Goal: Communication & Community: Answer question/provide support

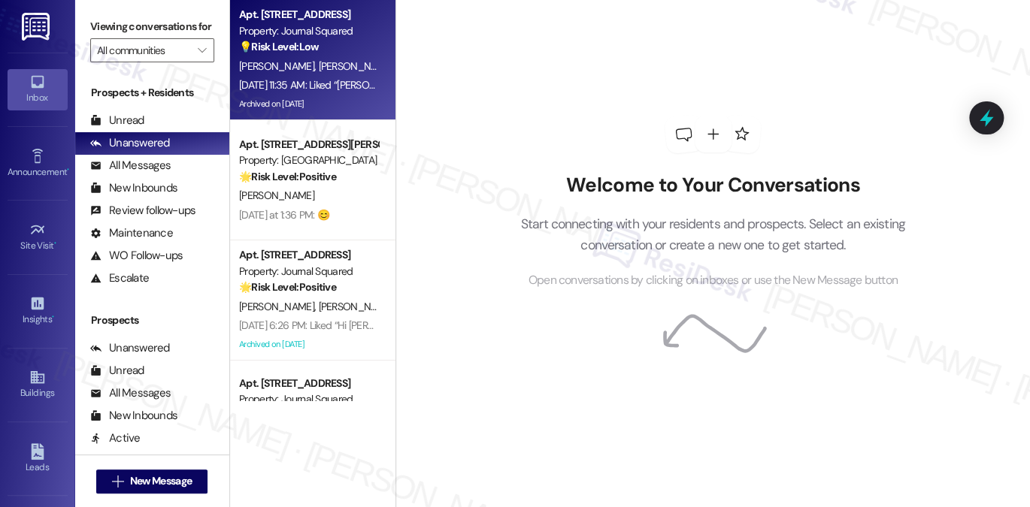
click at [313, 105] on div "Archived on [DATE]" at bounding box center [309, 104] width 142 height 19
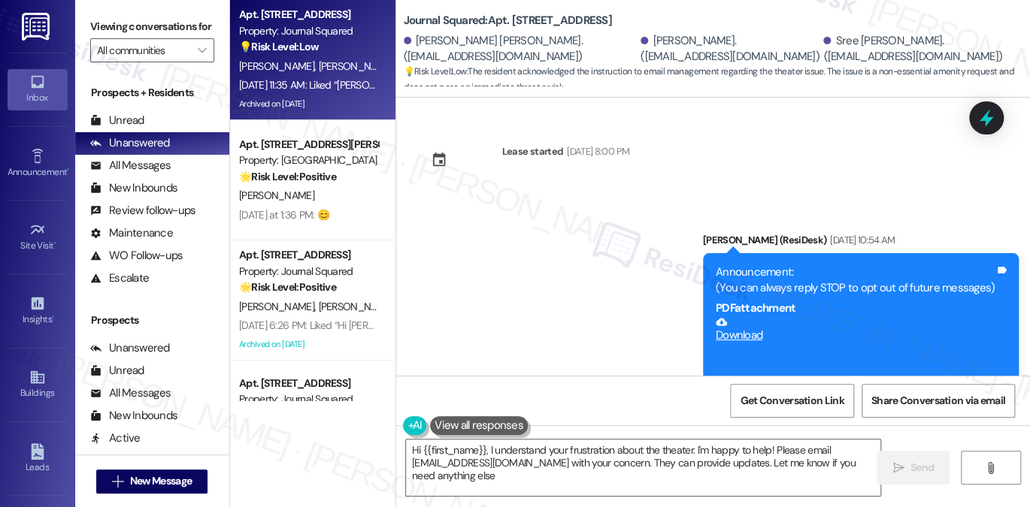
type textarea "Hi {{first_name}}, I understand your frustration about the theater. I'm happy t…"
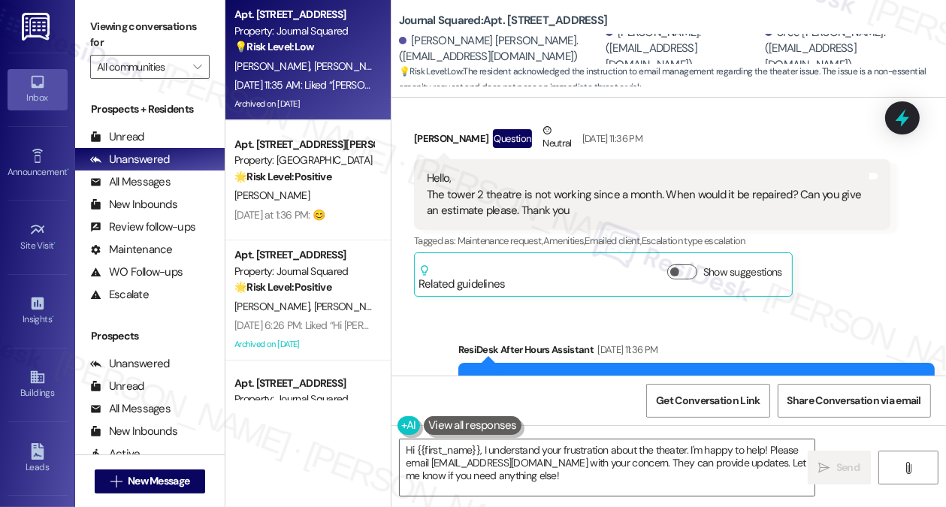
scroll to position [30788, 0]
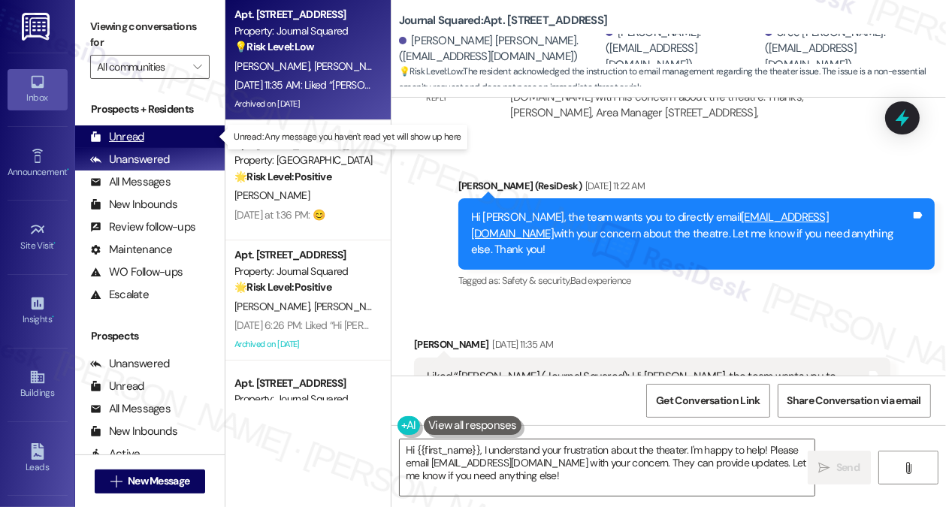
click at [150, 137] on div "Unread (0)" at bounding box center [150, 137] width 150 height 23
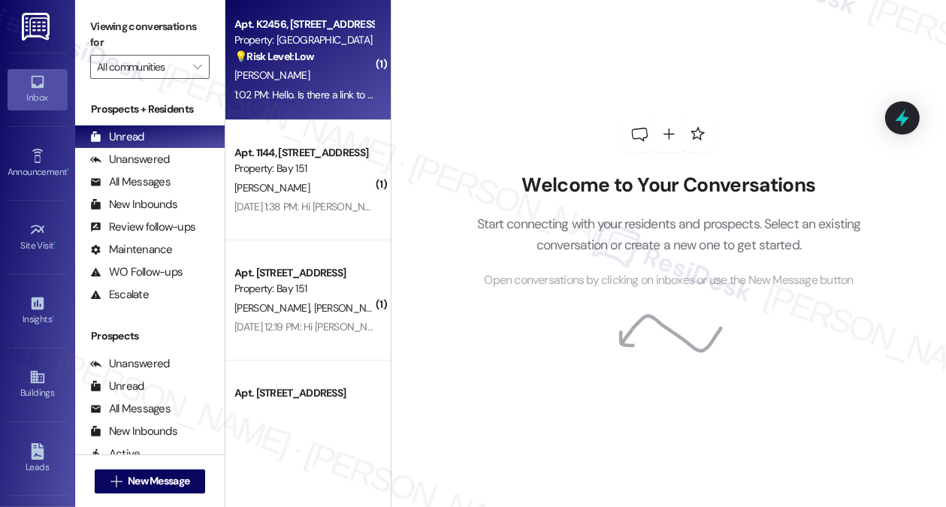
click at [307, 83] on div "D. Olejniczak" at bounding box center [304, 75] width 142 height 19
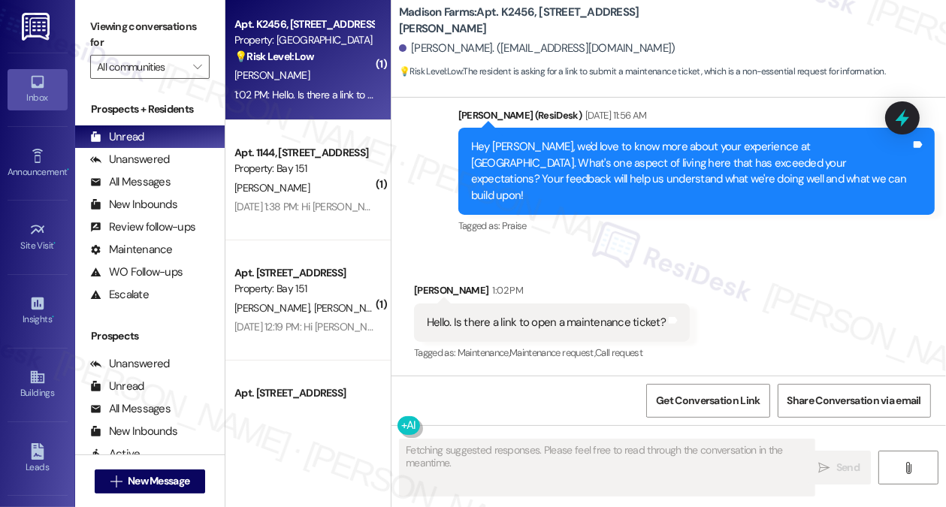
scroll to position [1394, 0]
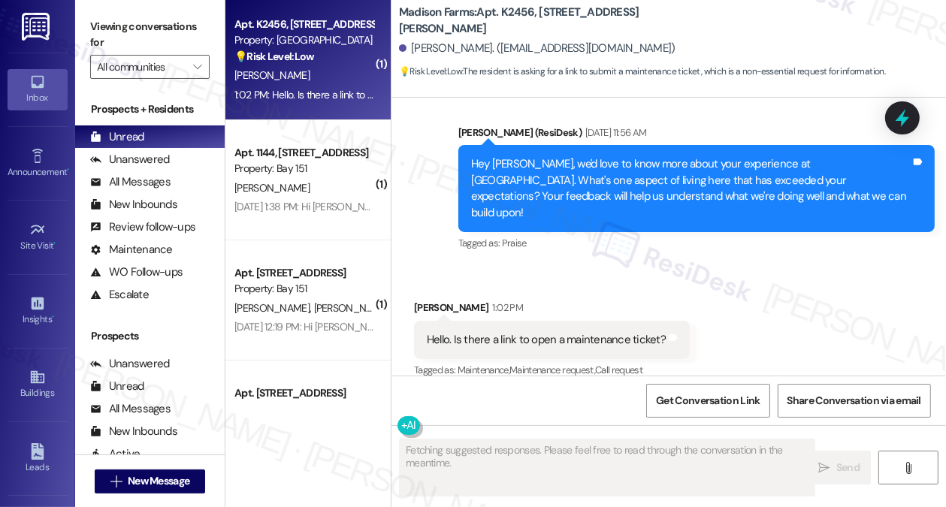
click at [592, 332] on div "Hello. Is there a link to open a maintenance ticket? Tags and notes" at bounding box center [552, 340] width 276 height 38
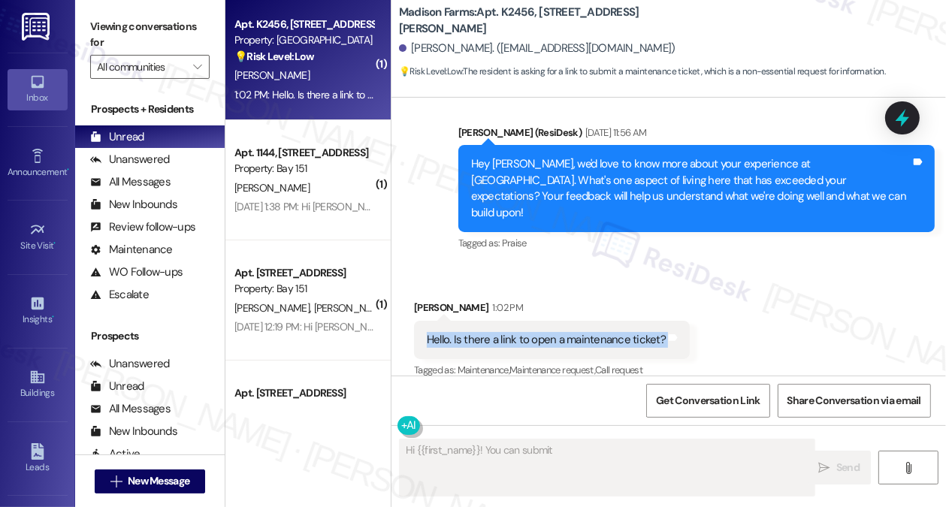
click at [592, 332] on div "Hello. Is there a link to open a maintenance ticket? Tags and notes" at bounding box center [552, 340] width 276 height 38
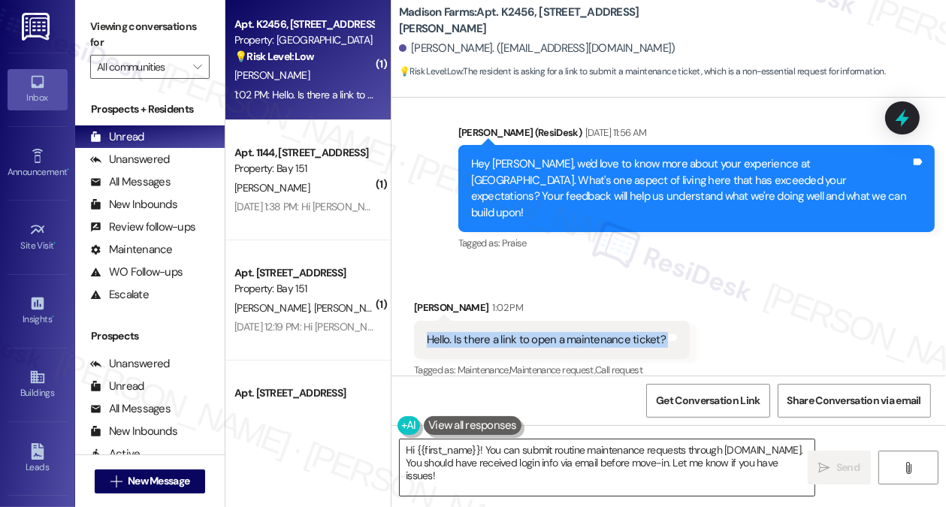
click at [576, 466] on textarea "Hi {{first_name}}! You can submit routine maintenance requests through www.madi…" at bounding box center [607, 468] width 415 height 56
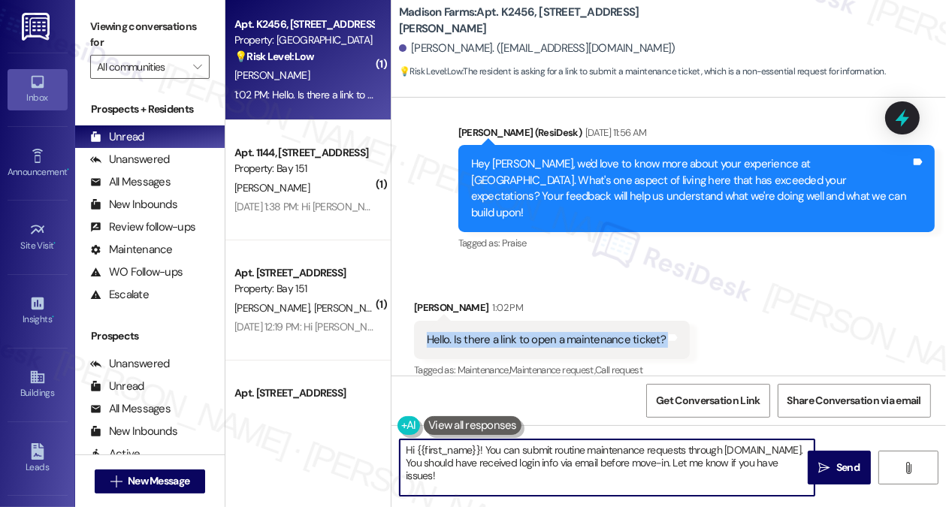
click at [576, 466] on textarea "Hi {{first_name}}! You can submit routine maintenance requests through www.madi…" at bounding box center [607, 468] width 415 height 56
click at [653, 480] on textarea "Hi {{first_name}}! You can submit routine maintenance requests through www.madi…" at bounding box center [607, 468] width 415 height 56
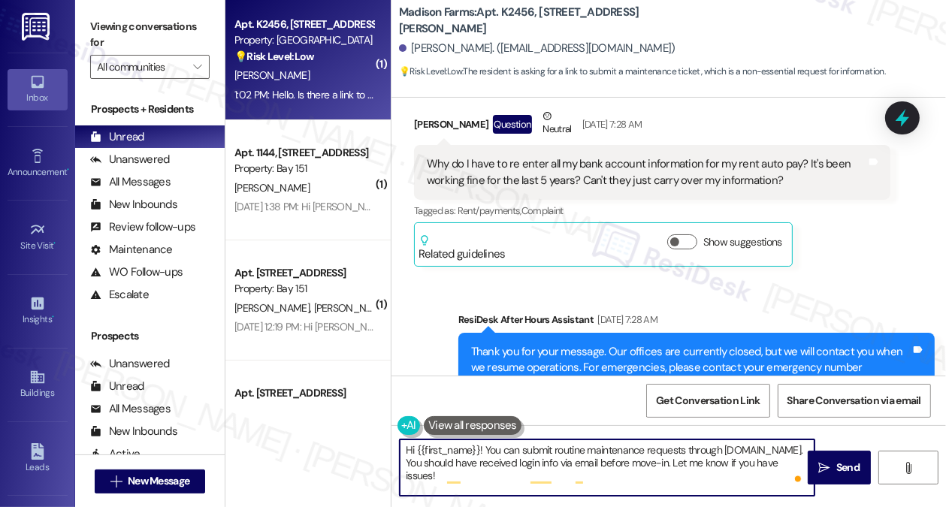
scroll to position [868, 0]
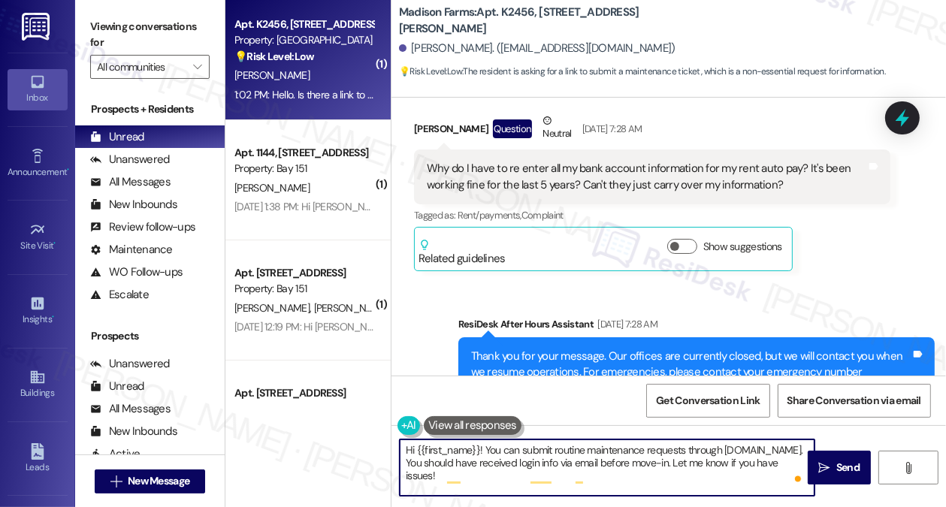
click at [619, 183] on div "Why do I have to re enter all my bank account information for my rent auto pay?…" at bounding box center [647, 177] width 440 height 32
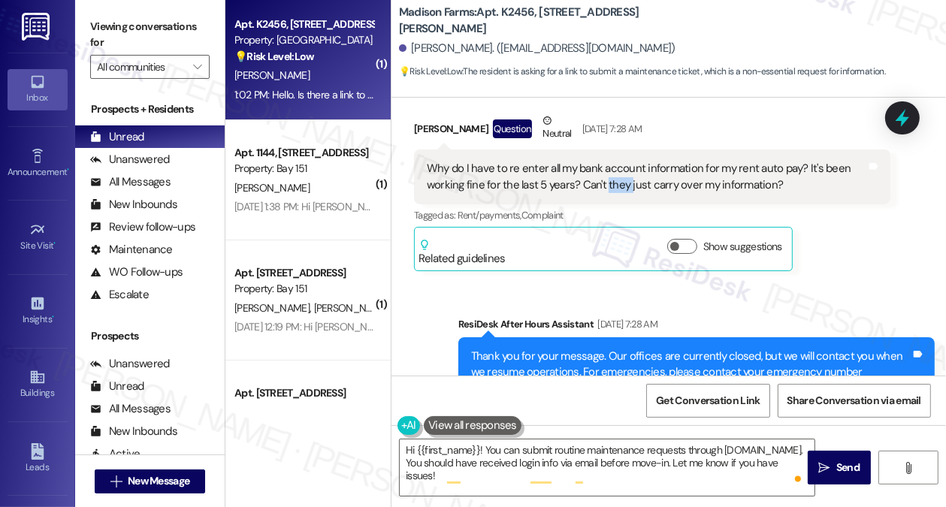
click at [619, 183] on div "Why do I have to re enter all my bank account information for my rent auto pay?…" at bounding box center [647, 177] width 440 height 32
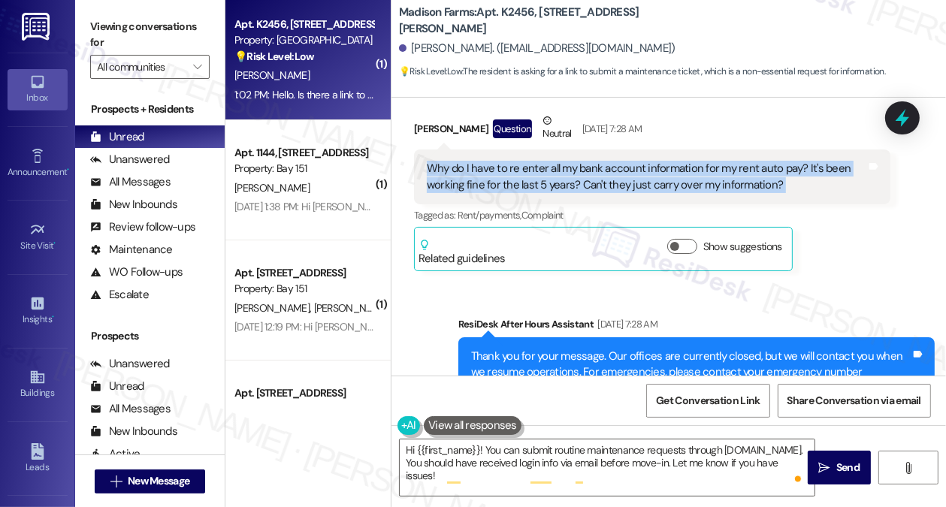
click at [619, 183] on div "Why do I have to re enter all my bank account information for my rent auto pay?…" at bounding box center [647, 177] width 440 height 32
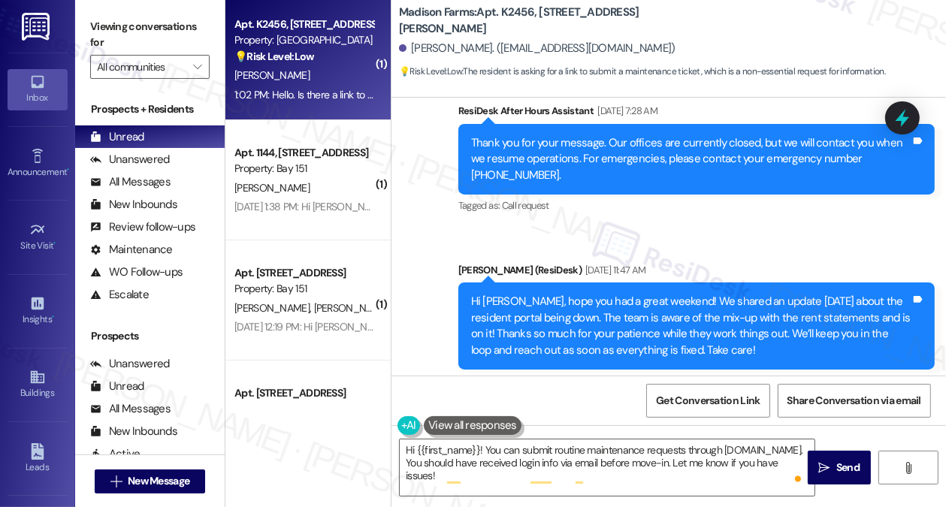
scroll to position [1094, 0]
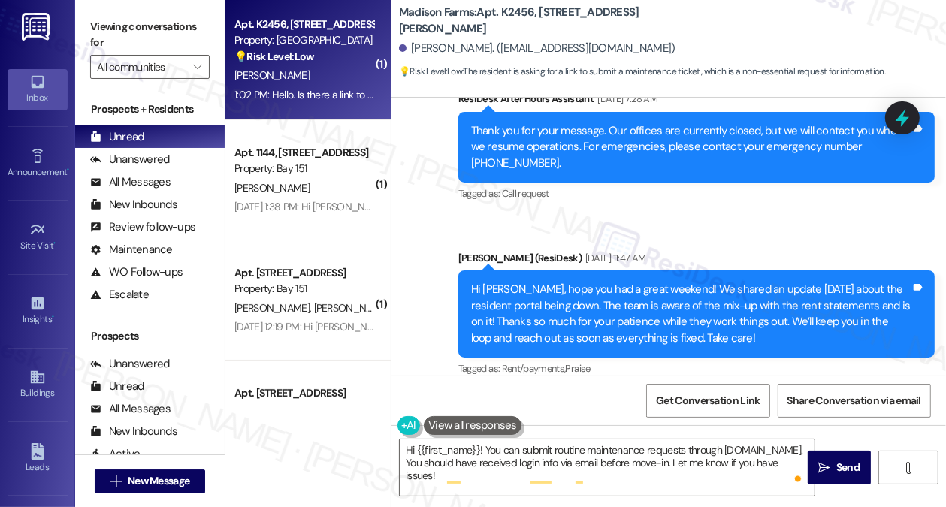
click at [574, 300] on div "Hi Debra, hope you had a great weekend! We shared an update last Friday about t…" at bounding box center [691, 314] width 440 height 65
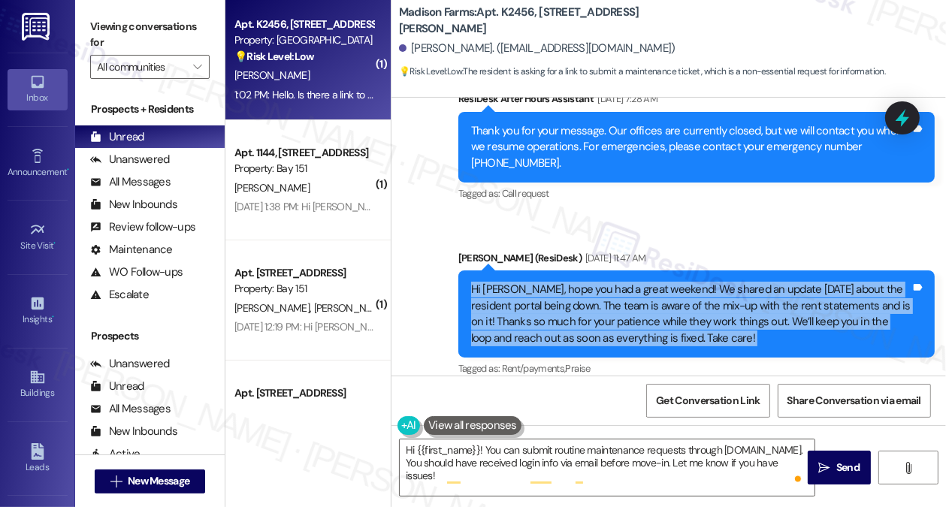
click at [574, 300] on div "Hi Debra, hope you had a great weekend! We shared an update last Friday about t…" at bounding box center [691, 314] width 440 height 65
click at [734, 308] on div "Hi Debra, hope you had a great weekend! We shared an update last Friday about t…" at bounding box center [691, 314] width 440 height 65
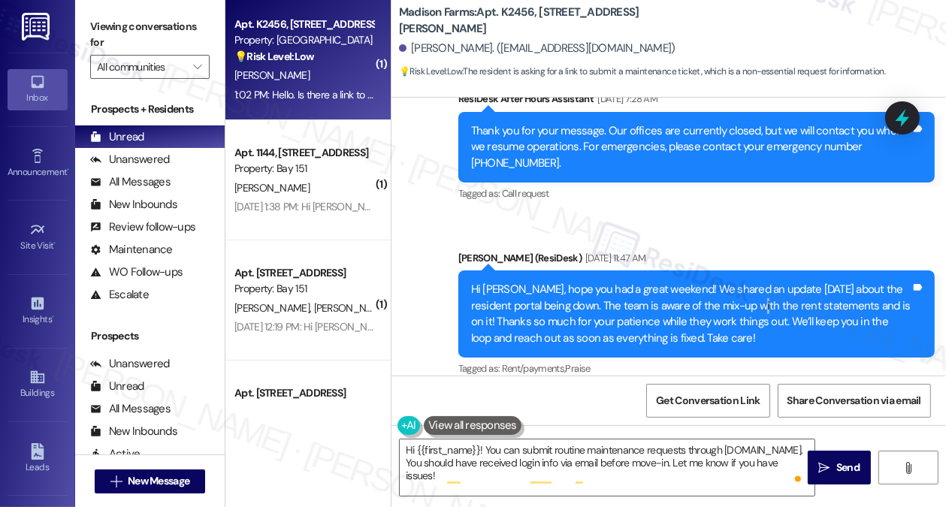
click at [734, 308] on div "Hi Debra, hope you had a great weekend! We shared an update last Friday about t…" at bounding box center [691, 314] width 440 height 65
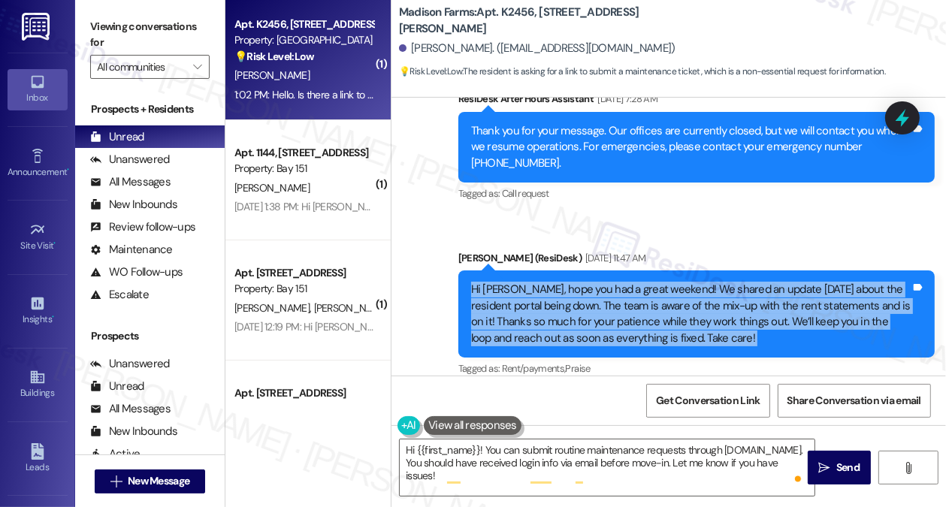
click at [734, 308] on div "Hi Debra, hope you had a great weekend! We shared an update last Friday about t…" at bounding box center [691, 314] width 440 height 65
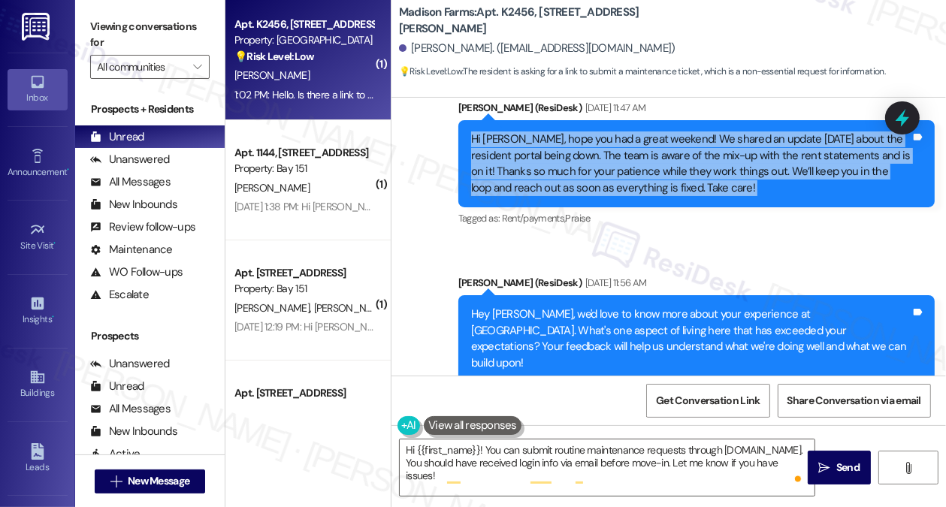
scroll to position [1395, 0]
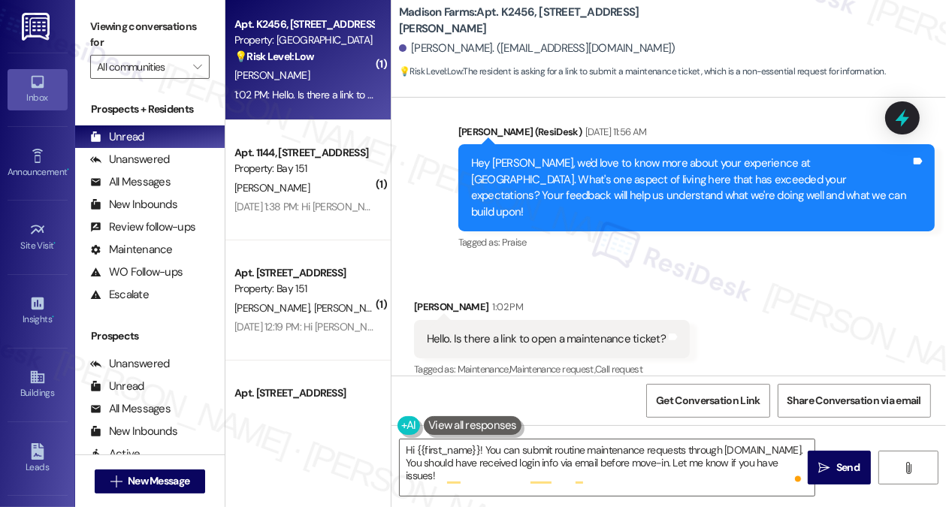
click at [565, 332] on div "Hello. Is there a link to open a maintenance ticket?" at bounding box center [546, 340] width 239 height 16
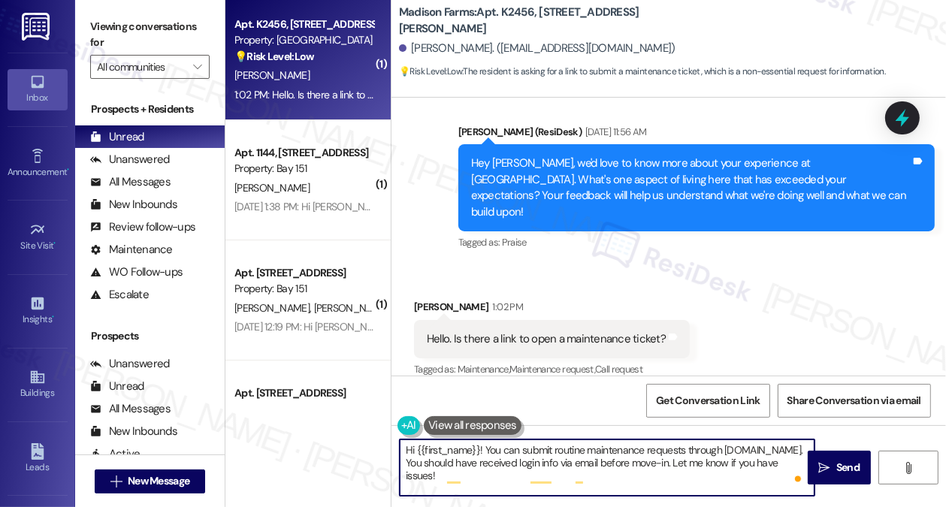
click at [542, 462] on textarea "Hi {{first_name}}! You can submit routine maintenance requests through www.madi…" at bounding box center [607, 468] width 415 height 56
click at [653, 462] on textarea "Hi {{first_name}}! You can submit routine maintenance requests through www.madi…" at bounding box center [607, 468] width 415 height 56
drag, startPoint x: 622, startPoint y: 474, endPoint x: 549, endPoint y: 459, distance: 75.2
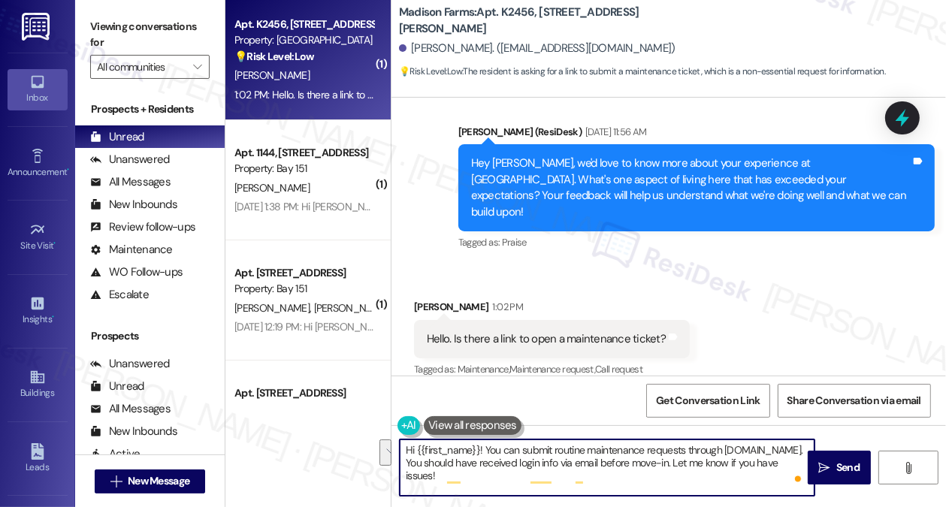
click at [549, 459] on textarea "Hi {{first_name}}! You can submit routine maintenance requests through www.madi…" at bounding box center [607, 468] width 415 height 56
click at [613, 459] on textarea "Hi {{first_name}}! You can submit routine maintenance requests through www.madi…" at bounding box center [607, 468] width 415 height 56
click at [647, 458] on textarea "Hi {{first_name}}! You can submit routine maintenance requests through www.madi…" at bounding box center [607, 468] width 415 height 56
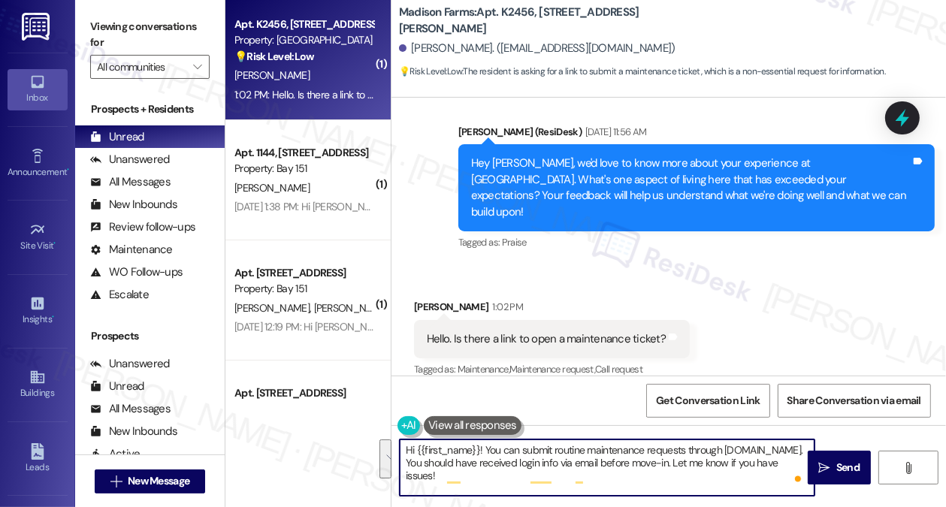
click at [667, 472] on textarea "Hi {{first_name}}! You can submit routine maintenance requests through www.madi…" at bounding box center [607, 468] width 415 height 56
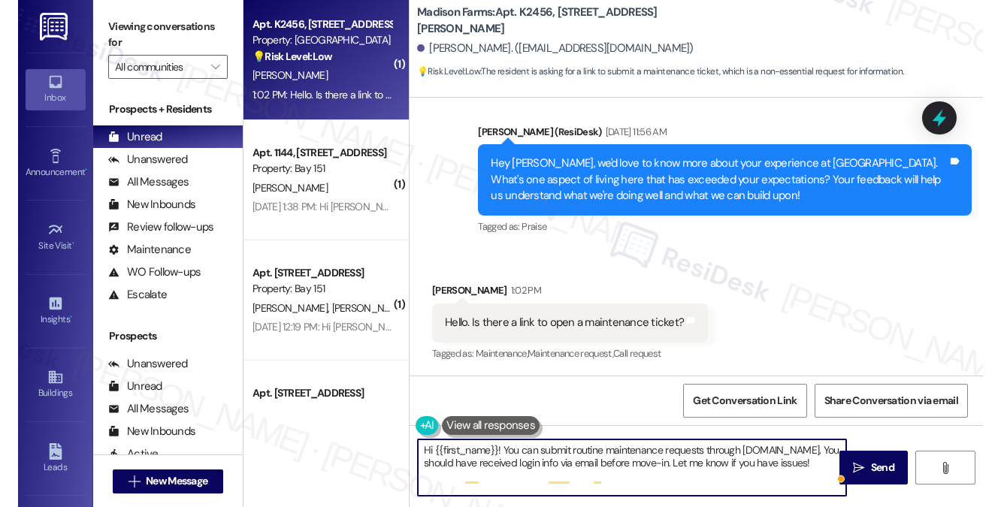
scroll to position [1363, 0]
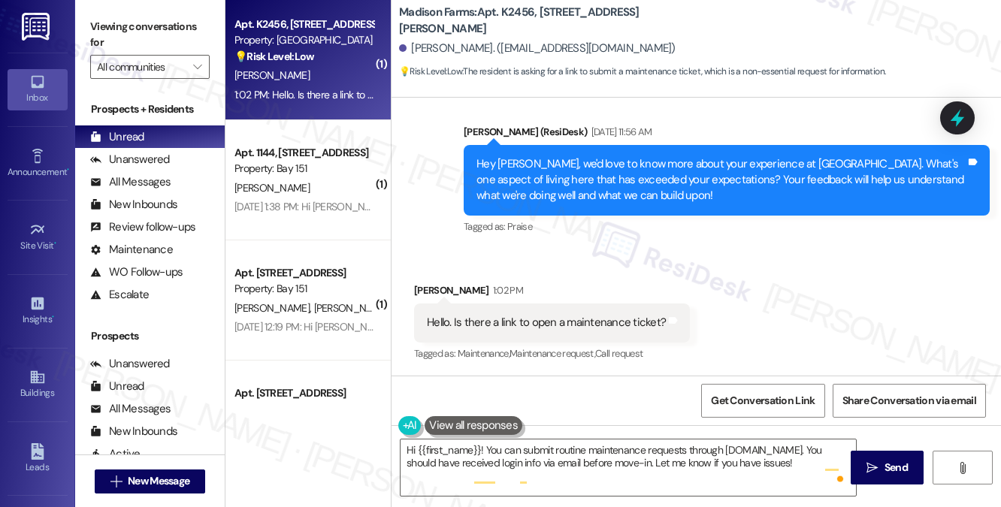
drag, startPoint x: 186, startPoint y: 20, endPoint x: 216, endPoint y: 23, distance: 30.2
click at [186, 20] on label "Viewing conversations for" at bounding box center [150, 35] width 120 height 40
click at [177, 22] on label "Viewing conversations for" at bounding box center [150, 35] width 120 height 40
click at [597, 325] on div "Hello. Is there a link to open a maintenance ticket?" at bounding box center [546, 323] width 239 height 16
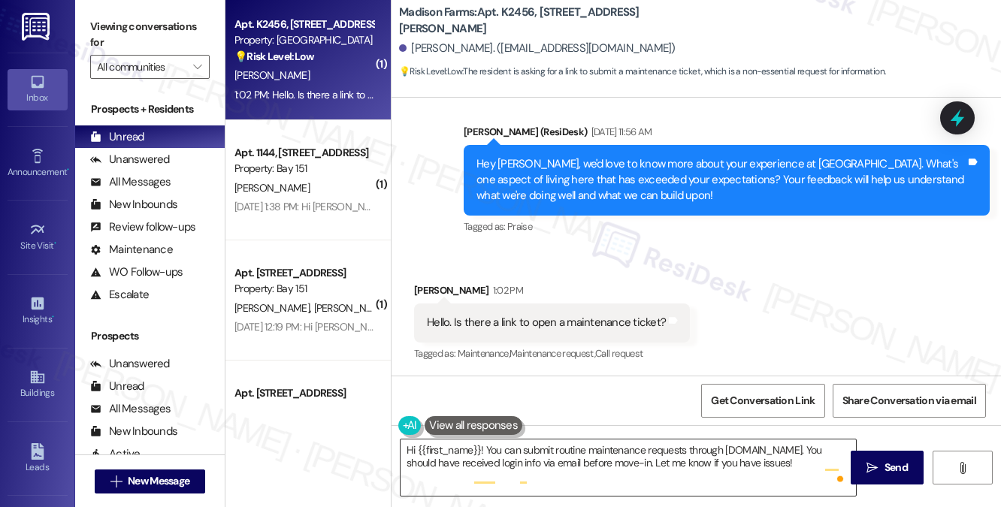
click at [587, 480] on textarea "Hi {{first_name}}! You can submit routine maintenance requests through www.madi…" at bounding box center [629, 468] width 456 height 56
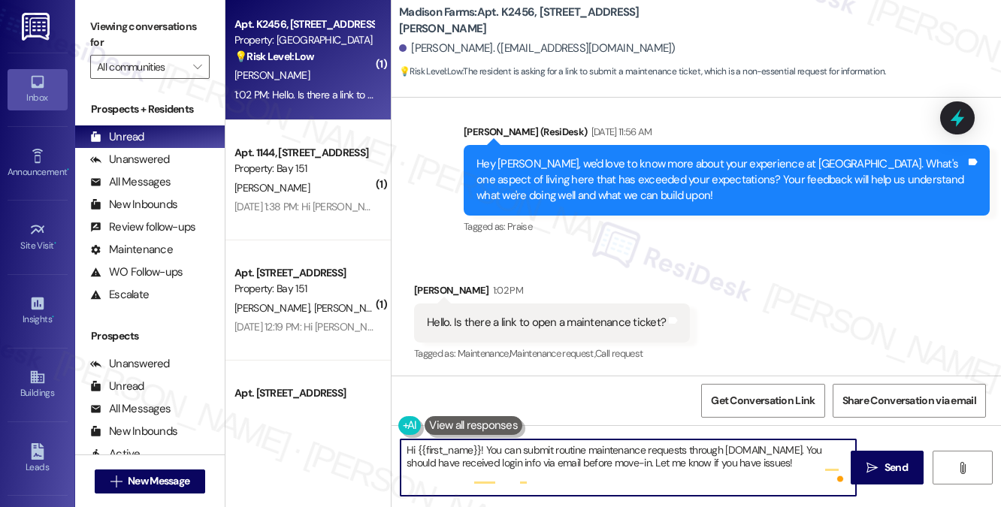
click at [616, 477] on textarea "Hi {{first_name}}! You can submit routine maintenance requests through www.madi…" at bounding box center [629, 468] width 456 height 56
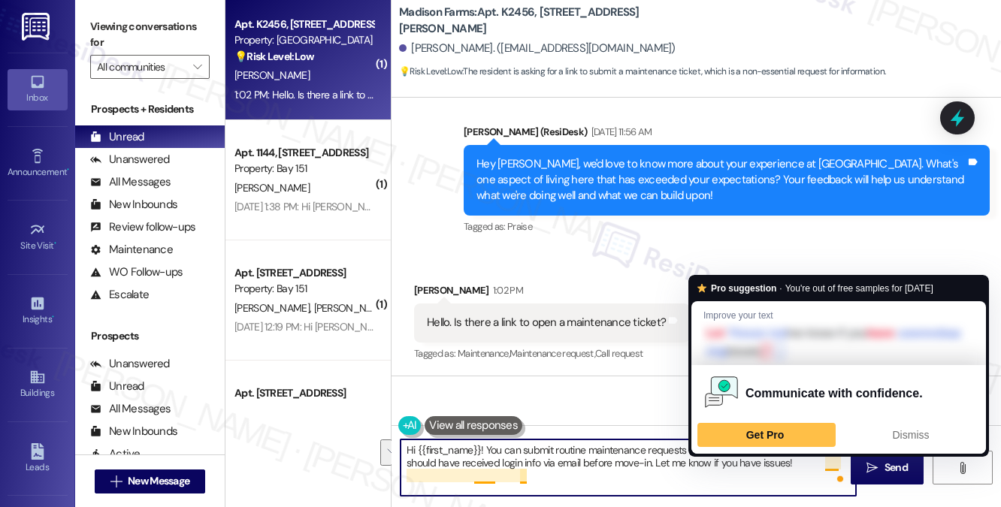
drag, startPoint x: 824, startPoint y: 462, endPoint x: 832, endPoint y: 474, distance: 14.6
click at [832, 474] on textarea "Hi {{first_name}}! You can submit routine maintenance requests through www.madi…" at bounding box center [629, 468] width 456 height 56
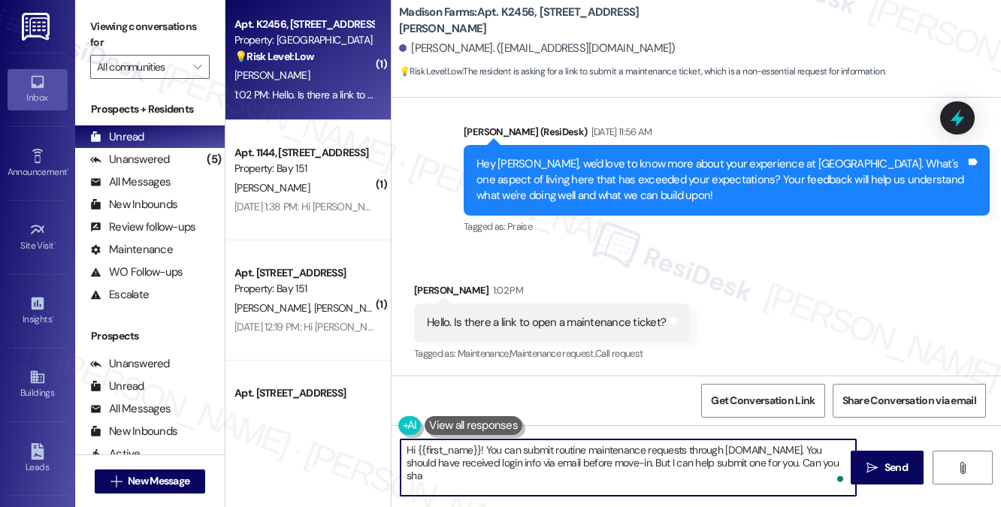
click at [622, 480] on textarea "Hi {{first_name}}! You can submit routine maintenance requests through www.madi…" at bounding box center [629, 468] width 456 height 56
type textarea "Hi {{first_name}}! You can submit routine maintenance requests through www.madi…"
click at [591, 315] on div "Hello. Is there a link to open a maintenance ticket?" at bounding box center [546, 323] width 239 height 16
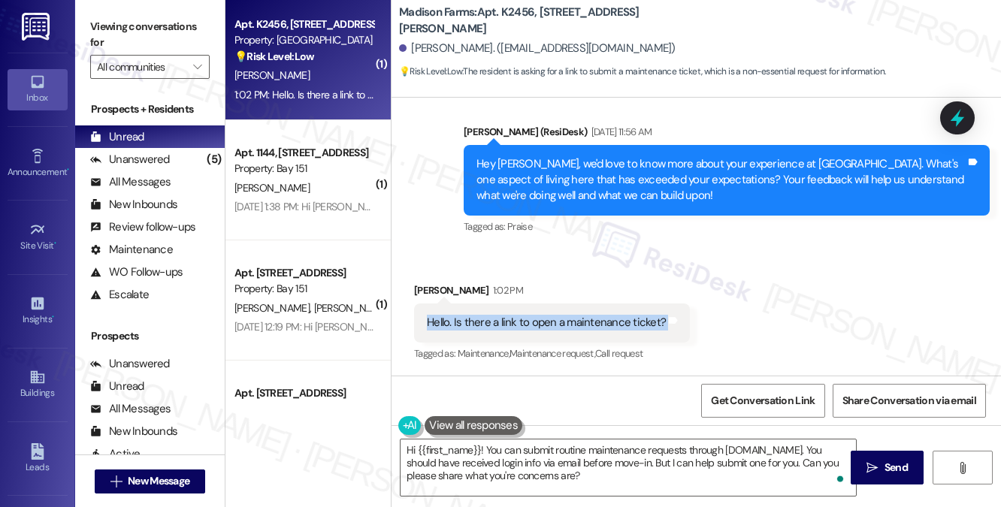
click at [591, 315] on div "Hello. Is there a link to open a maintenance ticket?" at bounding box center [546, 323] width 239 height 16
click at [150, 41] on label "Viewing conversations for" at bounding box center [150, 35] width 120 height 40
click at [730, 474] on textarea "Hi {{first_name}}! You can submit routine maintenance requests through www.madi…" at bounding box center [629, 468] width 456 height 56
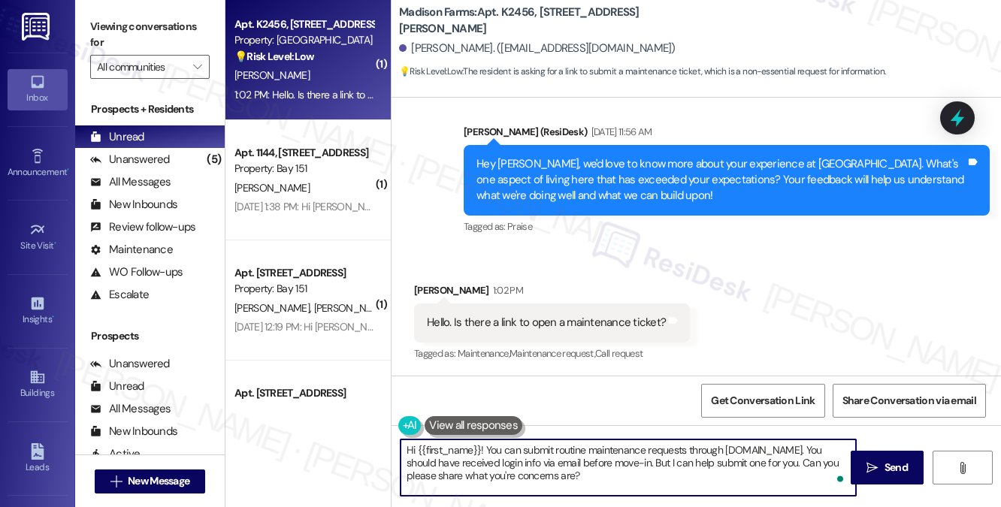
click at [730, 474] on textarea "Hi {{first_name}}! You can submit routine maintenance requests through www.madi…" at bounding box center [629, 468] width 456 height 56
click at [720, 467] on textarea "Hi {{first_name}}! You can submit routine maintenance requests through www.madi…" at bounding box center [629, 468] width 456 height 56
click at [767, 464] on textarea "Hi {{first_name}}! You can submit routine maintenance requests through www.madi…" at bounding box center [629, 468] width 456 height 56
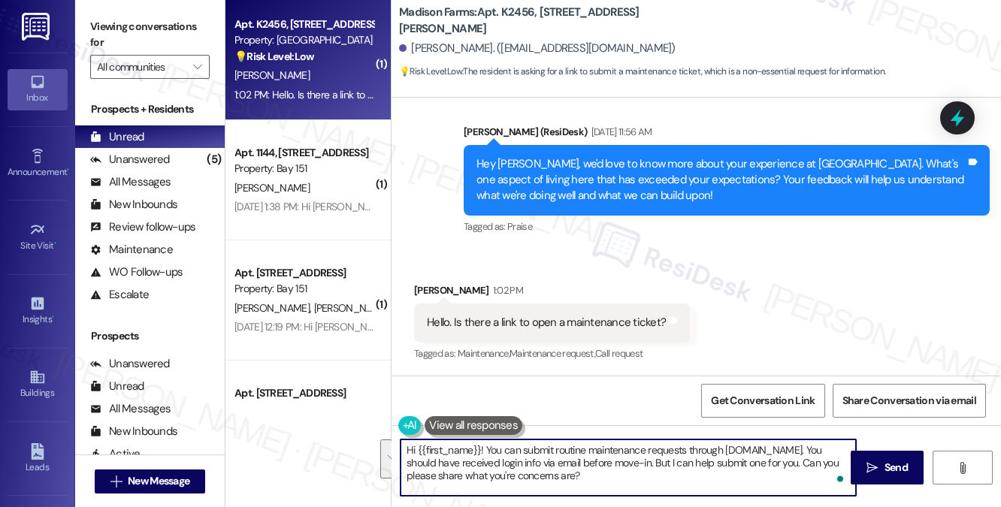
click at [767, 464] on textarea "Hi {{first_name}}! You can submit routine maintenance requests through www.madi…" at bounding box center [629, 468] width 456 height 56
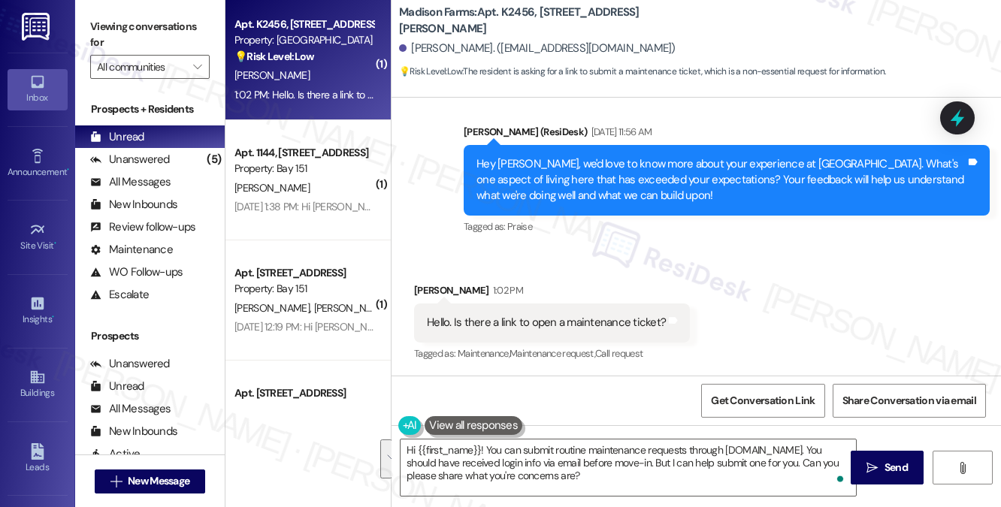
click at [167, 37] on label "Viewing conversations for" at bounding box center [150, 35] width 120 height 40
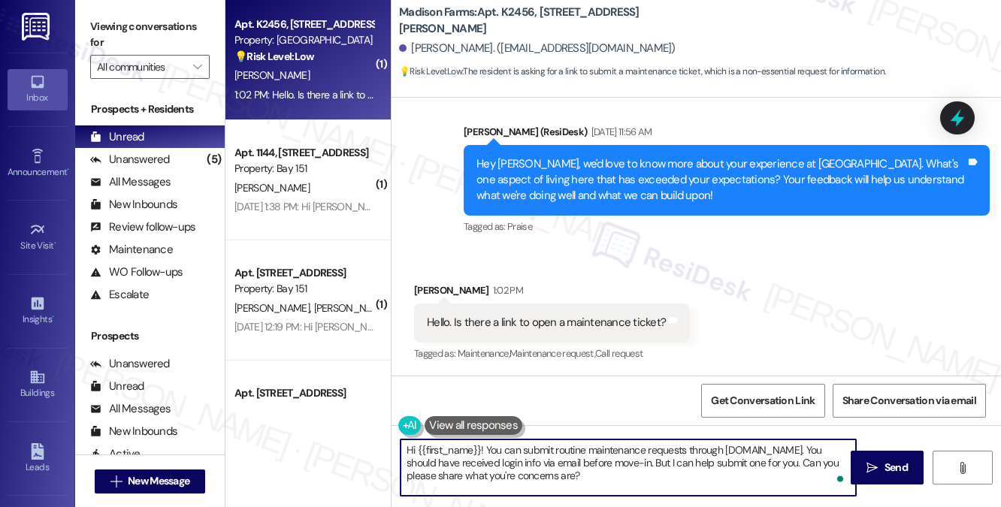
drag, startPoint x: 402, startPoint y: 465, endPoint x: 556, endPoint y: 462, distance: 154.2
click at [556, 462] on textarea "Hi {{first_name}}! You can submit routine maintenance requests through www.madi…" at bounding box center [629, 468] width 456 height 56
click at [700, 462] on textarea "Hi {{first_name}}! You can submit routine maintenance requests through www.madi…" at bounding box center [629, 468] width 456 height 56
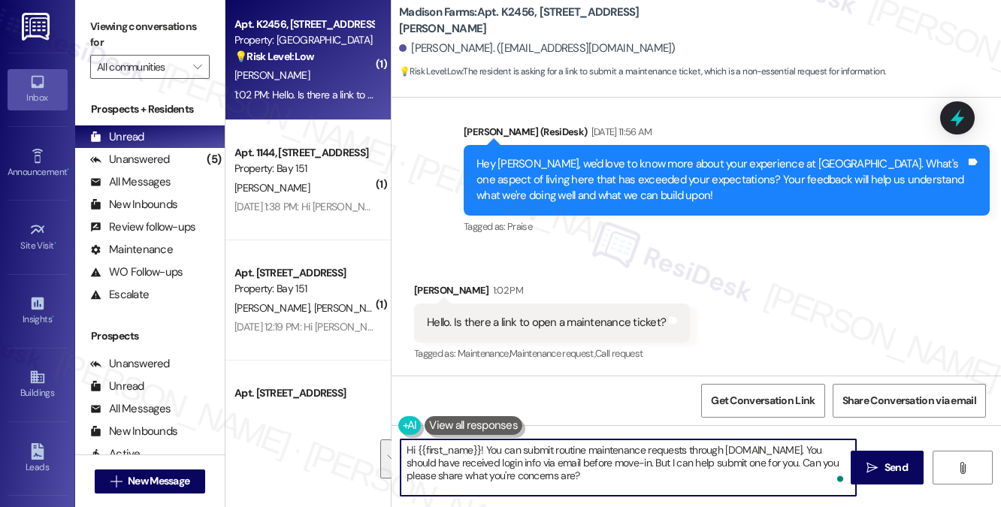
click at [746, 471] on textarea "Hi {{first_name}}! You can submit routine maintenance requests through www.madi…" at bounding box center [629, 468] width 456 height 56
click at [818, 471] on textarea "Hi {{first_name}}! You can submit routine maintenance requests through www.madi…" at bounding box center [629, 468] width 456 height 56
click at [729, 463] on textarea "Hi {{first_name}}! You can submit routine maintenance requests through www.madi…" at bounding box center [629, 468] width 456 height 56
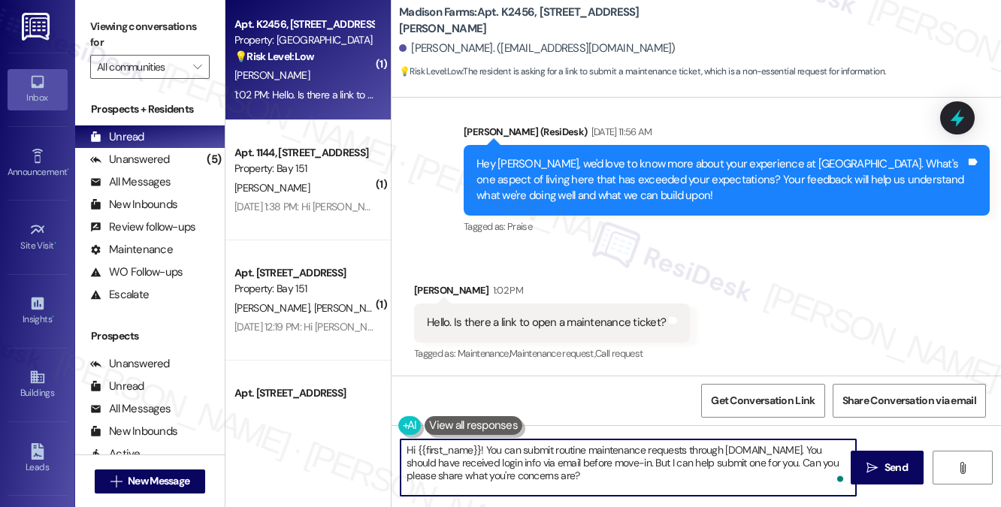
click at [729, 463] on textarea "Hi {{first_name}}! You can submit routine maintenance requests through www.madi…" at bounding box center [629, 468] width 456 height 56
click at [775, 470] on textarea "Hi {{first_name}}! You can submit routine maintenance requests through www.madi…" at bounding box center [629, 468] width 456 height 56
click at [672, 477] on textarea "Hi {{first_name}}! You can submit routine maintenance requests through www.madi…" at bounding box center [629, 468] width 456 height 56
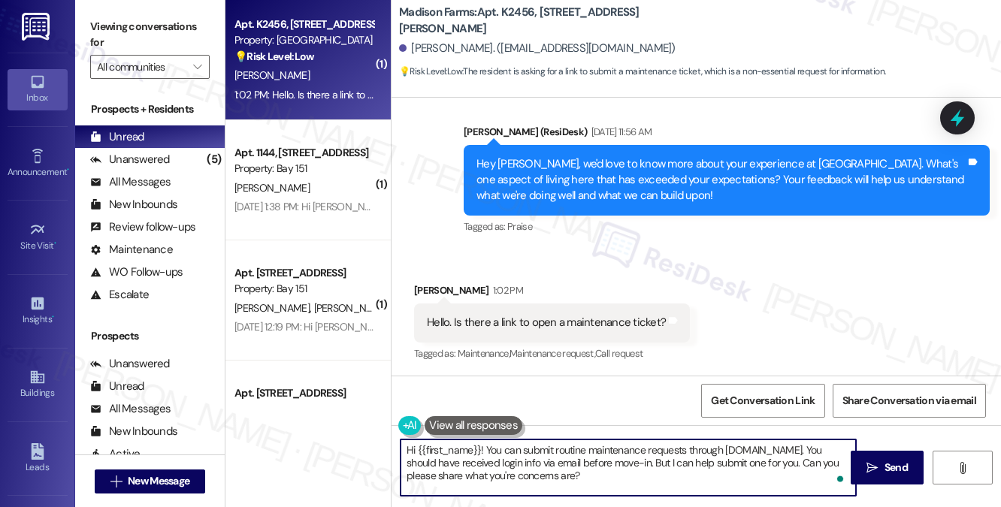
click at [672, 477] on textarea "Hi {{first_name}}! You can submit routine maintenance requests through www.madi…" at bounding box center [629, 468] width 456 height 56
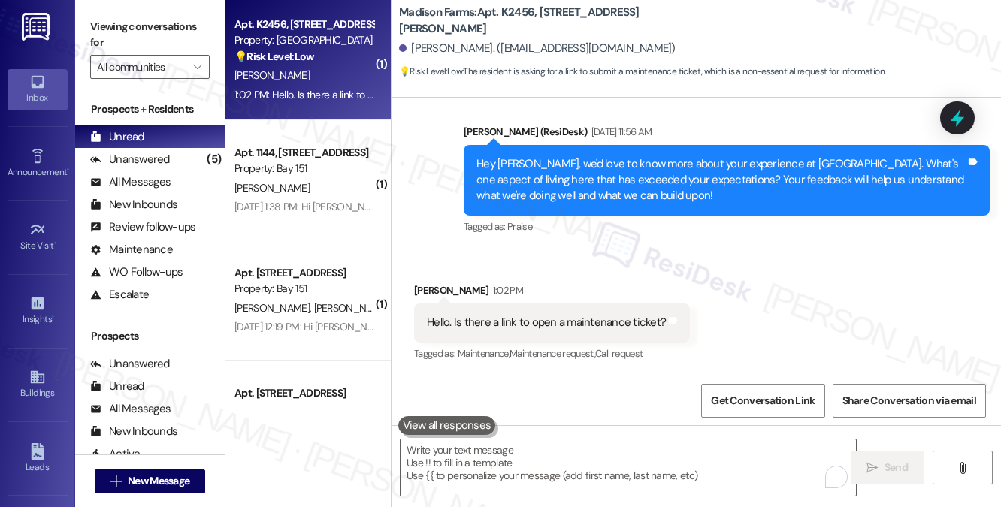
click at [144, 29] on label "Viewing conversations for" at bounding box center [150, 35] width 120 height 40
click at [534, 459] on textarea "To enrich screen reader interactions, please activate Accessibility in Grammarl…" at bounding box center [629, 468] width 456 height 56
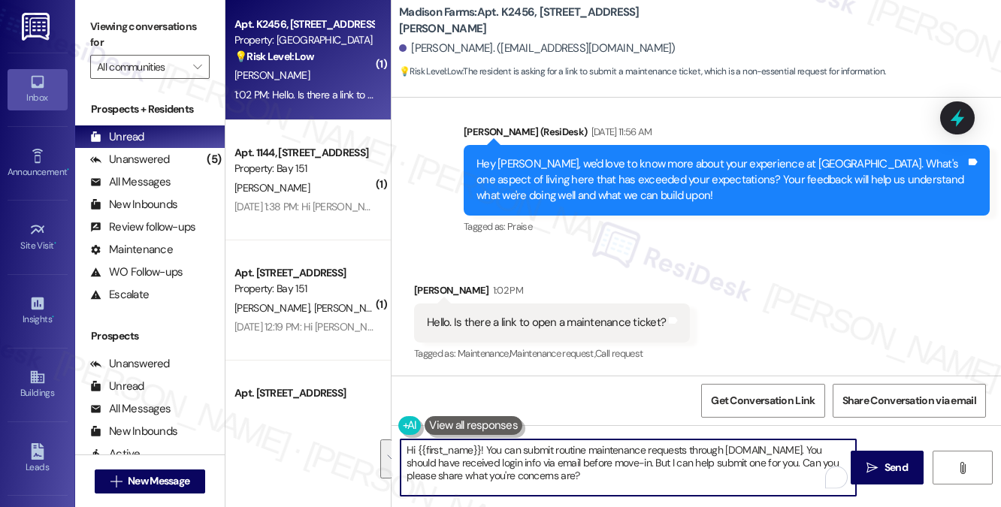
click at [631, 459] on textarea "Hi {{first_name}}! You can submit routine maintenance requests through www.madi…" at bounding box center [629, 468] width 456 height 56
drag, startPoint x: 756, startPoint y: 480, endPoint x: 601, endPoint y: 480, distance: 154.9
click at [601, 480] on textarea "Hi {{first_name}}! You can submit routine maintenance requests through www.madi…" at bounding box center [629, 468] width 456 height 56
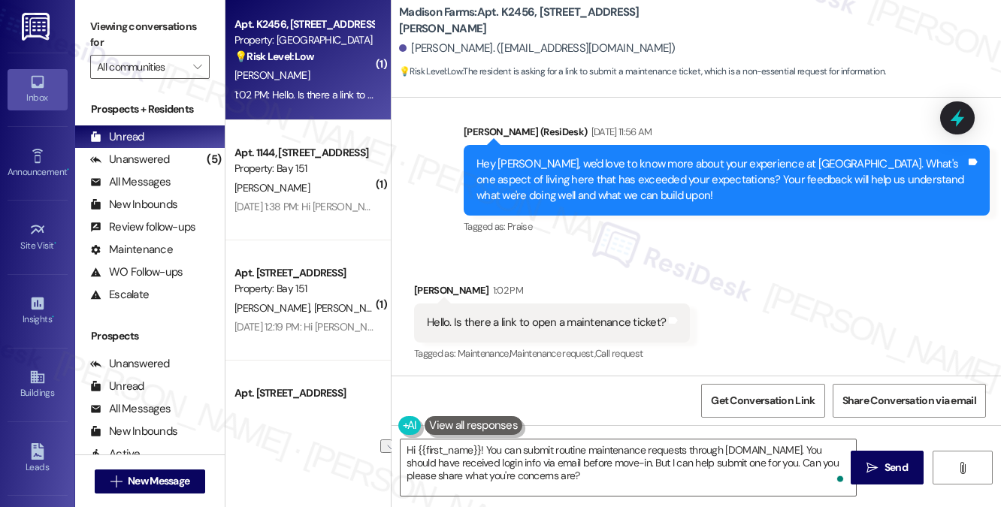
drag, startPoint x: 114, startPoint y: 26, endPoint x: 154, endPoint y: 41, distance: 42.6
click at [114, 26] on label "Viewing conversations for" at bounding box center [150, 35] width 120 height 40
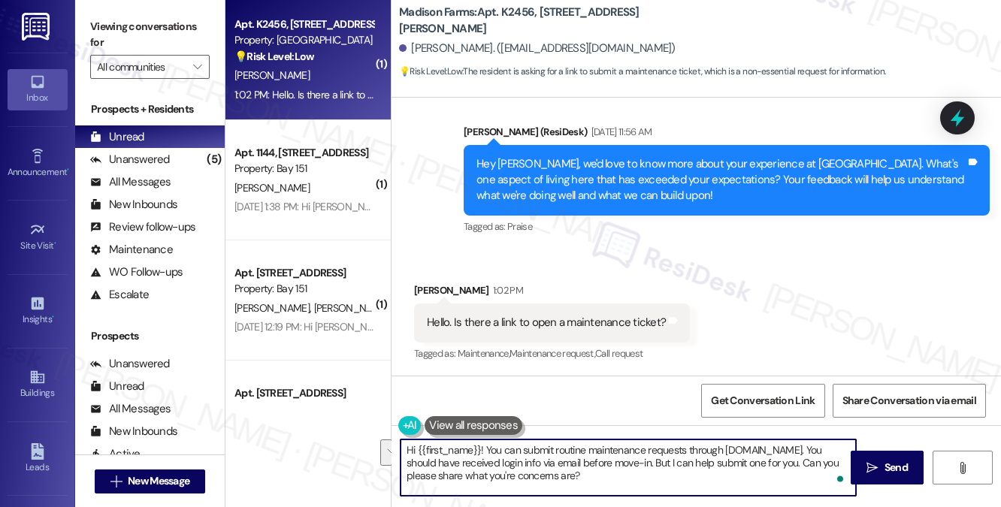
drag, startPoint x: 769, startPoint y: 492, endPoint x: 559, endPoint y: 462, distance: 212.0
click at [559, 462] on textarea "Hi {{first_name}}! You can submit routine maintenance requests through www.madi…" at bounding box center [629, 468] width 456 height 56
paste textarea "ou should have received your login details by email before move-in, but I’d be …"
type textarea "Hi {{first_name}}! You can submit routine maintenance requests through www.madi…"
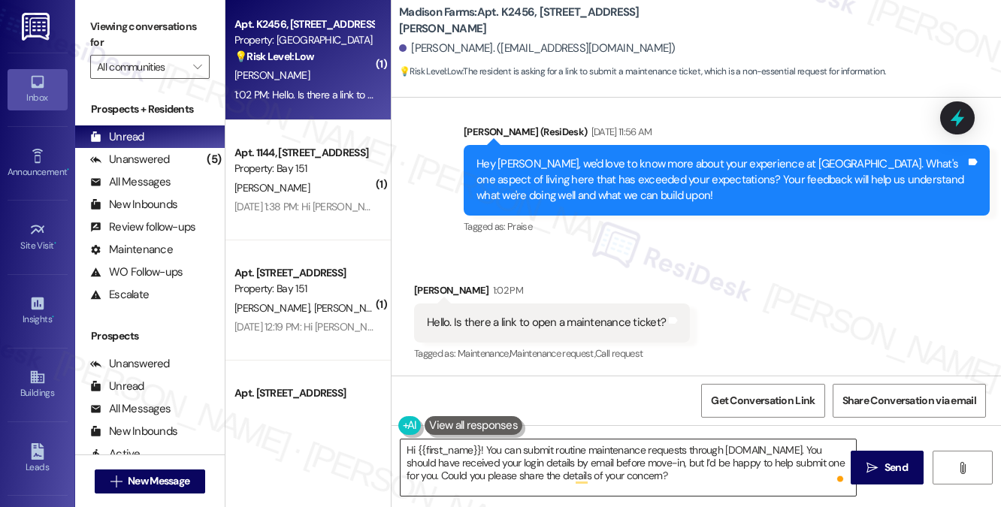
drag, startPoint x: 876, startPoint y: 461, endPoint x: 742, endPoint y: 459, distance: 133.8
click at [742, 459] on div "Hi {{first_name}}! You can submit routine maintenance requests through www.madi…" at bounding box center [697, 481] width 610 height 113
click at [668, 459] on textarea "Hi {{first_name}}! You can submit routine maintenance requests through www.madi…" at bounding box center [629, 468] width 456 height 56
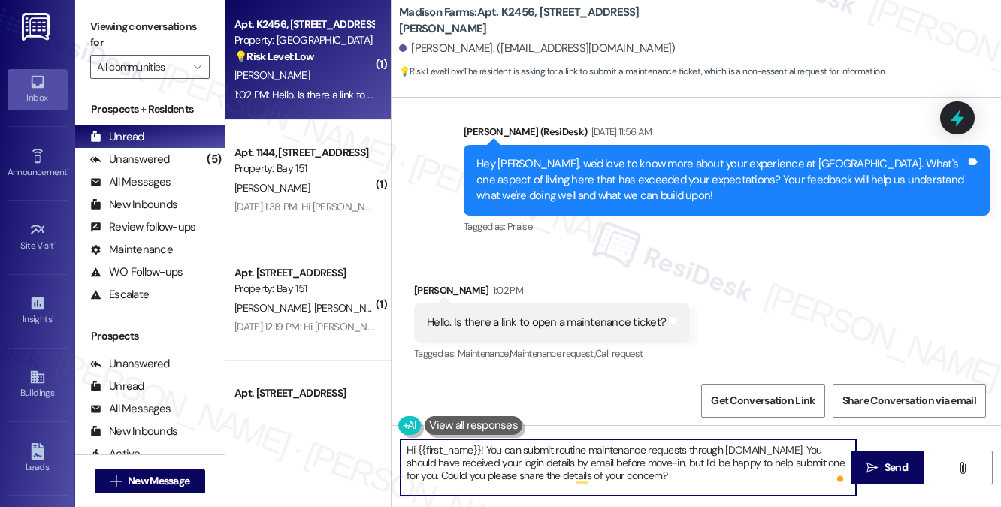
click at [668, 459] on textarea "Hi {{first_name}}! You can submit routine maintenance requests through www.madi…" at bounding box center [629, 468] width 456 height 56
click at [773, 468] on textarea "Hi {{first_name}}! You can submit routine maintenance requests through www.madi…" at bounding box center [629, 468] width 456 height 56
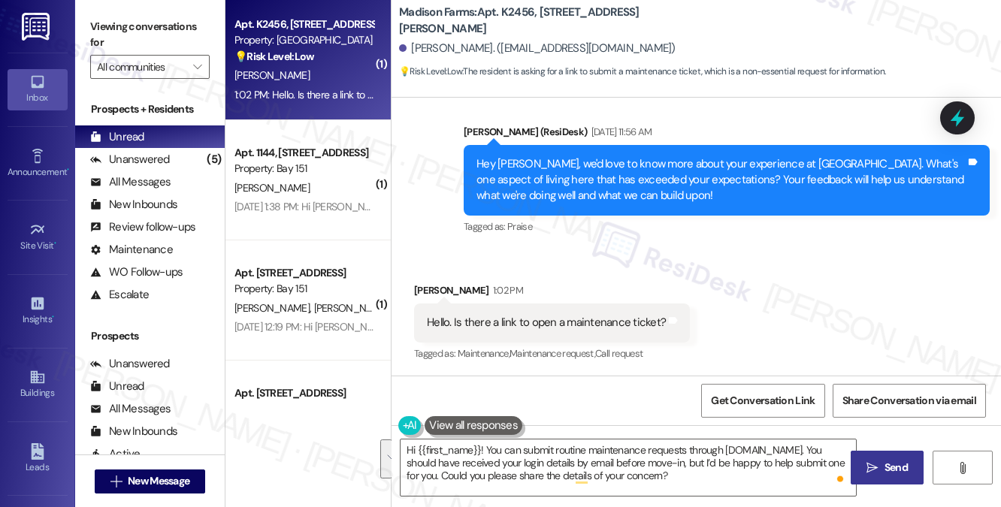
click at [867, 470] on icon "" at bounding box center [872, 468] width 11 height 12
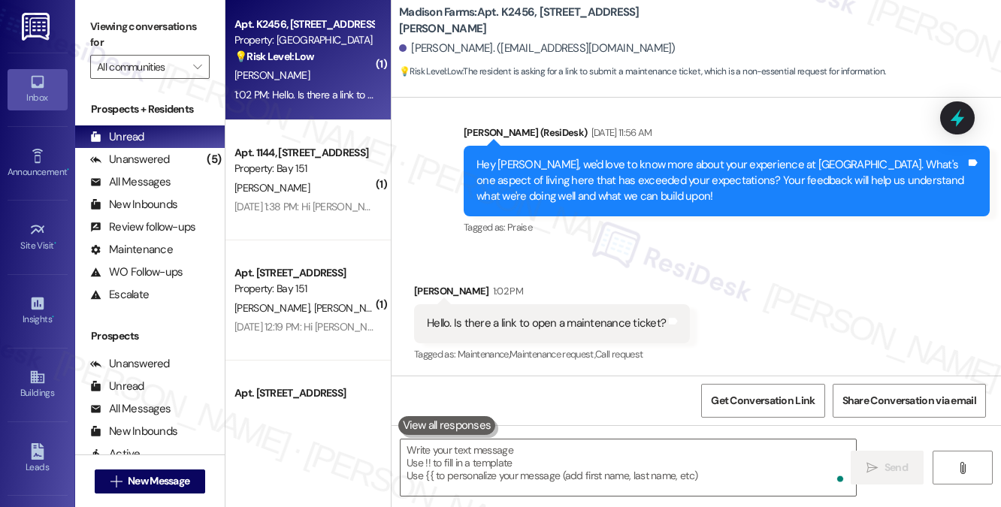
scroll to position [1500, 0]
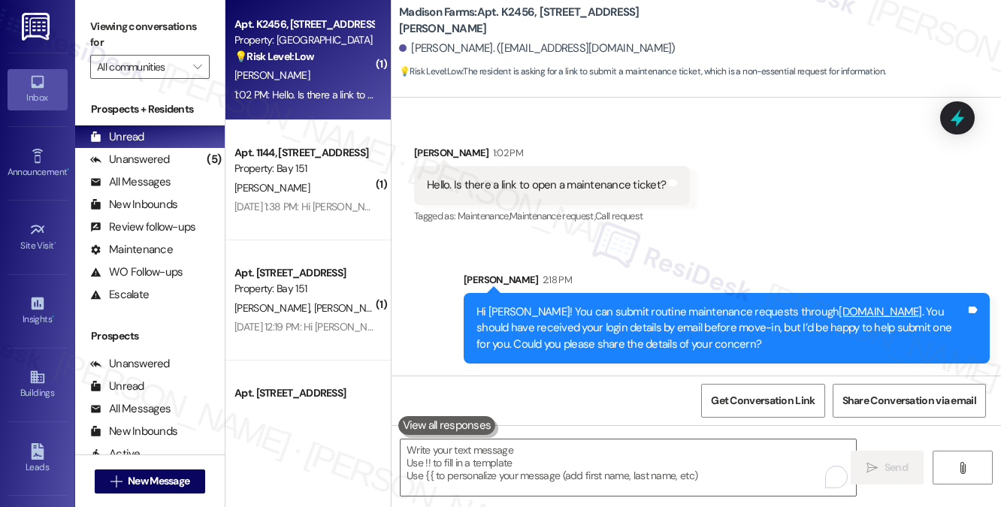
click at [677, 316] on div "Hi Debra! You can submit routine maintenance requests through www.madisonfarmsr…" at bounding box center [721, 328] width 489 height 48
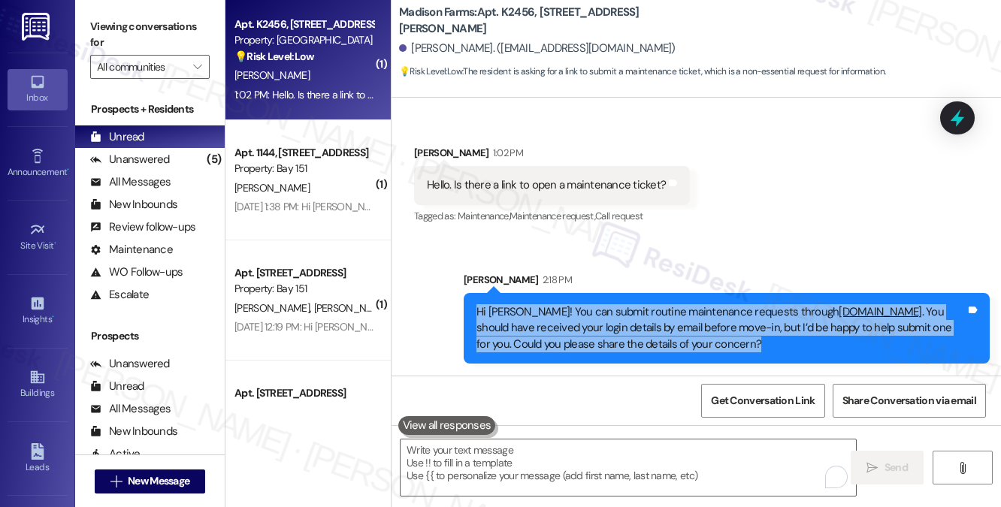
click at [677, 316] on div "Hi Debra! You can submit routine maintenance requests through www.madisonfarmsr…" at bounding box center [721, 328] width 489 height 48
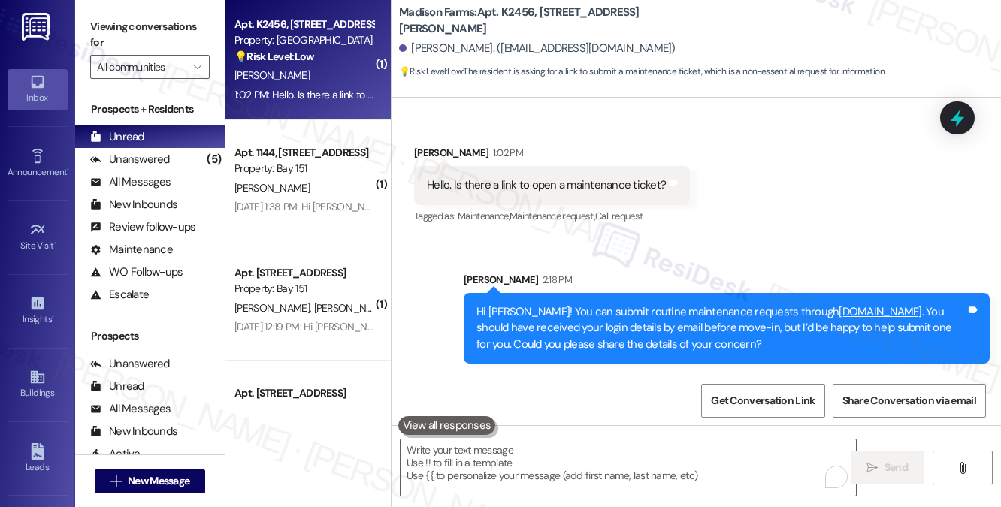
click at [803, 240] on div "Sent via SMS Sarah 2:18 PM Hi Debra! You can submit routine maintenance request…" at bounding box center [697, 306] width 610 height 137
click at [177, 155] on div "Unanswered (5)" at bounding box center [150, 159] width 150 height 23
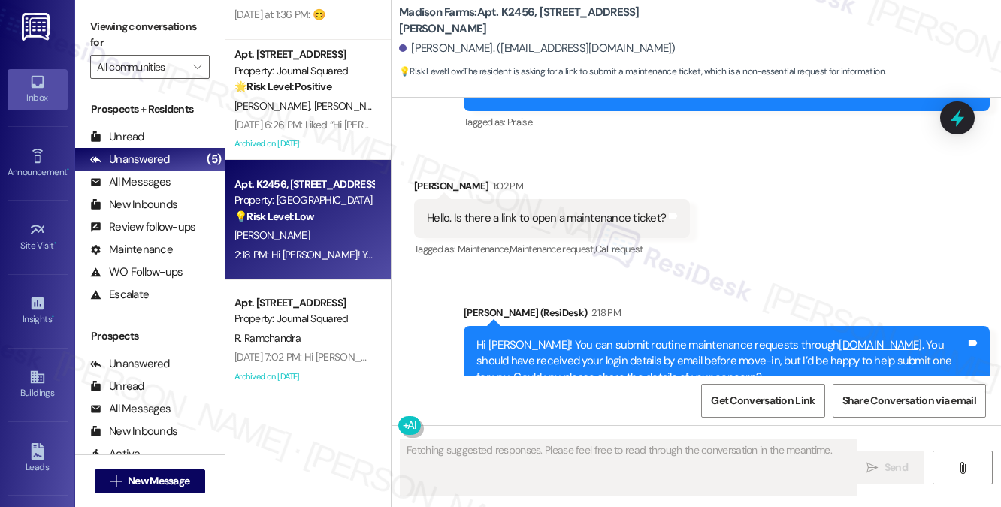
scroll to position [1522, 0]
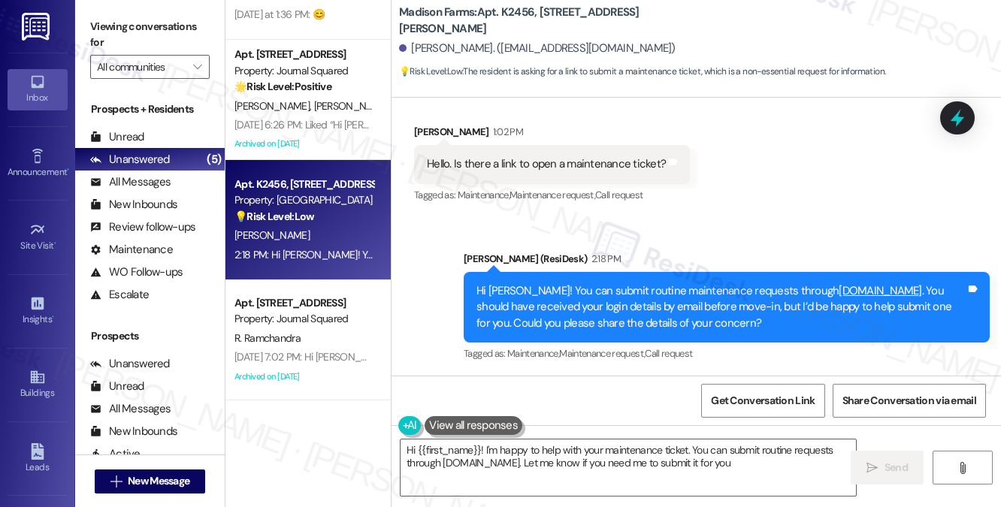
type textarea "Hi {{first_name}}! I'm happy to help with your maintenance ticket. You can subm…"
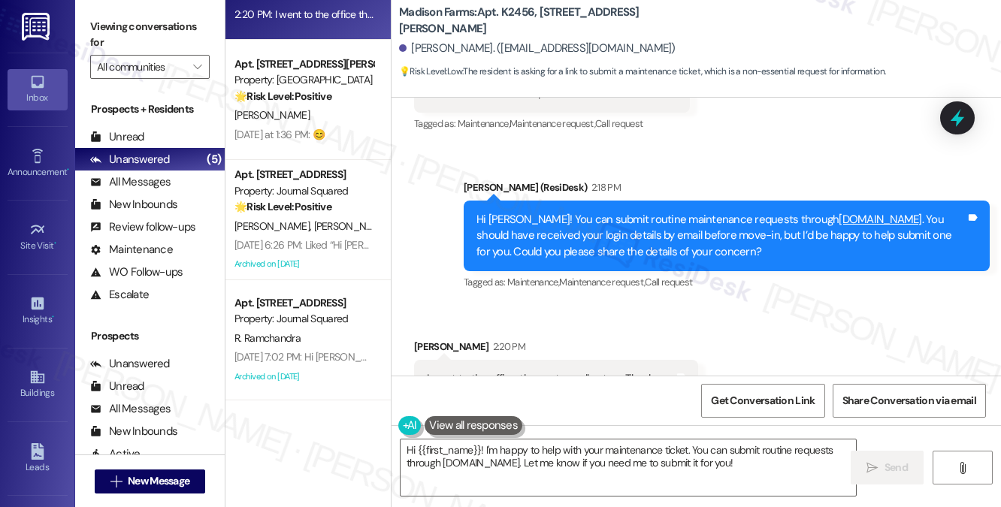
scroll to position [1627, 0]
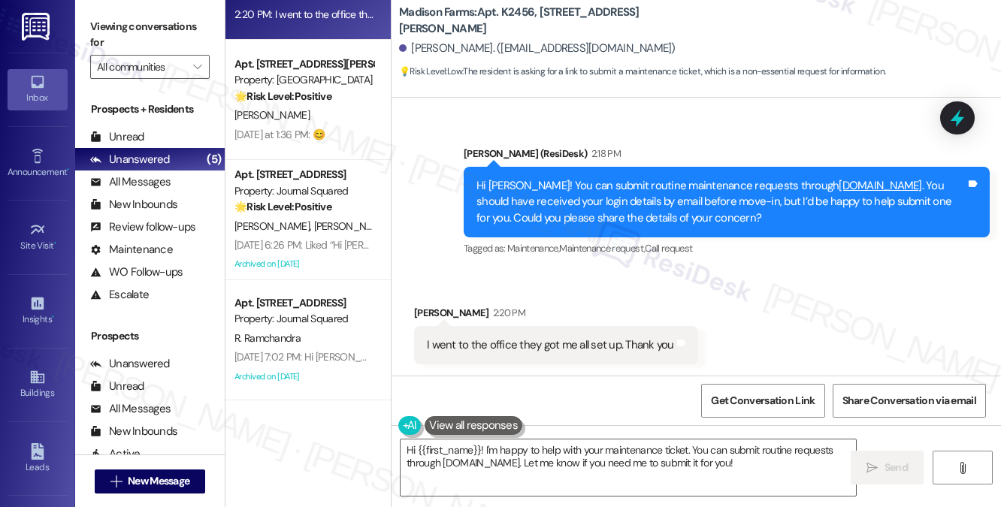
click at [562, 353] on div "I went to the office they got me all set up. Thank you" at bounding box center [550, 346] width 247 height 16
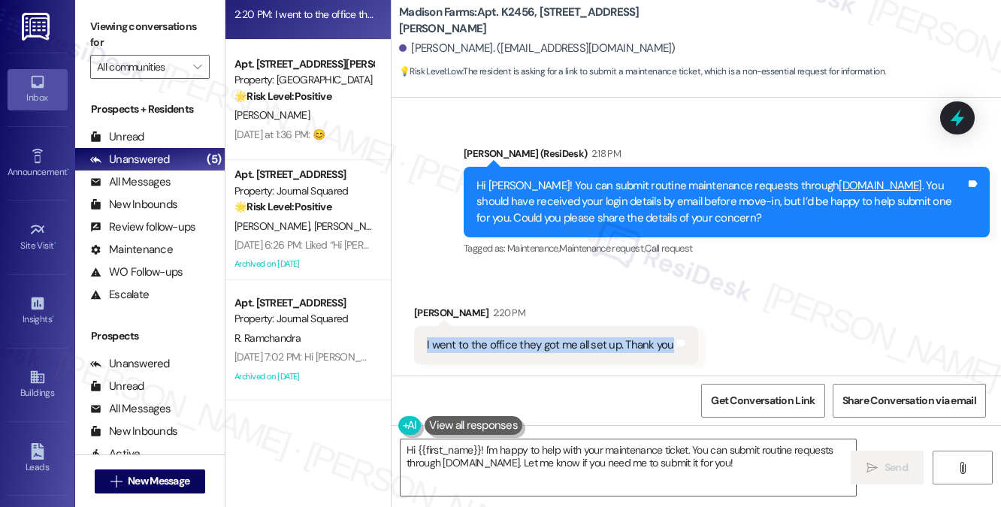
click at [562, 353] on div "I went to the office they got me all set up. Thank you" at bounding box center [550, 346] width 247 height 16
click at [603, 186] on div "Hi Debra! You can submit routine maintenance requests through www.madisonfarmsr…" at bounding box center [721, 202] width 489 height 48
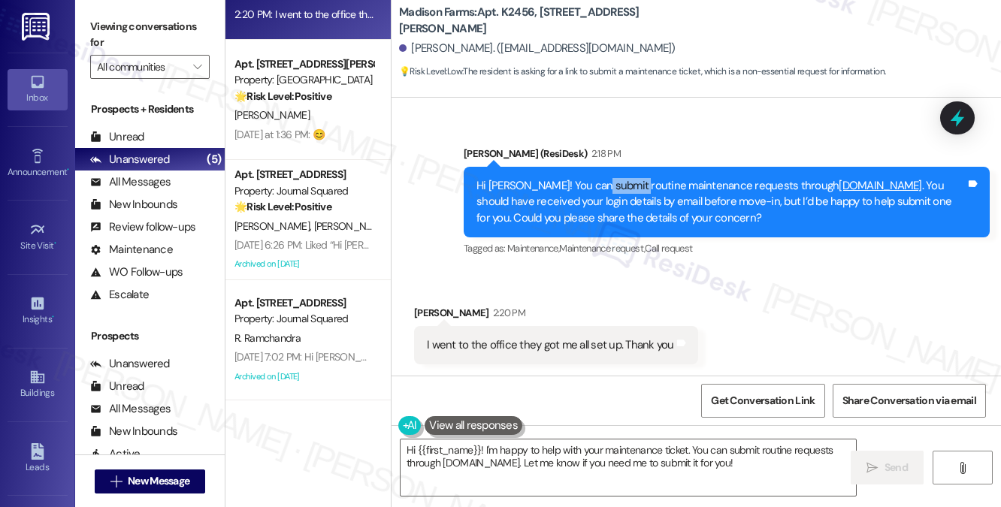
click at [603, 186] on div "Hi Debra! You can submit routine maintenance requests through www.madisonfarmsr…" at bounding box center [721, 202] width 489 height 48
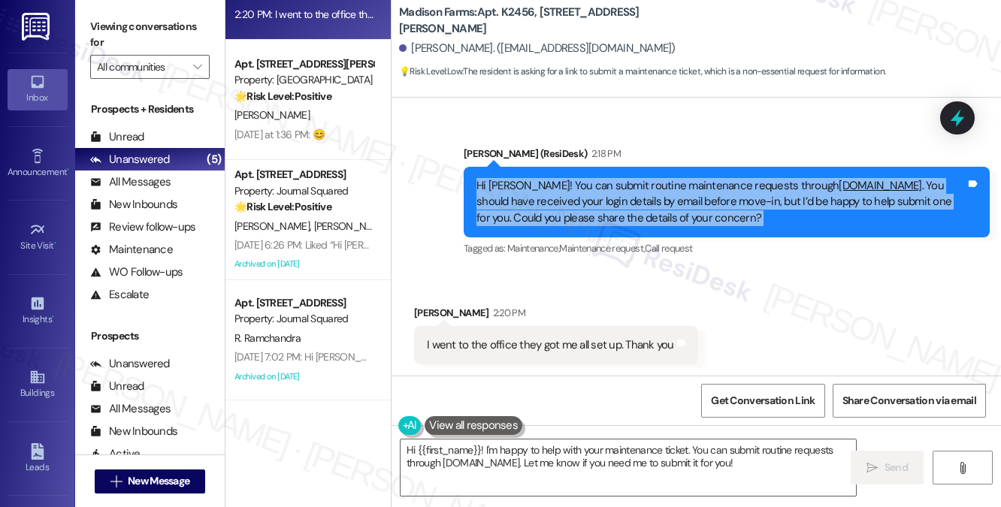
click at [603, 186] on div "Hi Debra! You can submit routine maintenance requests through www.madisonfarmsr…" at bounding box center [721, 202] width 489 height 48
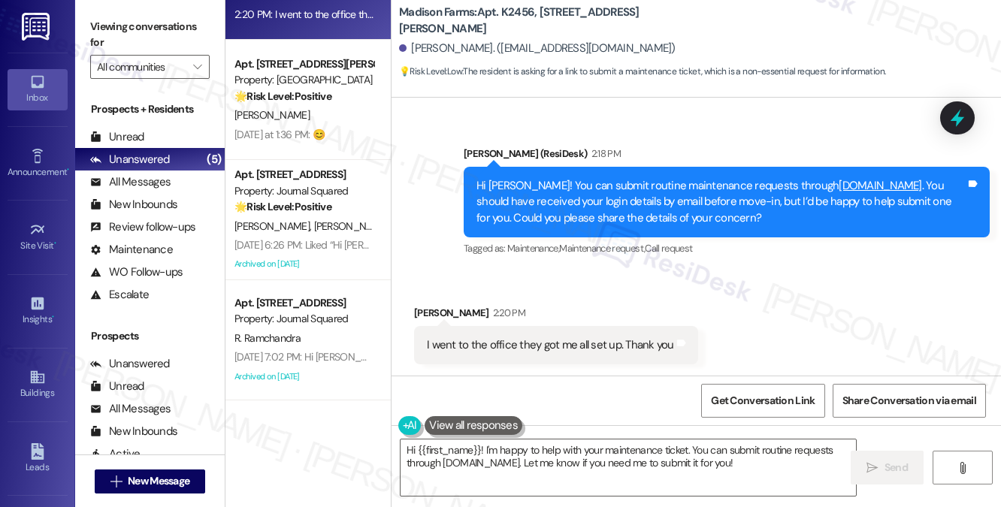
click at [601, 339] on div "I went to the office they got me all set up. Thank you" at bounding box center [550, 346] width 247 height 16
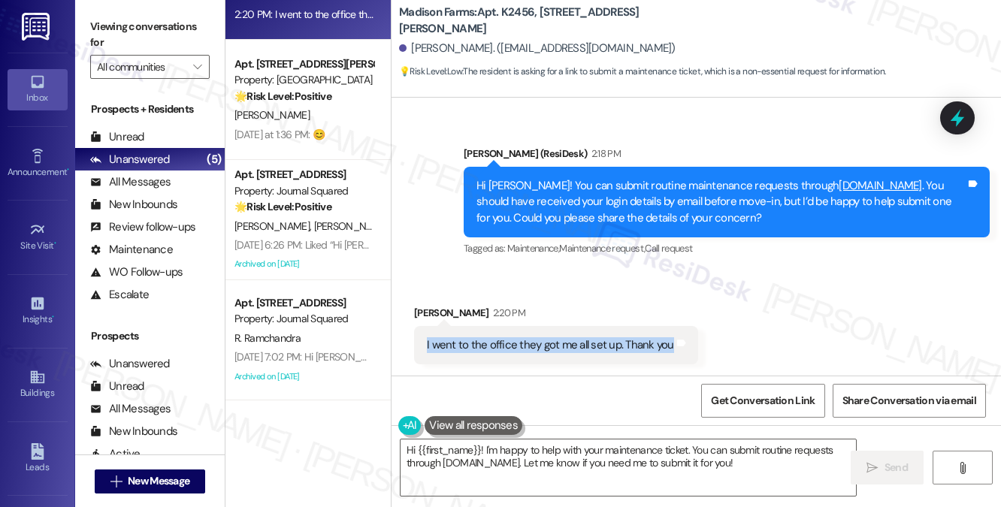
click at [601, 339] on div "I went to the office they got me all set up. Thank you" at bounding box center [550, 346] width 247 height 16
click at [570, 458] on textarea "Hi {{first_name}}! I'm happy to help with your maintenance ticket. You can subm…" at bounding box center [629, 468] width 456 height 56
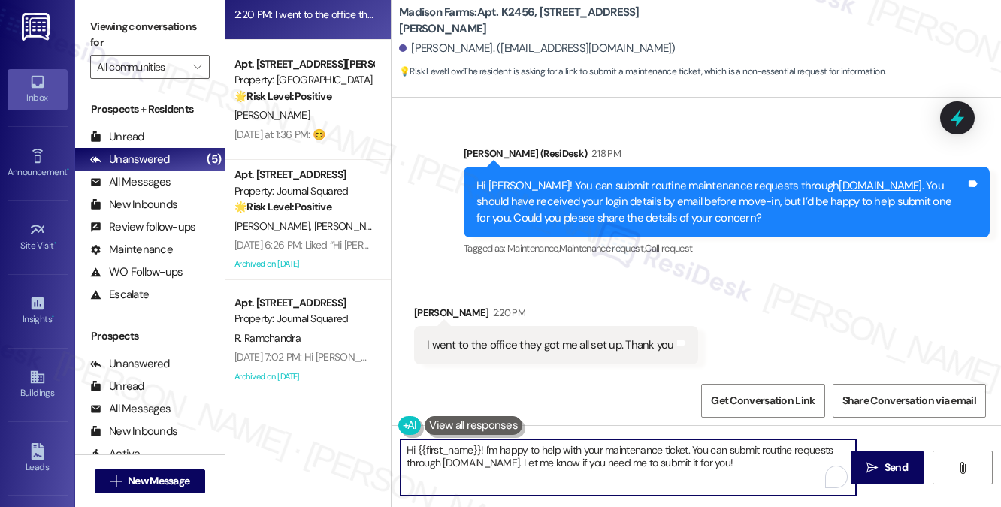
click at [570, 458] on textarea "Hi {{first_name}}! I'm happy to help with your maintenance ticket. You can subm…" at bounding box center [629, 468] width 456 height 56
click at [646, 459] on textarea "Hi {{first_name}}! I'm happy to help with your maintenance ticket. You can subm…" at bounding box center [629, 468] width 456 height 56
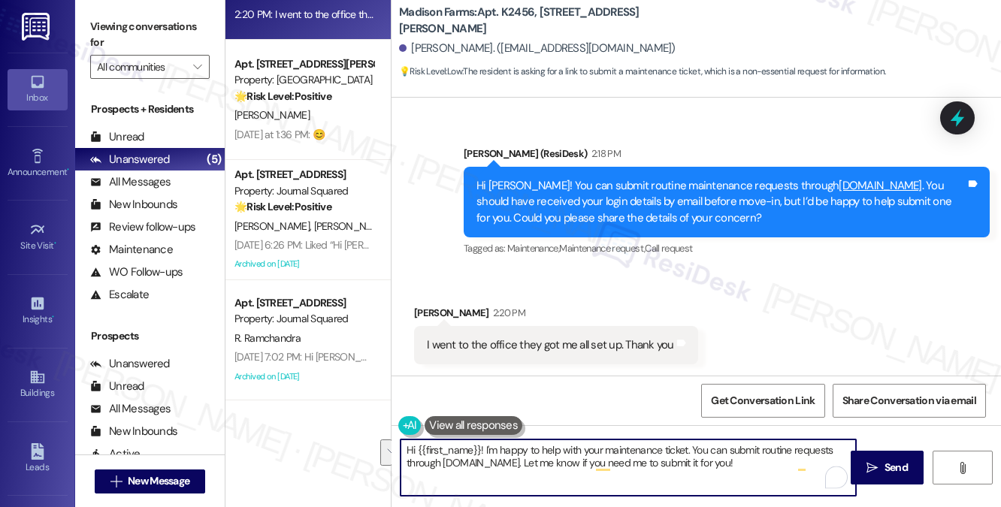
click at [601, 345] on div "I went to the office they got me all set up. Thank you" at bounding box center [550, 346] width 247 height 16
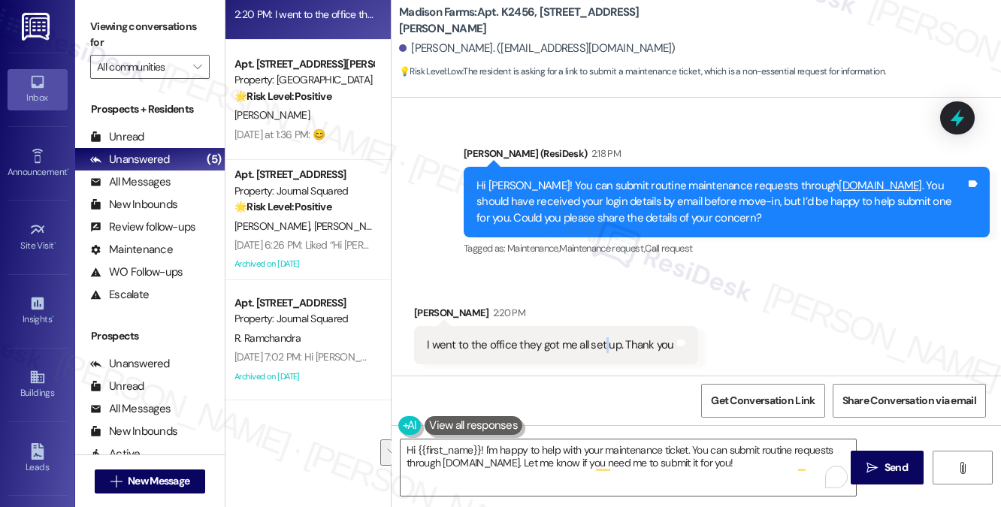
click at [601, 345] on div "I went to the office they got me all set up. Thank you" at bounding box center [550, 346] width 247 height 16
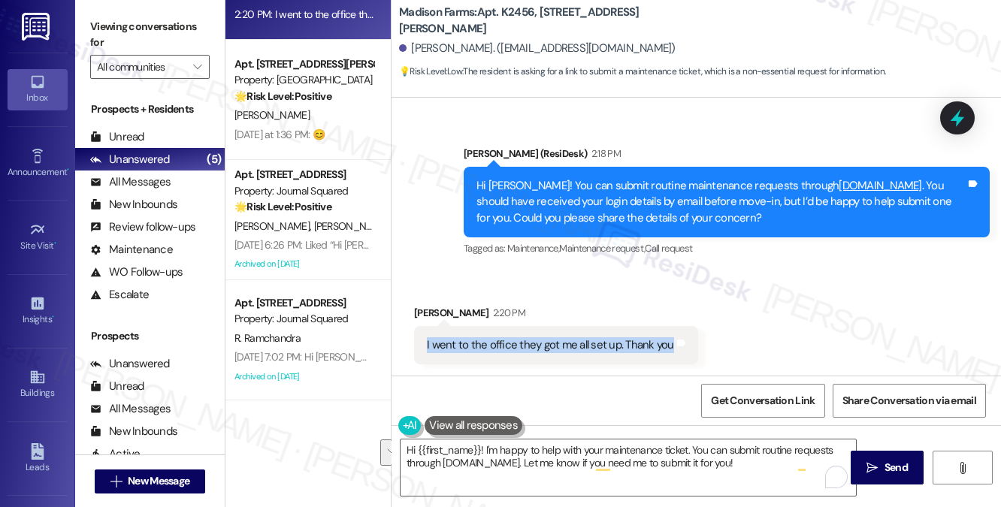
click at [601, 345] on div "I went to the office they got me all set up. Thank you" at bounding box center [550, 346] width 247 height 16
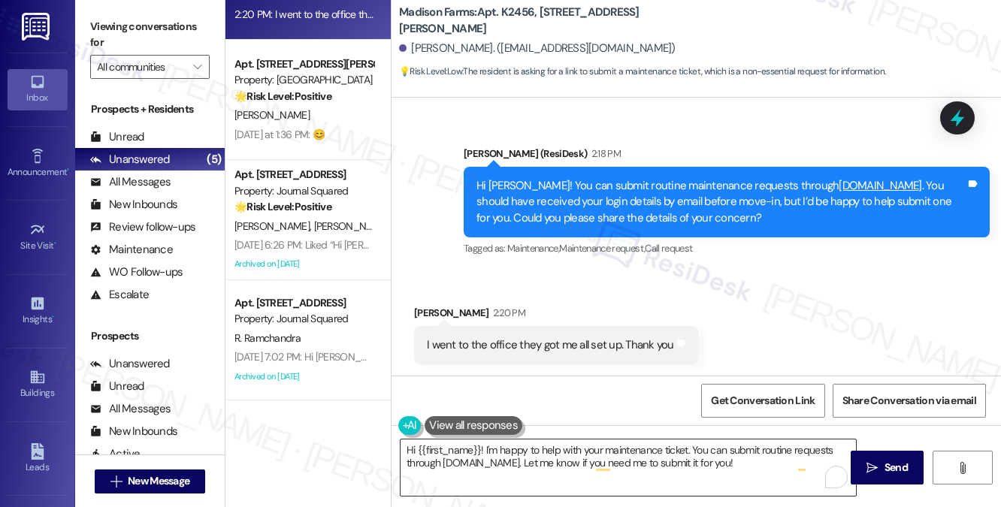
click at [684, 449] on textarea "Hi {{first_name}}! I'm happy to help with your maintenance ticket. You can subm…" at bounding box center [629, 468] width 456 height 56
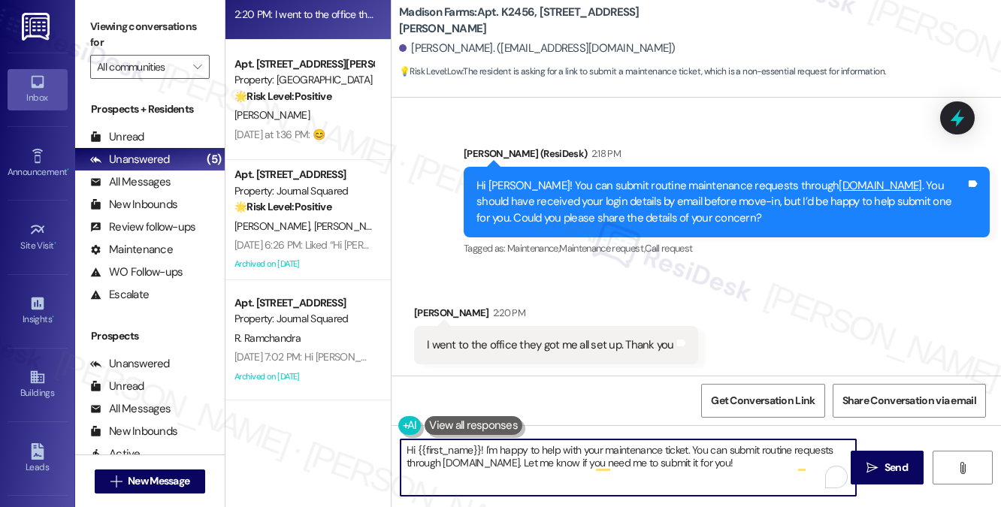
click at [684, 449] on textarea "Hi {{first_name}}! I'm happy to help with your maintenance ticket. You can subm…" at bounding box center [629, 468] width 456 height 56
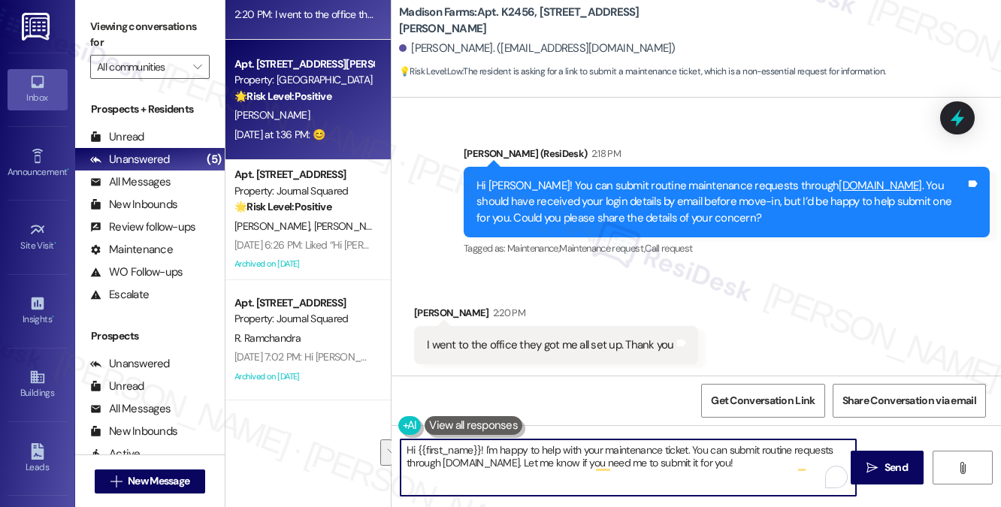
click at [300, 92] on strong "🌟 Risk Level: Positive" at bounding box center [283, 96] width 97 height 14
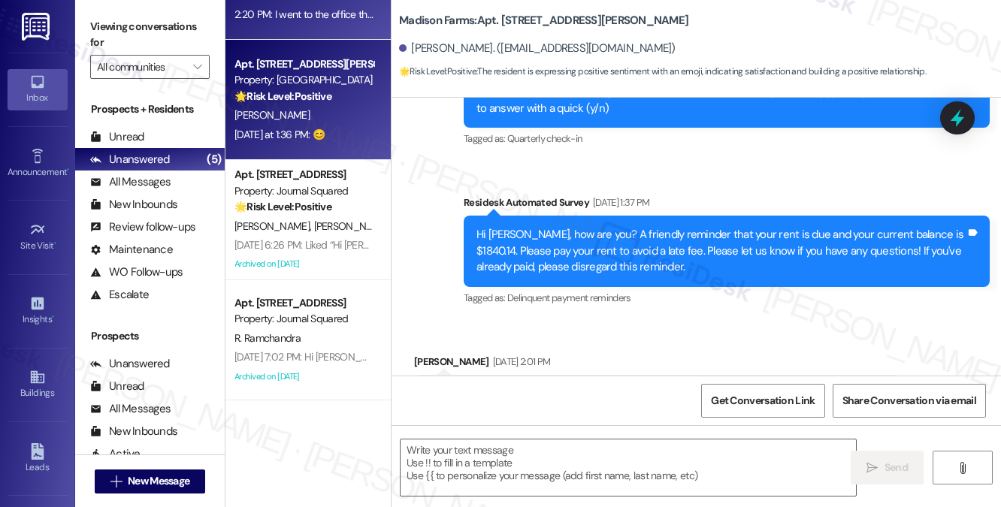
type textarea "Fetching suggested responses. Please feel free to read through the conversation…"
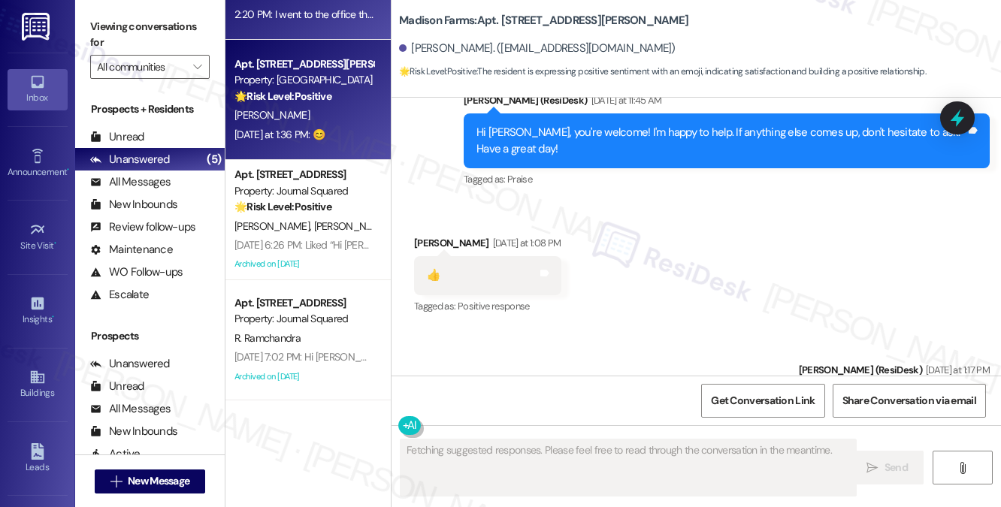
scroll to position [2821, 0]
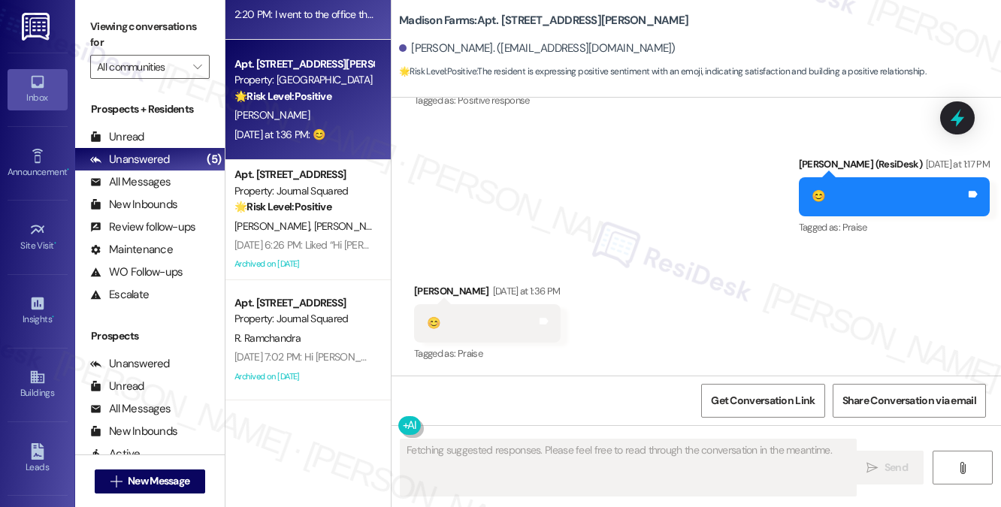
click at [333, 22] on div "2:20 PM: I went to the office they got me all set up. Thank you 2:20 PM: I went…" at bounding box center [304, 14] width 142 height 19
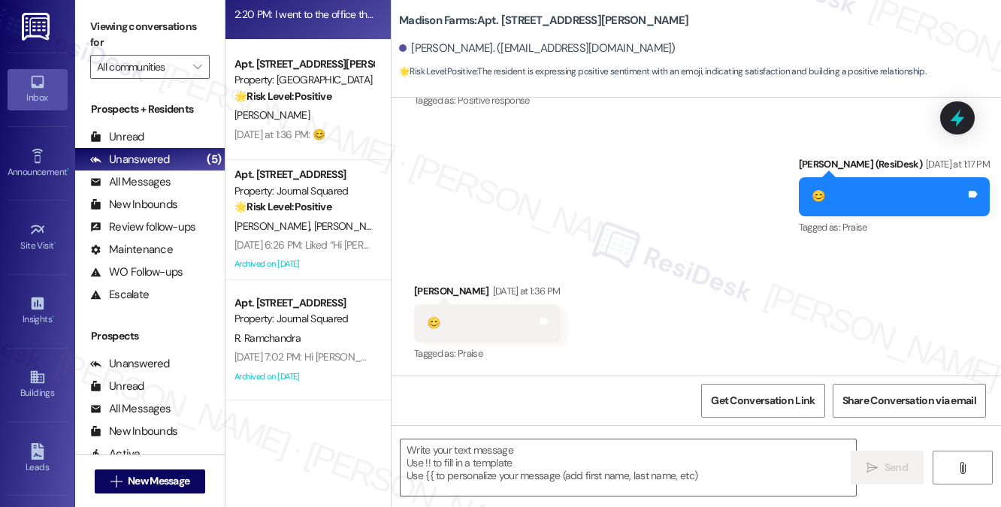
type textarea "Fetching suggested responses. Please feel free to read through the conversation…"
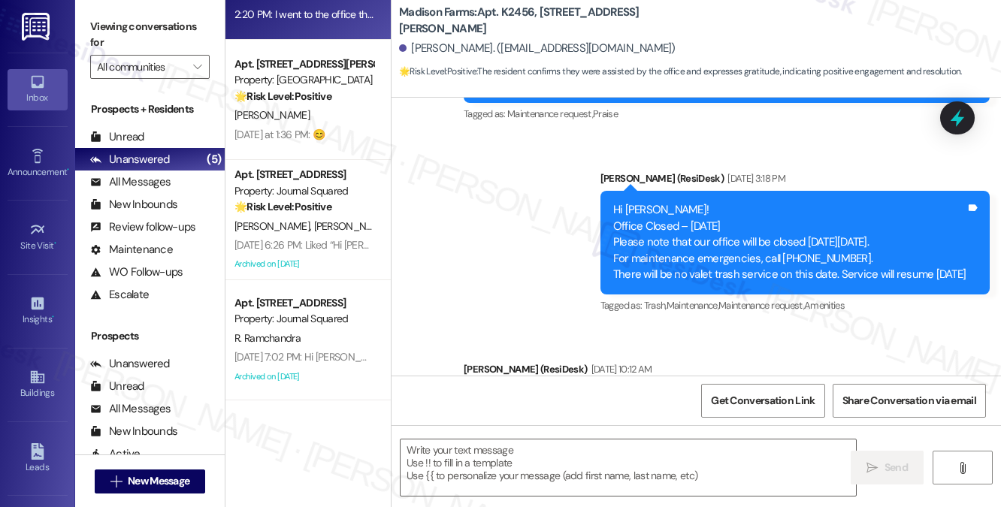
type textarea "Fetching suggested responses. Please feel free to read through the conversation…"
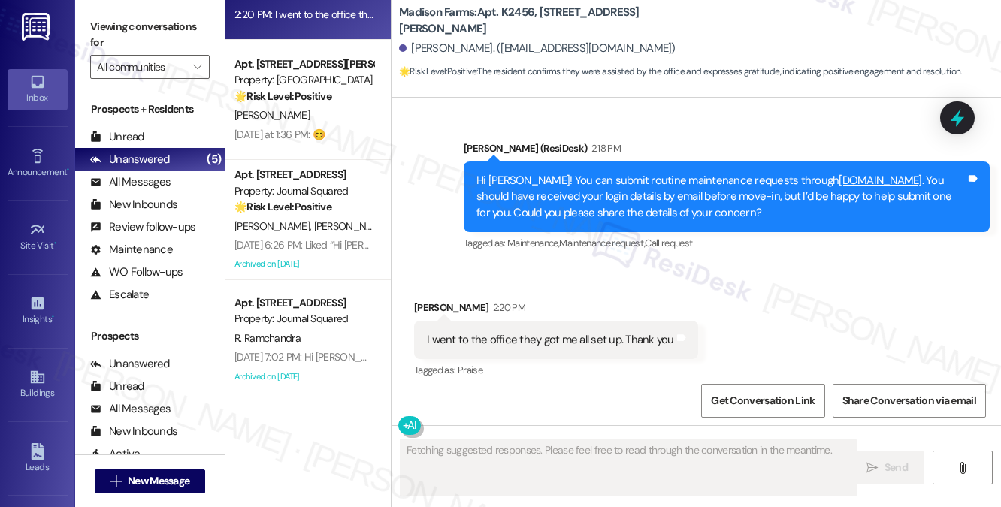
scroll to position [1648, 0]
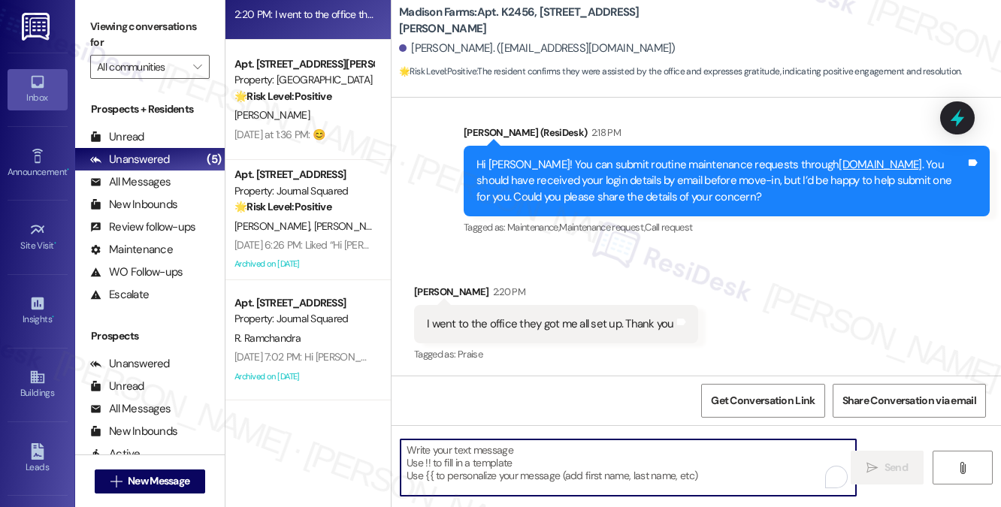
click at [580, 455] on textarea "To enrich screen reader interactions, please activate Accessibility in Grammarl…" at bounding box center [629, 468] width 456 height 56
click at [553, 335] on div "I went to the office they got me all set up. Thank you Tags and notes" at bounding box center [556, 324] width 284 height 38
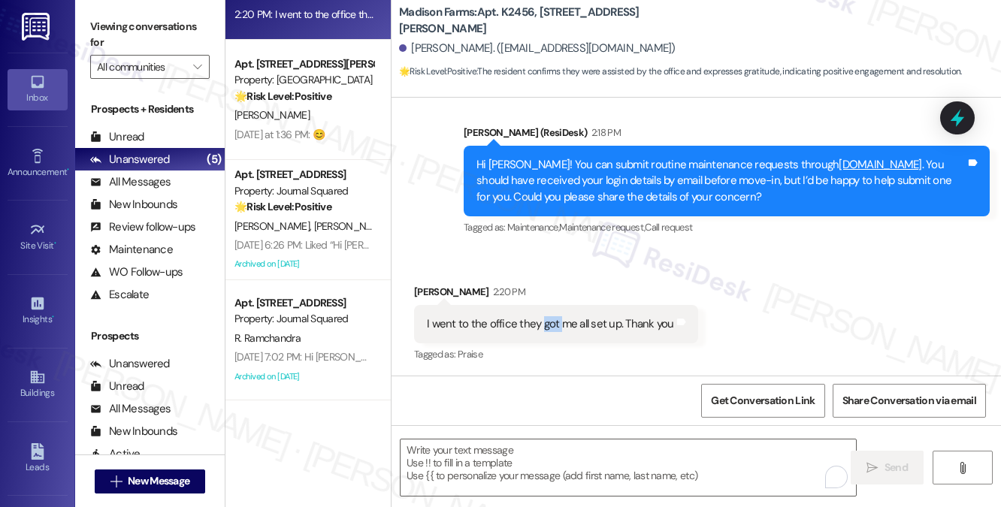
click at [553, 335] on div "I went to the office they got me all set up. Thank you Tags and notes" at bounding box center [556, 324] width 284 height 38
copy div "I went to the office they got me all set up. Thank you Tags and notes"
drag, startPoint x: 162, startPoint y: 21, endPoint x: 181, endPoint y: 23, distance: 18.9
click at [162, 21] on label "Viewing conversations for" at bounding box center [150, 35] width 120 height 40
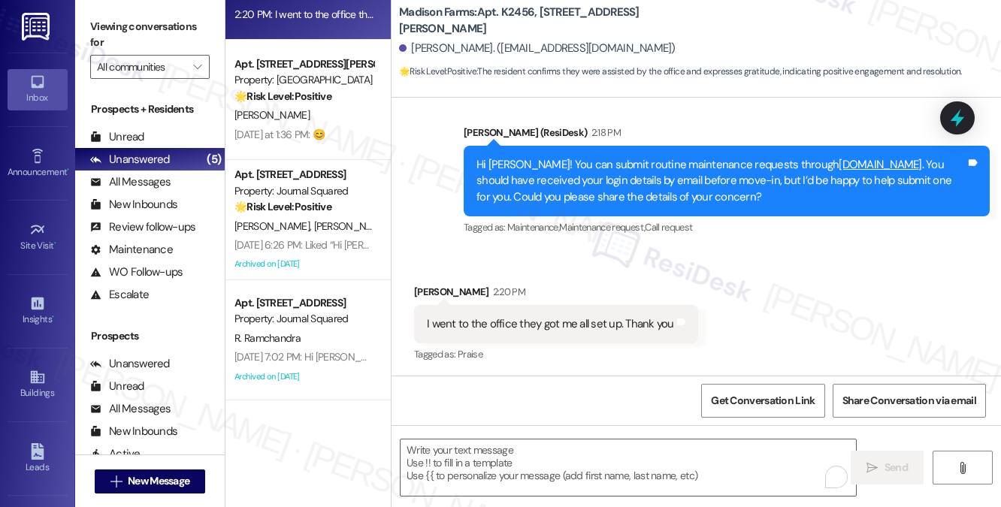
drag, startPoint x: 182, startPoint y: 38, endPoint x: 189, endPoint y: 37, distance: 7.6
click at [182, 38] on label "Viewing conversations for" at bounding box center [150, 35] width 120 height 40
click at [531, 475] on textarea "To enrich screen reader interactions, please activate Accessibility in Grammarl…" at bounding box center [629, 468] width 456 height 56
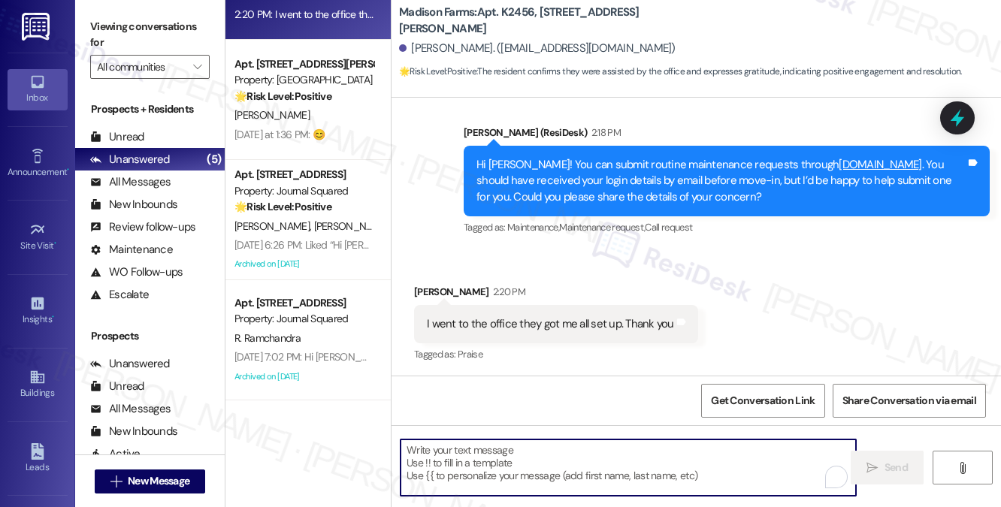
paste textarea "That’s great to hear! I’m glad the office was able to get everything set up for…"
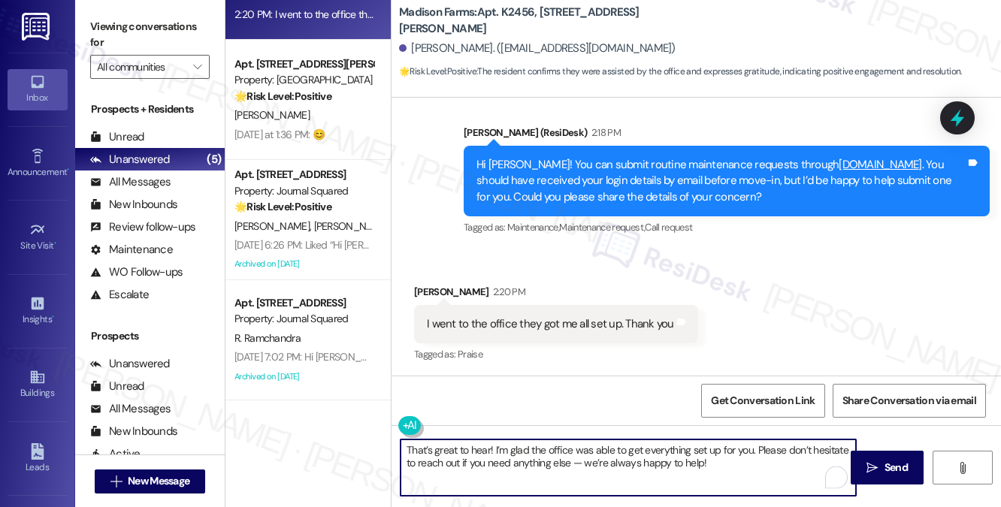
click at [610, 451] on textarea "That’s great to hear! I’m glad the office was able to get everything set up for…" at bounding box center [629, 468] width 456 height 56
click at [589, 475] on textarea "That’s great to hear! I’m glad the office was able to get everything set up for…" at bounding box center [629, 468] width 456 height 56
click at [582, 462] on textarea "That’s great to hear! I’m glad the office was able to get everything set up for…" at bounding box center [629, 468] width 456 height 56
drag, startPoint x: 589, startPoint y: 464, endPoint x: 568, endPoint y: 465, distance: 20.4
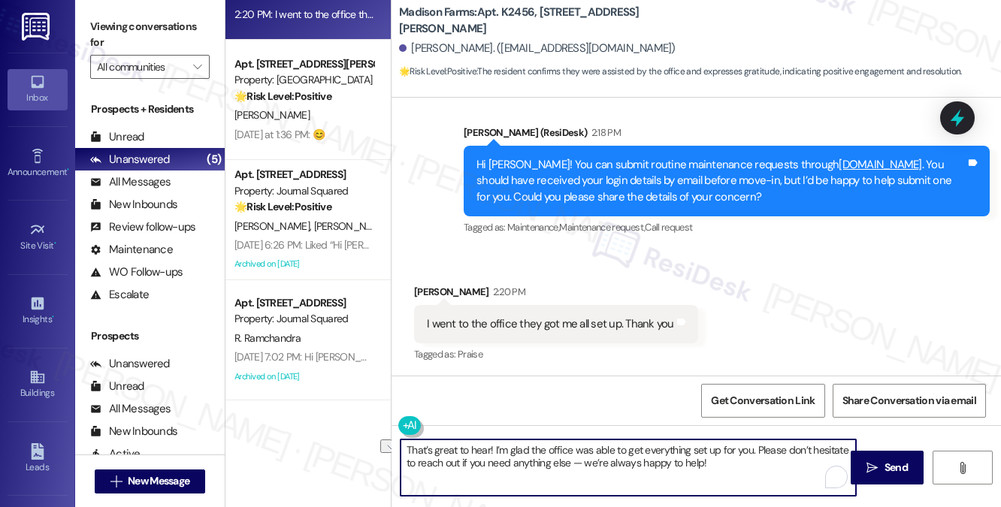
click at [568, 465] on textarea "That’s great to hear! I’m glad the office was able to get everything set up for…" at bounding box center [629, 468] width 456 height 56
click at [613, 462] on textarea "That’s great to hear! I’m glad the office was able to get everything set up for…" at bounding box center [629, 468] width 456 height 56
click at [701, 462] on textarea "That’s great to hear! I’m glad the office was able to get everything set up for…" at bounding box center [629, 468] width 456 height 56
drag, startPoint x: 721, startPoint y: 471, endPoint x: 575, endPoint y: 466, distance: 145.9
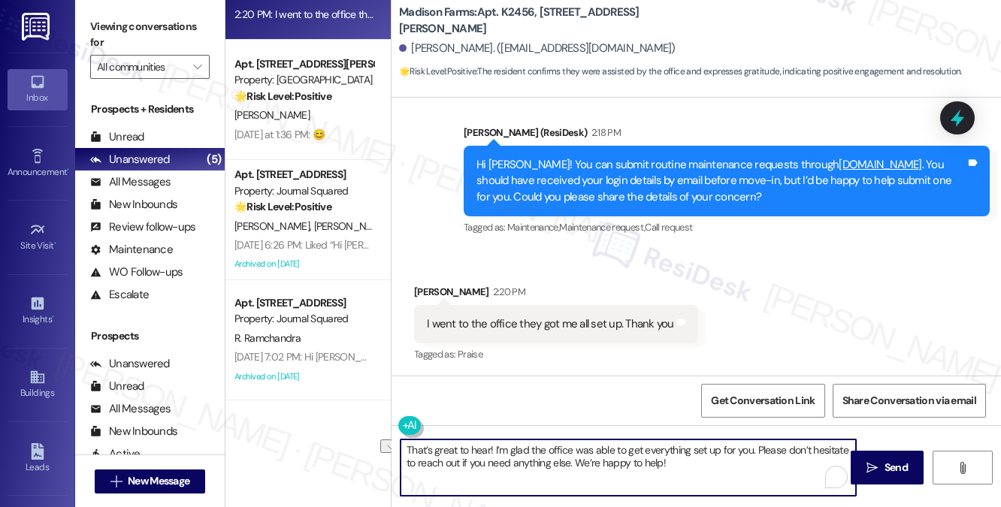
click at [575, 466] on textarea "That’s great to hear! I’m glad the office was able to get everything set up for…" at bounding box center [629, 468] width 456 height 56
type textarea "That’s great to hear! I’m glad the office was able to get everything set up for…"
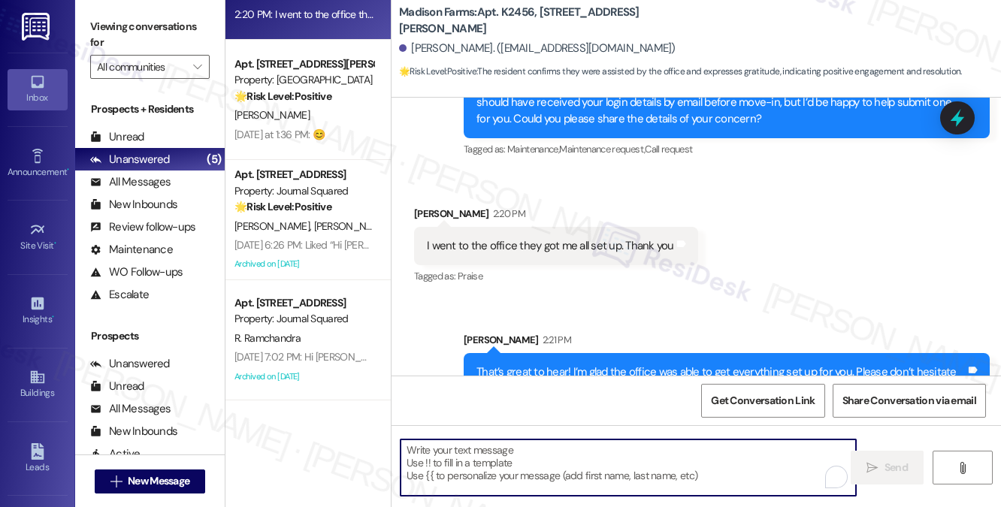
scroll to position [1770, 0]
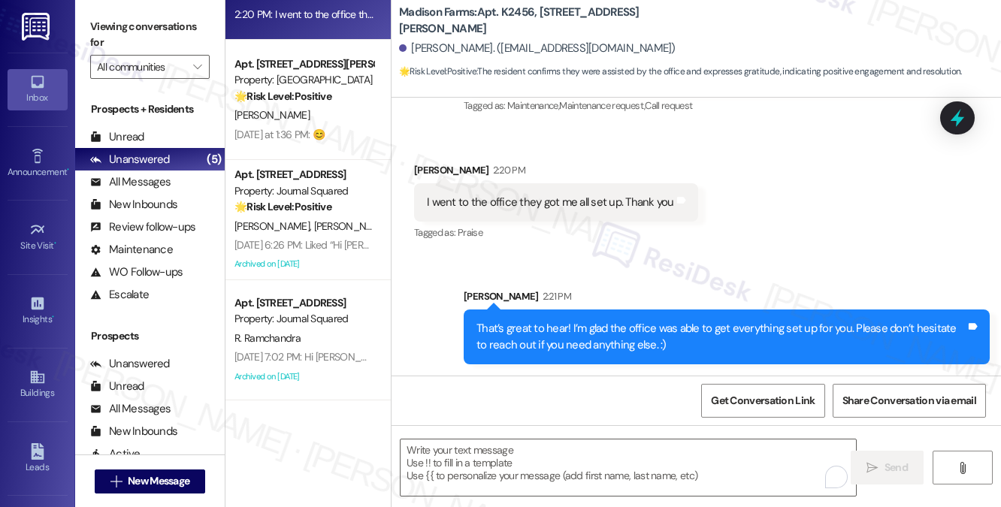
click at [595, 327] on div "That’s great to hear! I’m glad the office was able to get everything set up for…" at bounding box center [721, 337] width 489 height 32
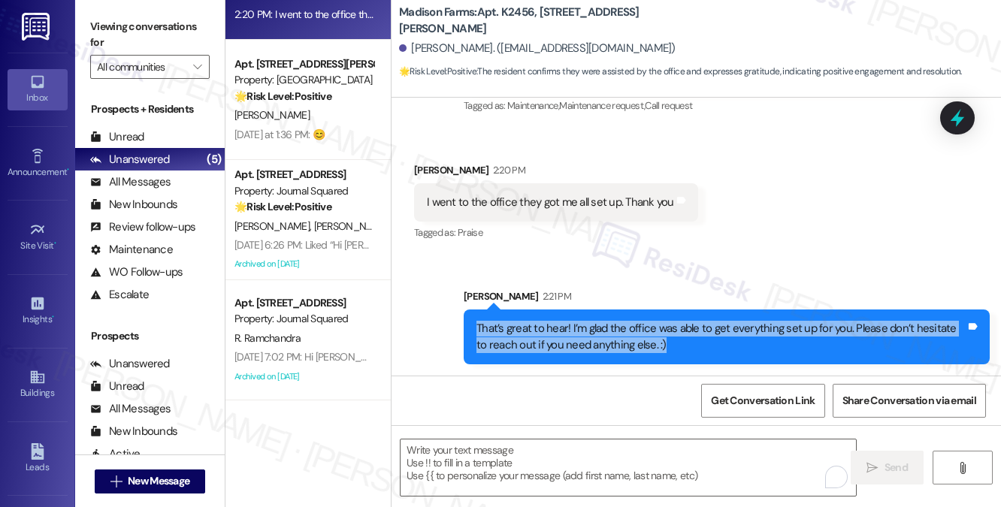
drag, startPoint x: 595, startPoint y: 327, endPoint x: 604, endPoint y: 328, distance: 9.1
click at [595, 327] on div "That’s great to hear! I’m glad the office was able to get everything set up for…" at bounding box center [721, 337] width 489 height 32
click at [686, 328] on div "That’s great to hear! I’m glad the office was able to get everything set up for…" at bounding box center [721, 337] width 489 height 32
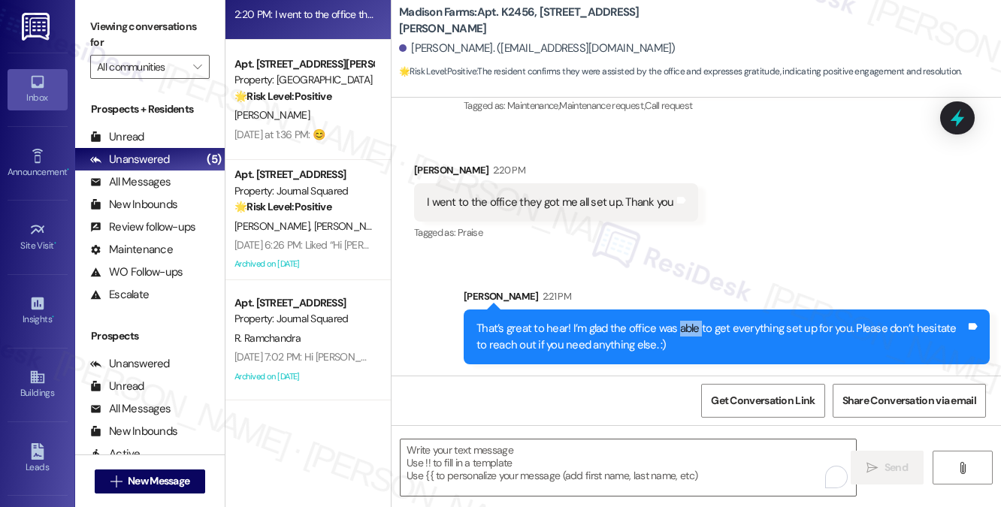
click at [686, 328] on div "That’s great to hear! I’m glad the office was able to get everything set up for…" at bounding box center [721, 337] width 489 height 32
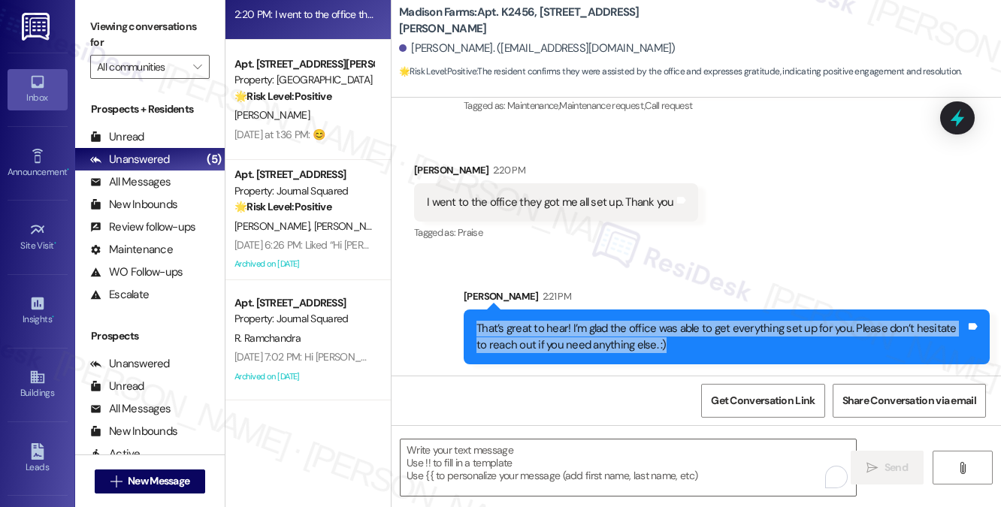
click at [686, 328] on div "That’s great to hear! I’m glad the office was able to get everything set up for…" at bounding box center [721, 337] width 489 height 32
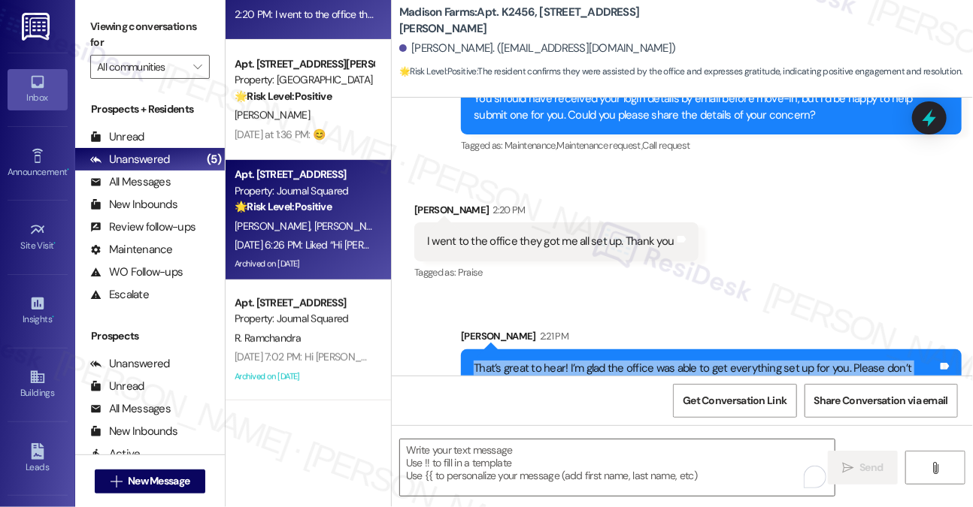
scroll to position [1802, 0]
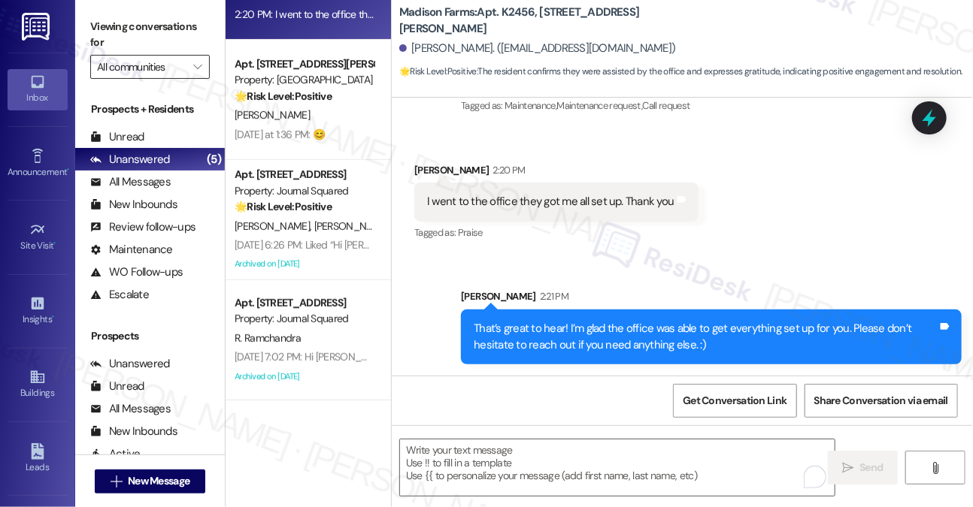
click at [138, 67] on input "All communities" at bounding box center [141, 67] width 89 height 24
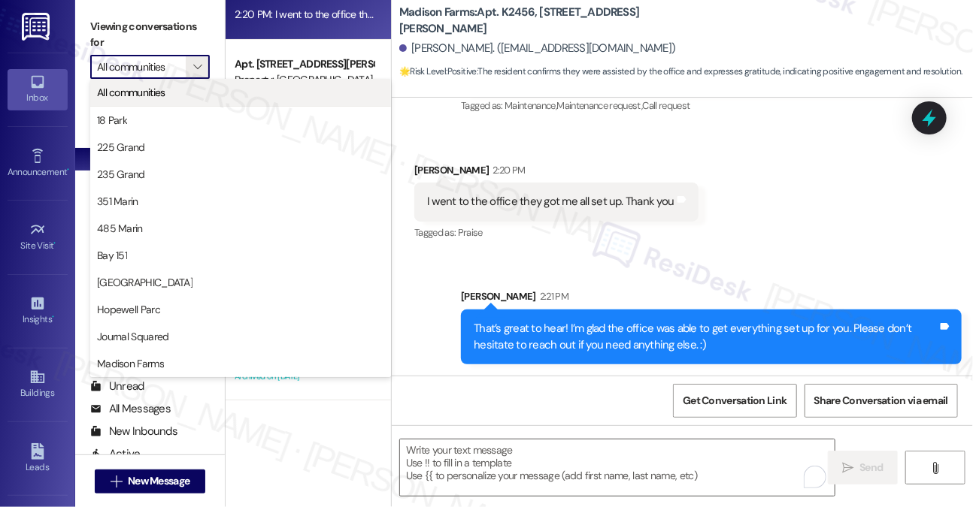
click at [155, 97] on span "All communities" at bounding box center [131, 92] width 68 height 15
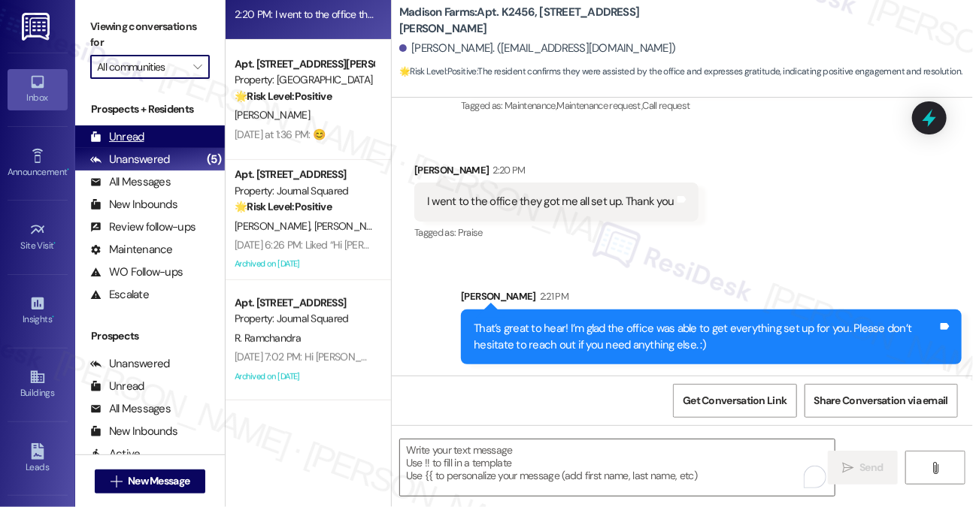
click at [168, 126] on div "Unread (0)" at bounding box center [150, 137] width 150 height 23
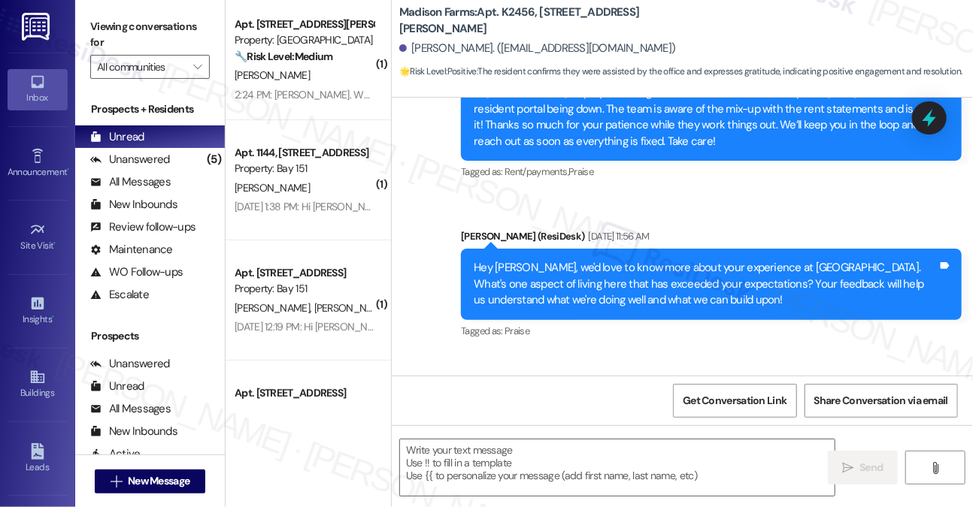
scroll to position [1681, 0]
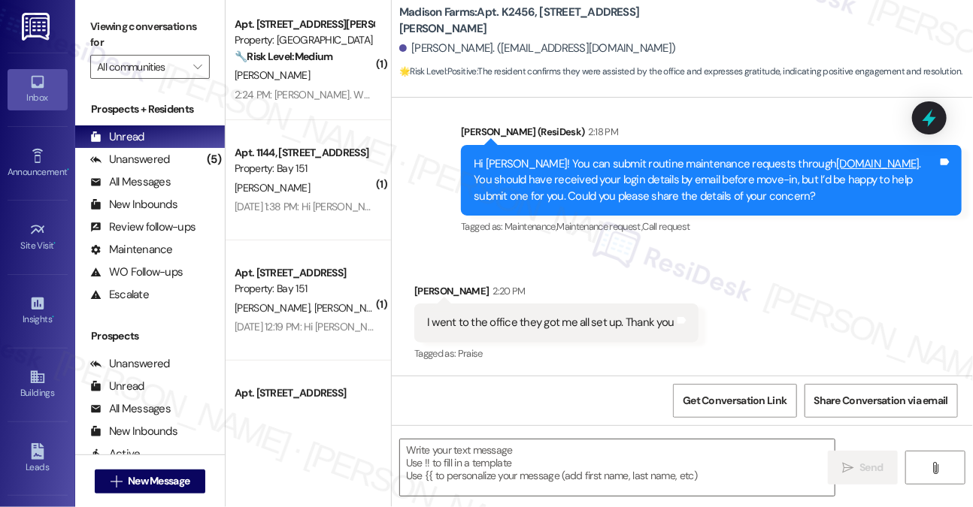
click at [526, 324] on div "I went to the office they got me all set up. Thank you" at bounding box center [550, 323] width 247 height 16
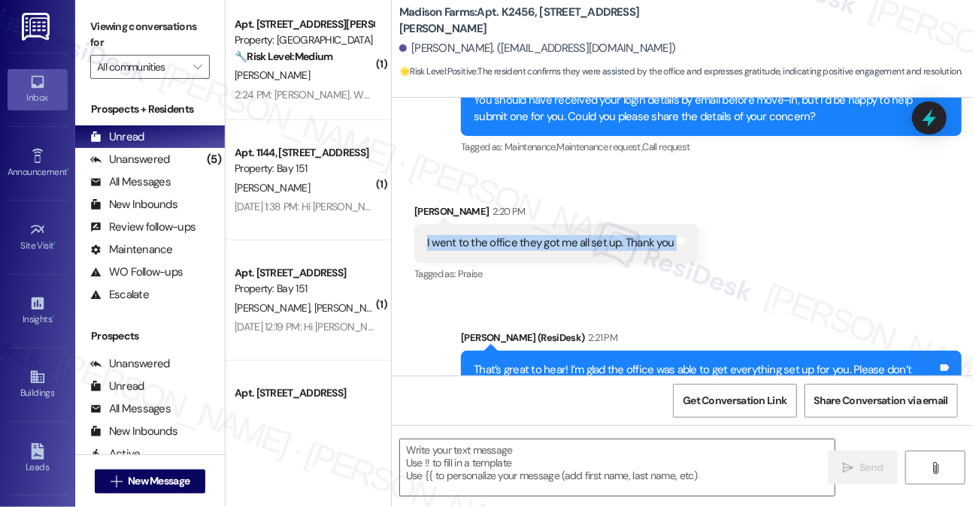
scroll to position [1824, 0]
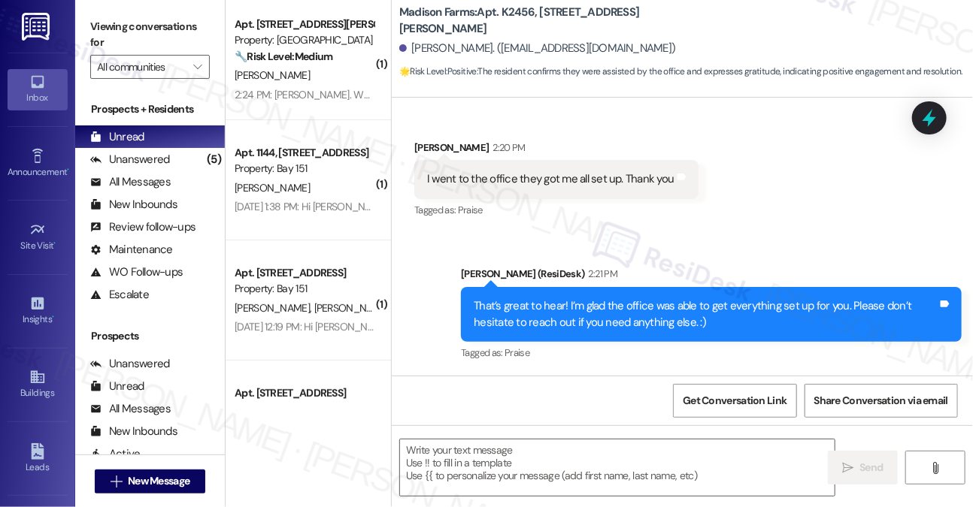
click at [579, 322] on div "That’s great to hear! I’m glad the office was able to get everything set up for…" at bounding box center [706, 314] width 464 height 32
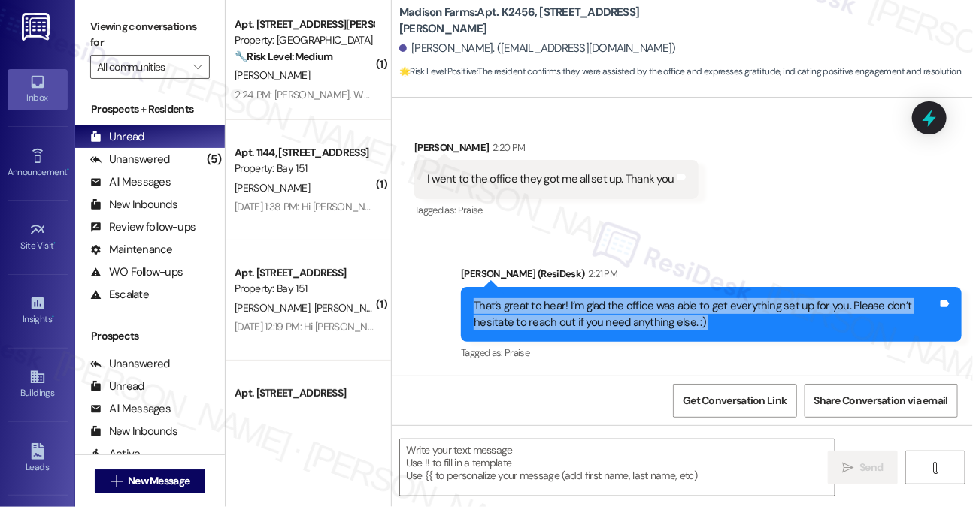
click at [579, 322] on div "That’s great to hear! I’m glad the office was able to get everything set up for…" at bounding box center [706, 314] width 464 height 32
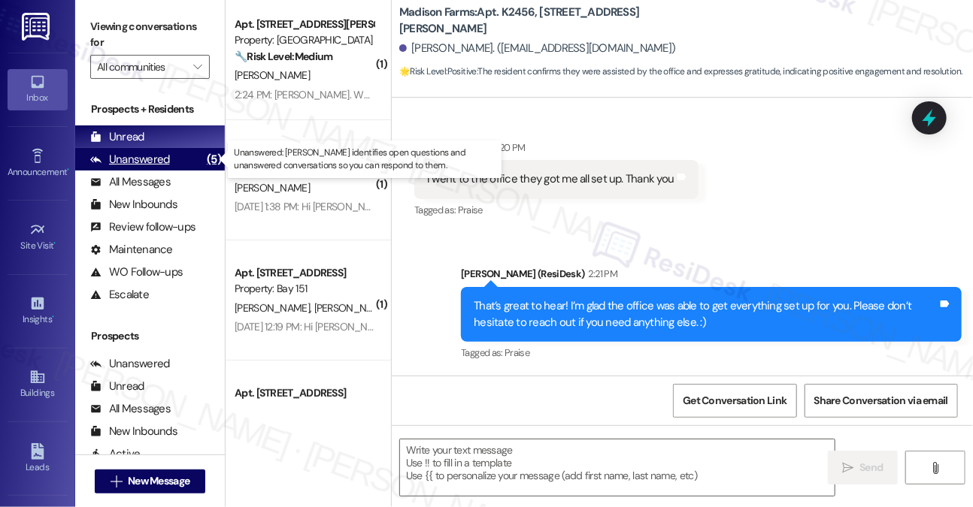
click at [185, 150] on div "Unanswered (5)" at bounding box center [150, 159] width 150 height 23
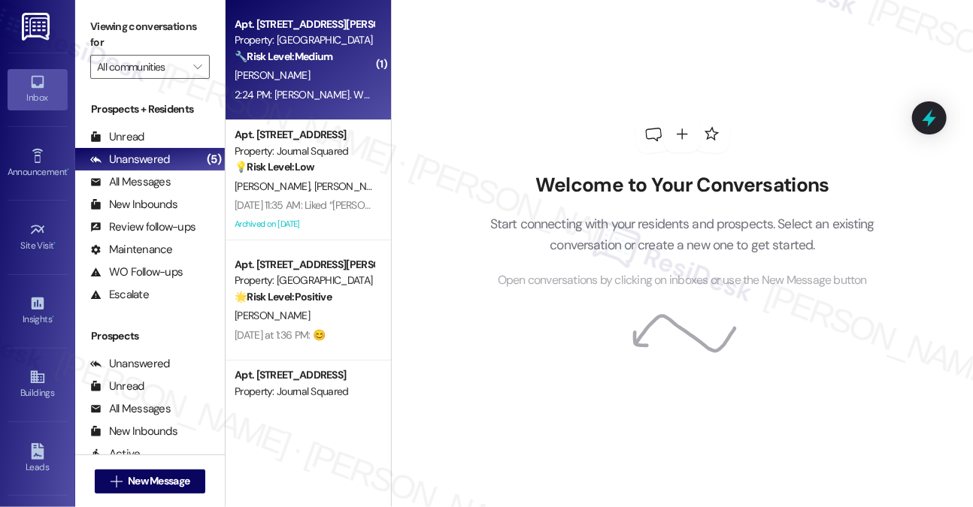
click at [322, 80] on div "[PERSON_NAME]" at bounding box center [304, 75] width 142 height 19
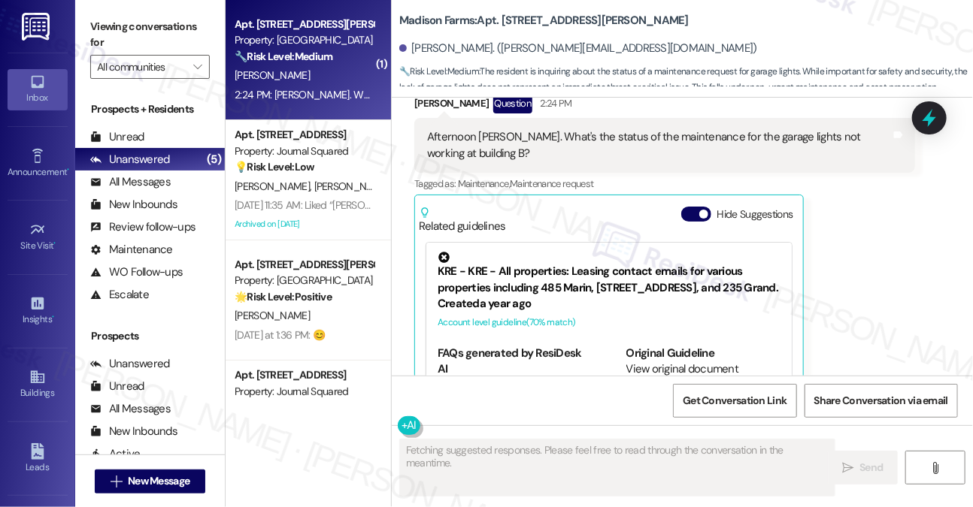
scroll to position [2552, 0]
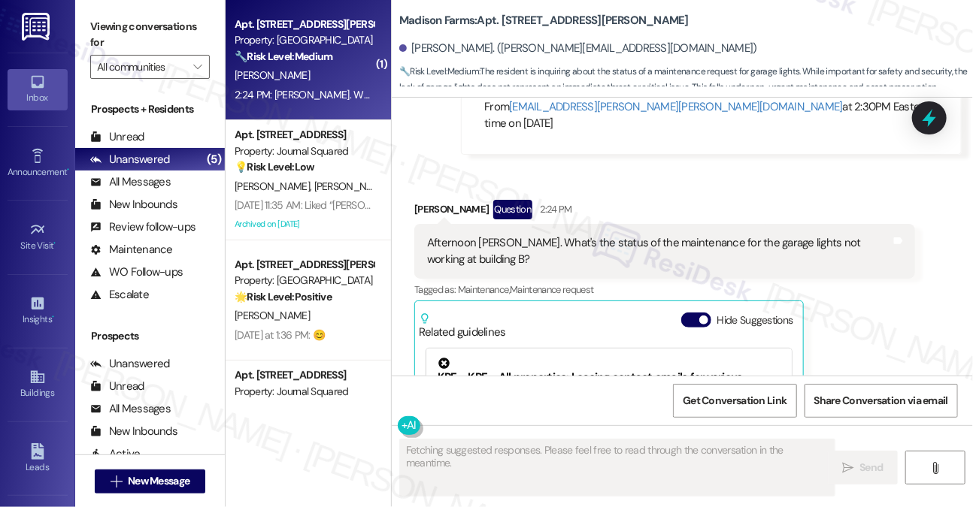
click at [581, 235] on div "Afternoon [PERSON_NAME]. What's the status of the maintenance for the garage li…" at bounding box center [659, 251] width 464 height 32
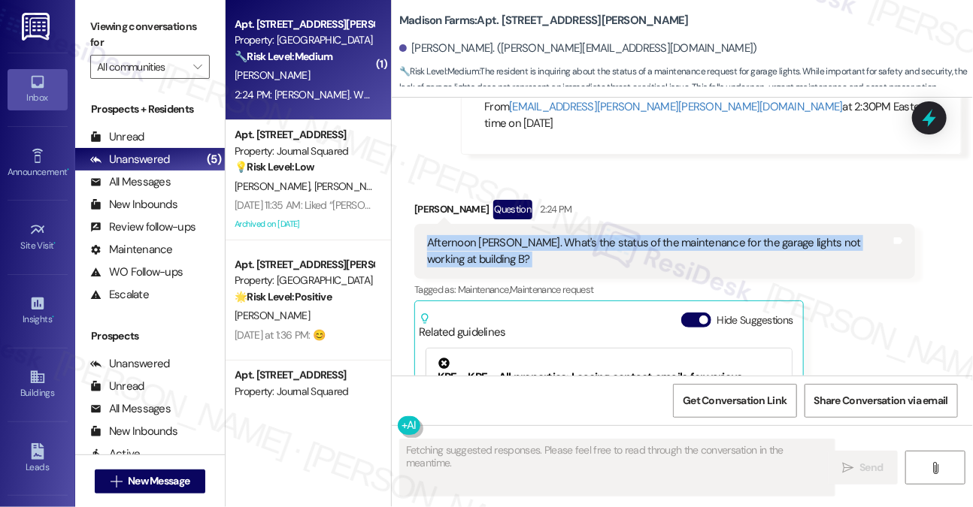
click at [581, 235] on div "Afternoon [PERSON_NAME]. What's the status of the maintenance for the garage li…" at bounding box center [659, 251] width 464 height 32
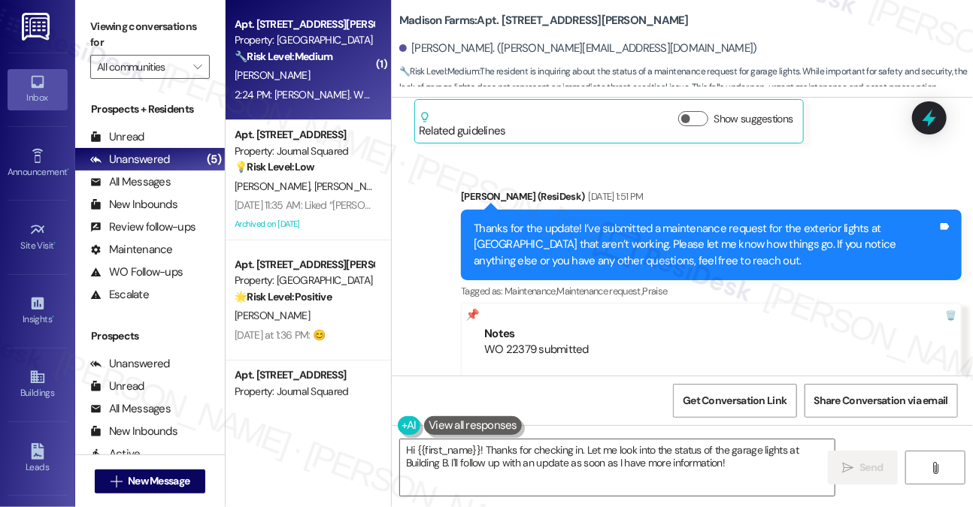
scroll to position [2251, 0]
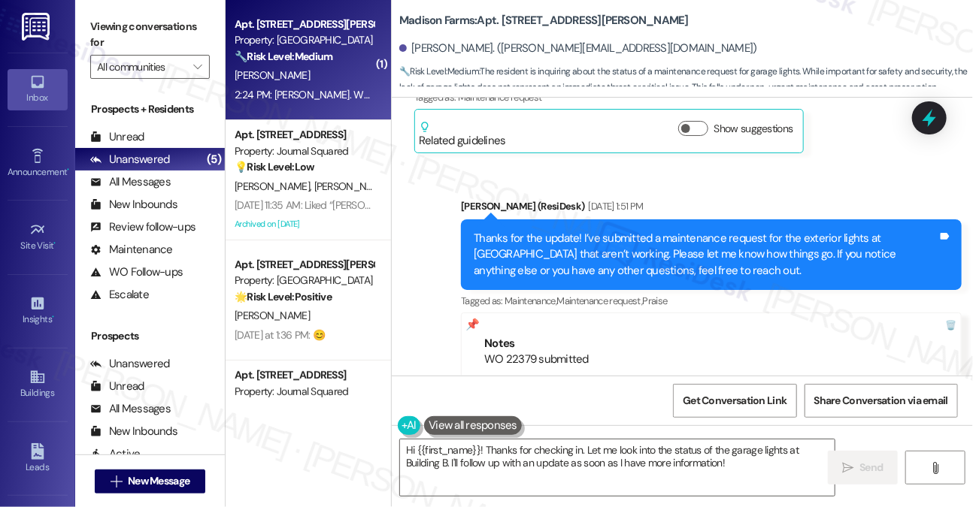
click at [575, 231] on div "Thanks for the update! I’ve submitted a maintenance request for the exterior li…" at bounding box center [706, 255] width 464 height 48
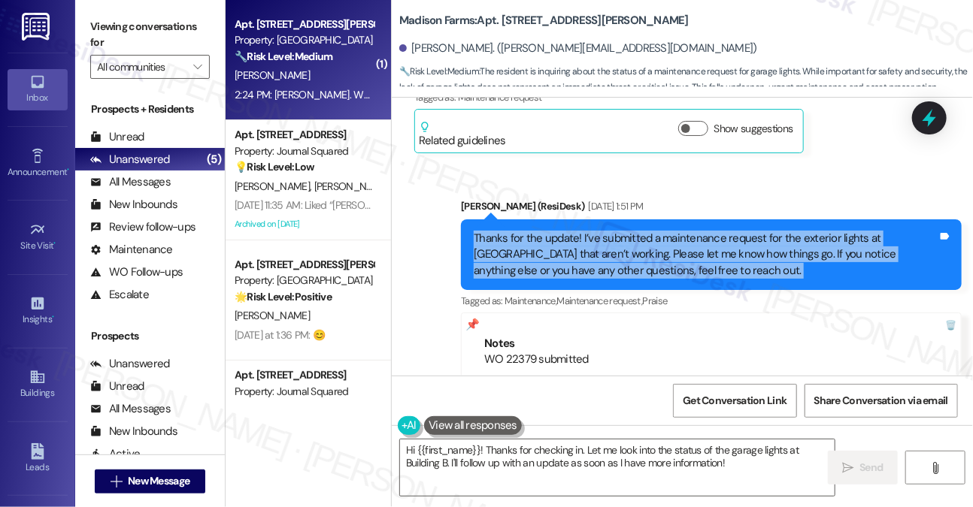
click at [575, 231] on div "Thanks for the update! I’ve submitted a maintenance request for the exterior li…" at bounding box center [706, 255] width 464 height 48
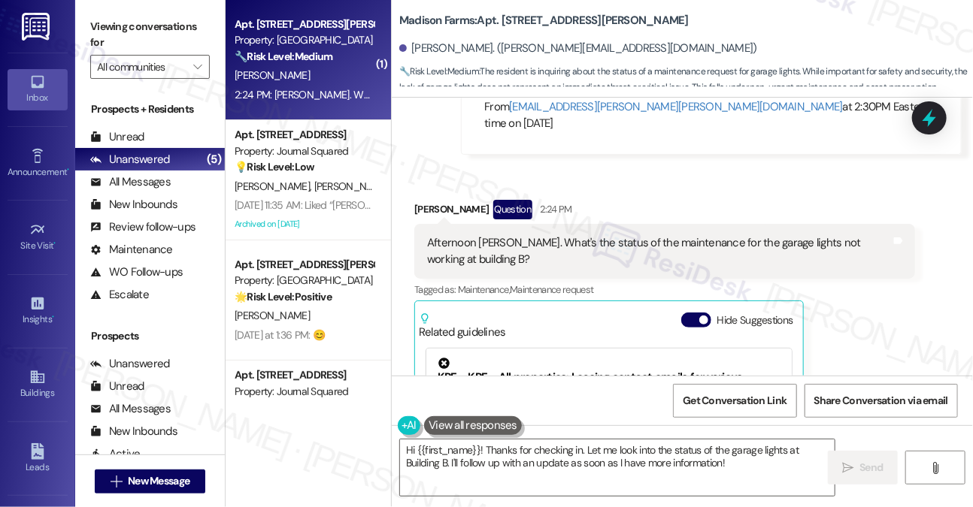
scroll to position [2402, 0]
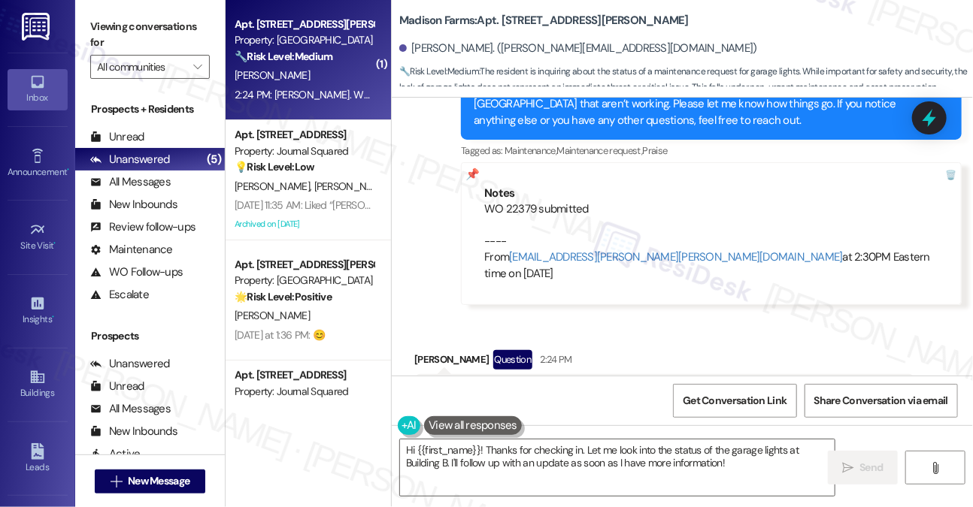
click at [525, 201] on div "WO 22379 submitted ---- From automated-surveys-kre-katrina.lopez@kre.com at 2:3…" at bounding box center [711, 241] width 454 height 80
copy div "22379"
drag, startPoint x: 187, startPoint y: 29, endPoint x: 196, endPoint y: 38, distance: 12.8
click at [187, 29] on label "Viewing conversations for" at bounding box center [150, 35] width 120 height 40
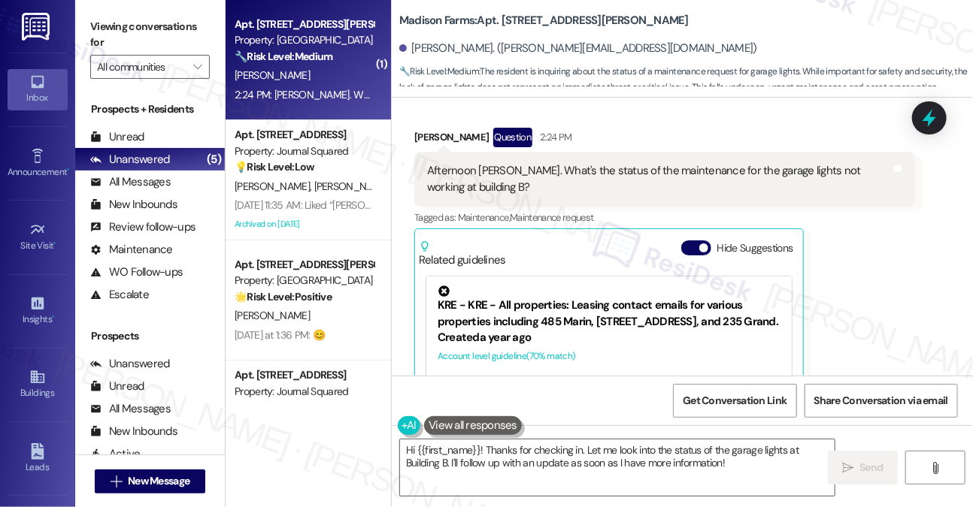
scroll to position [2553, 0]
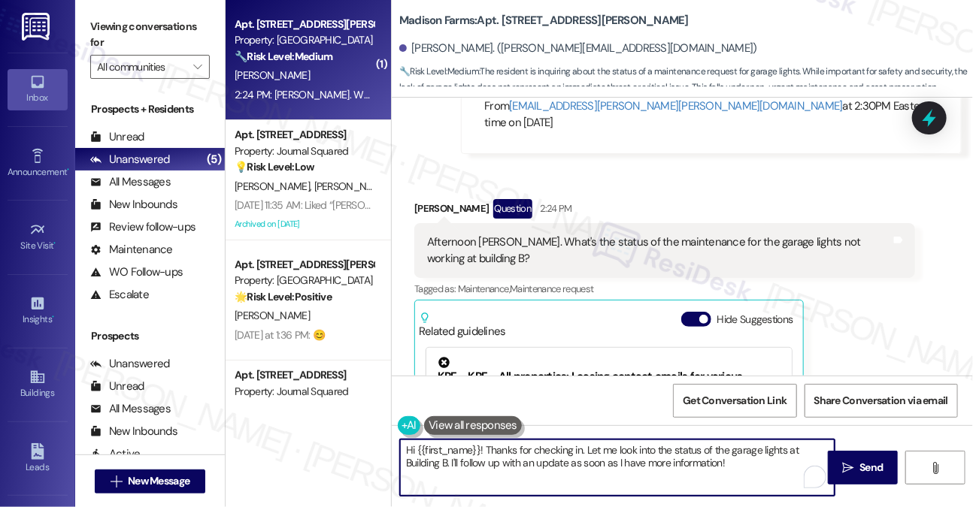
drag, startPoint x: 737, startPoint y: 465, endPoint x: 586, endPoint y: 450, distance: 151.0
click at [586, 450] on textarea "Hi {{first_name}}! Thanks for checking in. Let me look into the status of the g…" at bounding box center [617, 468] width 434 height 56
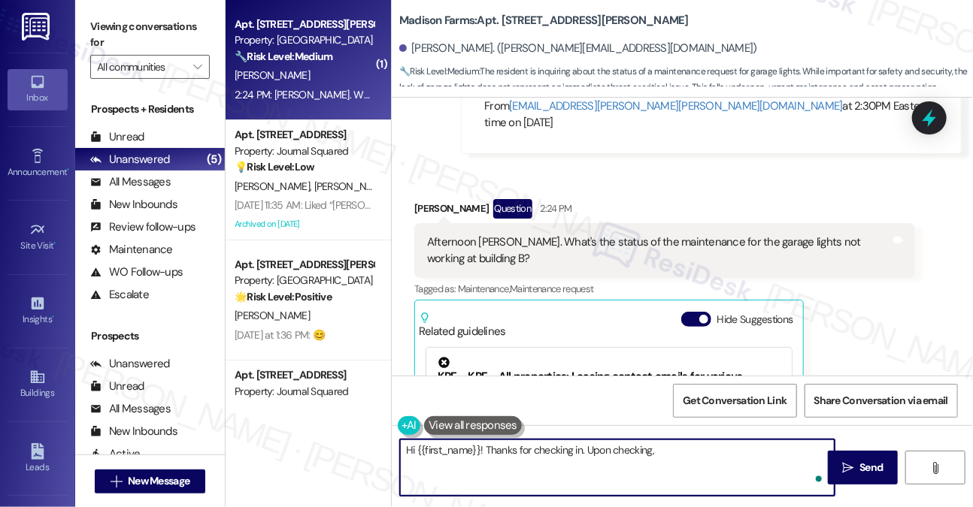
paste textarea "replaced photocell. Will check lights tonight to see if they are working."
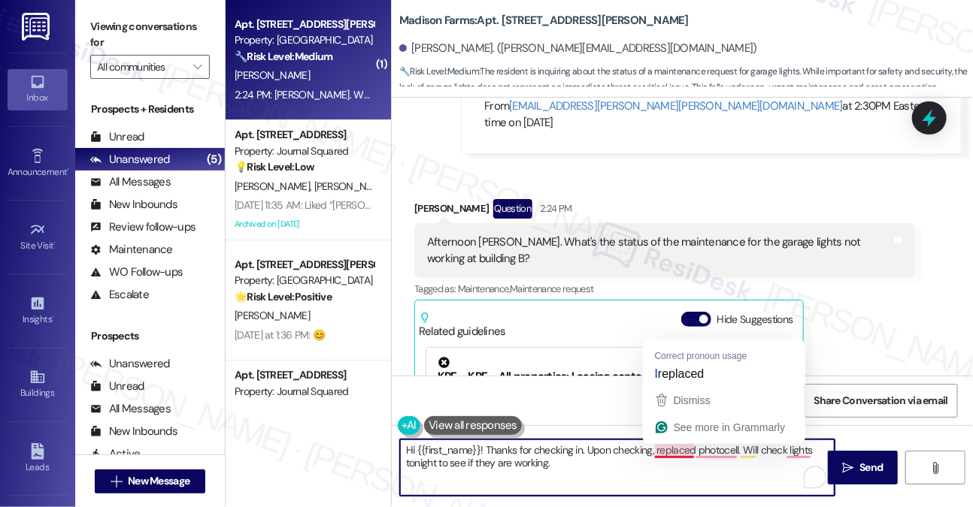
click at [654, 451] on textarea "Hi {{first_name}}! Thanks for checking in. Upon checking, replaced photocell. W…" at bounding box center [617, 468] width 434 height 56
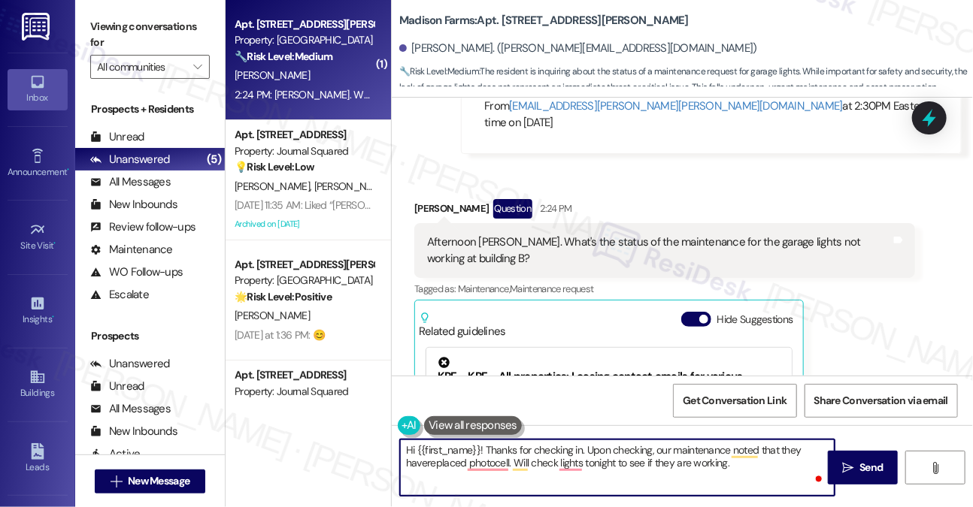
type textarea "Hi {{first_name}}! Thanks for checking in. Upon checking, our maintenance noted…"
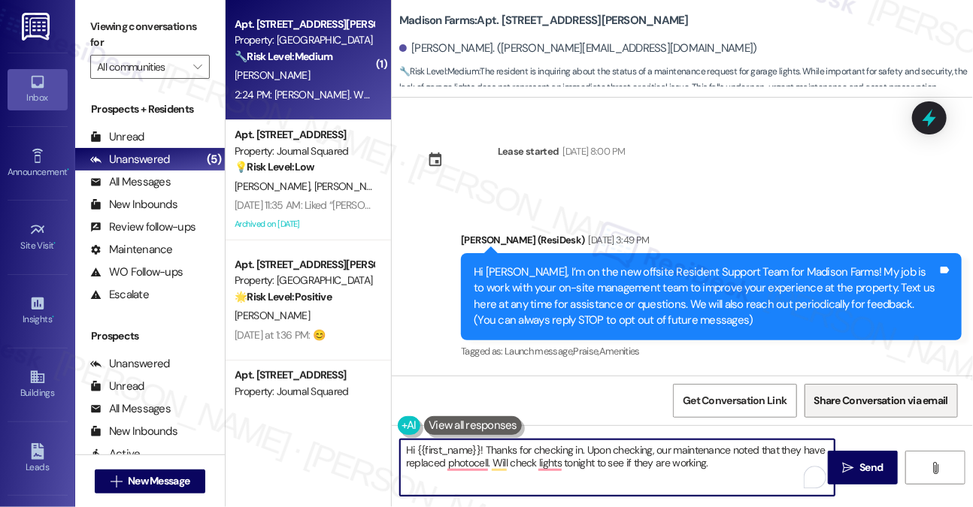
scroll to position [2553, 0]
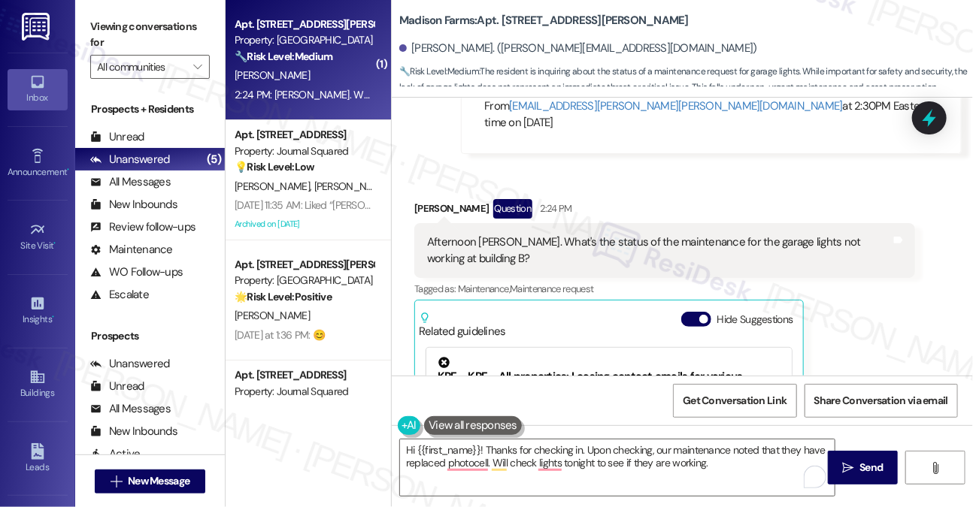
click at [168, 26] on label "Viewing conversations for" at bounding box center [150, 35] width 120 height 40
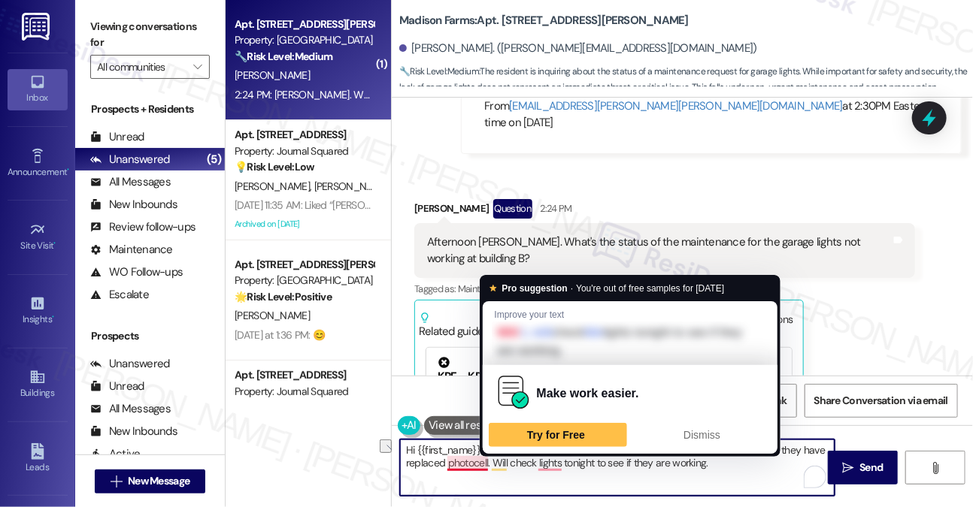
drag, startPoint x: 746, startPoint y: 458, endPoint x: 526, endPoint y: 466, distance: 219.7
click at [487, 467] on textarea "Hi {{first_name}}! Thanks for checking in. Upon checking, our maintenance noted…" at bounding box center [617, 468] width 434 height 56
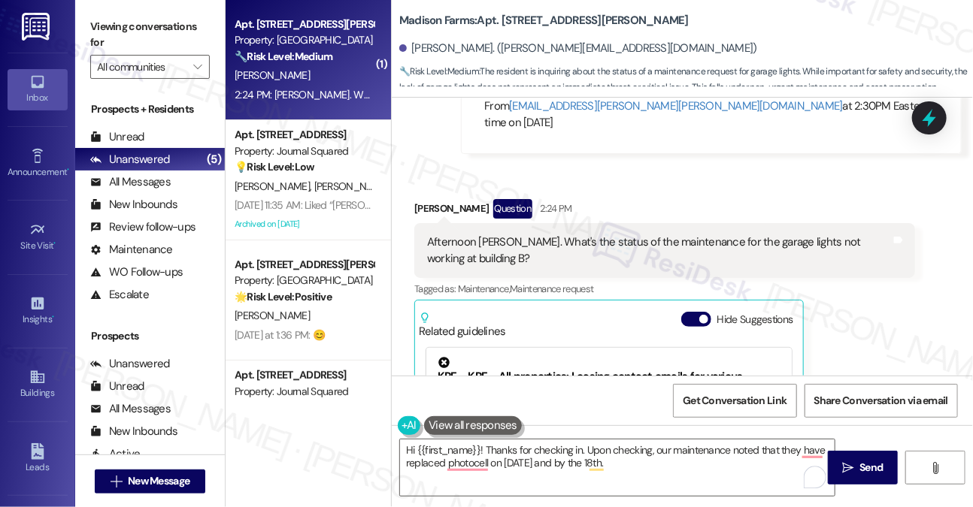
click at [149, 44] on label "Viewing conversations for" at bounding box center [150, 35] width 120 height 40
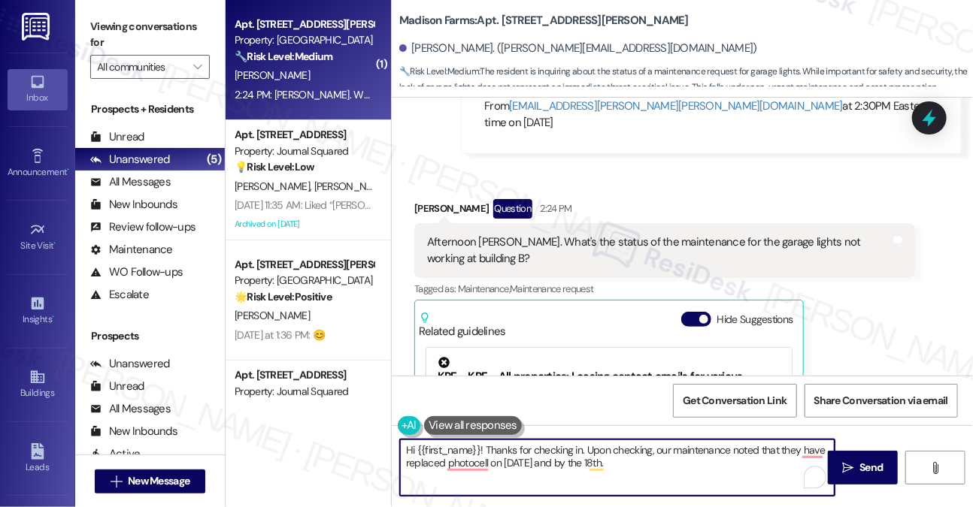
click at [633, 465] on textarea "Hi {{first_name}}! Thanks for checking in. Upon checking, our maintenance noted…" at bounding box center [617, 468] width 434 height 56
type textarea "Hi {{first_name}}! Thanks for checking in. Upon checking, our maintenance noted…"
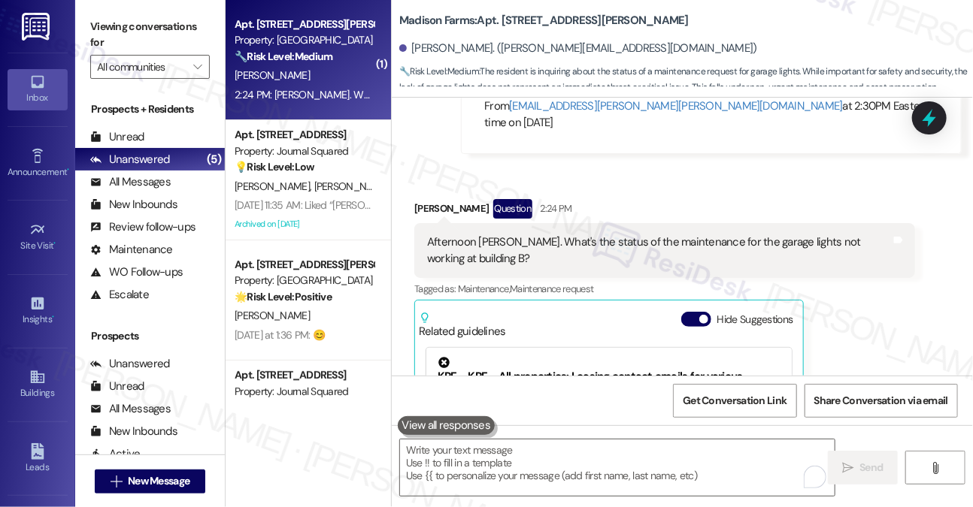
click at [189, 31] on label "Viewing conversations for" at bounding box center [150, 35] width 120 height 40
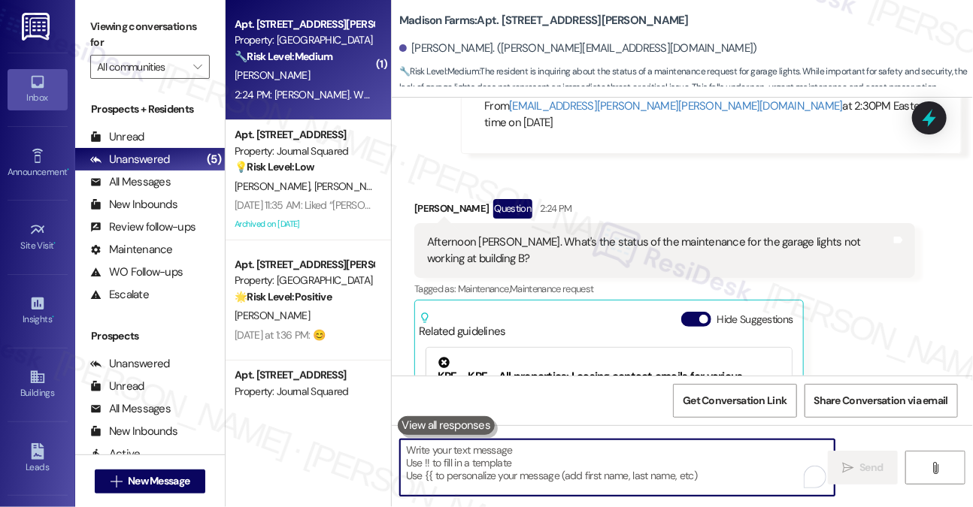
click at [468, 450] on textarea "To enrich screen reader interactions, please activate Accessibility in Grammarl…" at bounding box center [617, 468] width 434 height 56
paste textarea "Hi {{first_name}}! Thanks for checking in. Our maintenance team noted that the …"
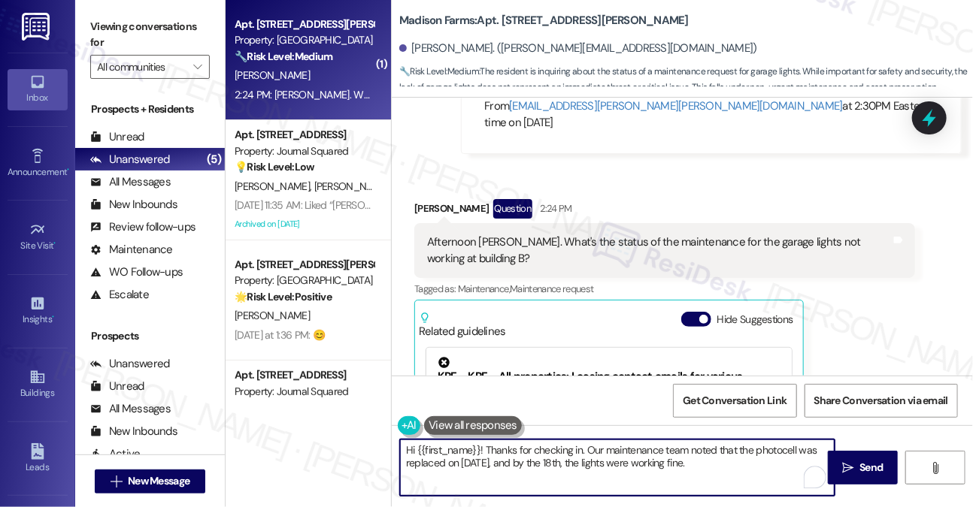
click at [722, 462] on textarea "Hi {{first_name}}! Thanks for checking in. Our maintenance team noted that the …" at bounding box center [617, 468] width 434 height 56
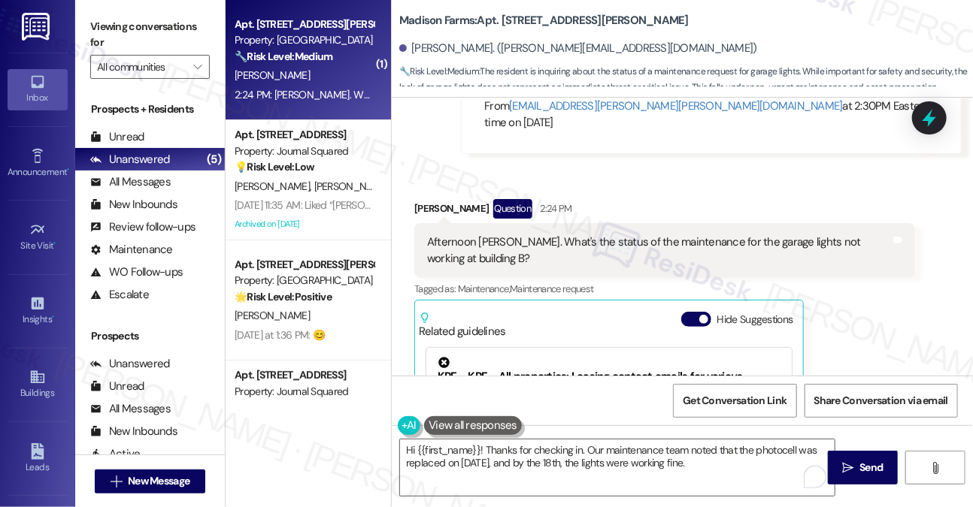
click at [141, 41] on label "Viewing conversations for" at bounding box center [150, 35] width 120 height 40
click at [598, 462] on textarea "Hi {{first_name}}! Thanks for checking in. Our maintenance team noted that the …" at bounding box center [617, 468] width 434 height 56
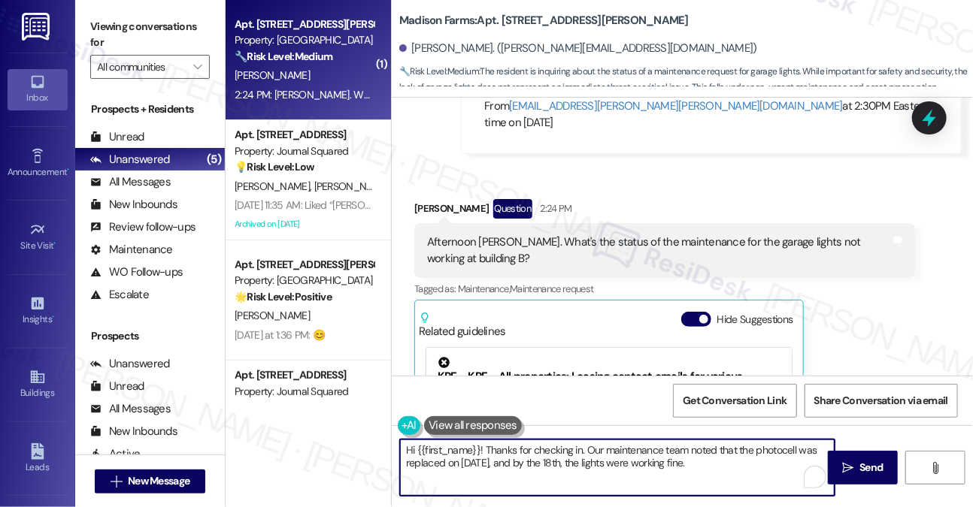
click at [637, 235] on div "Afternoon [PERSON_NAME]. What's the status of the maintenance for the garage li…" at bounding box center [659, 251] width 464 height 32
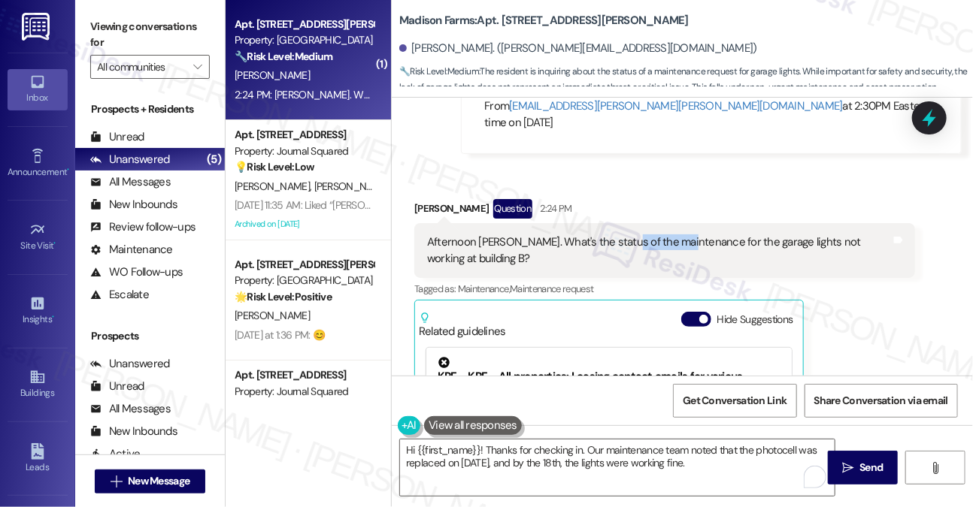
click at [637, 235] on div "Afternoon [PERSON_NAME]. What's the status of the maintenance for the garage li…" at bounding box center [659, 251] width 464 height 32
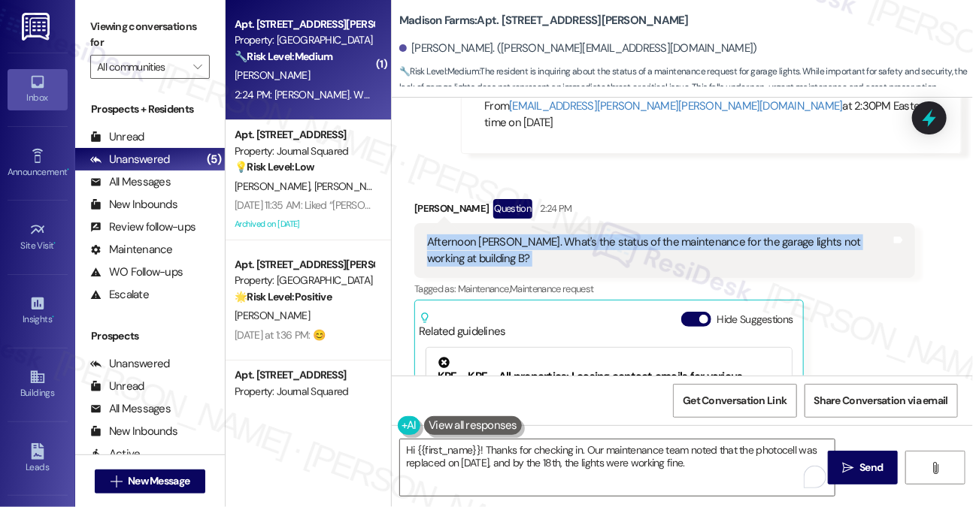
click at [637, 235] on div "Afternoon [PERSON_NAME]. What's the status of the maintenance for the garage li…" at bounding box center [659, 251] width 464 height 32
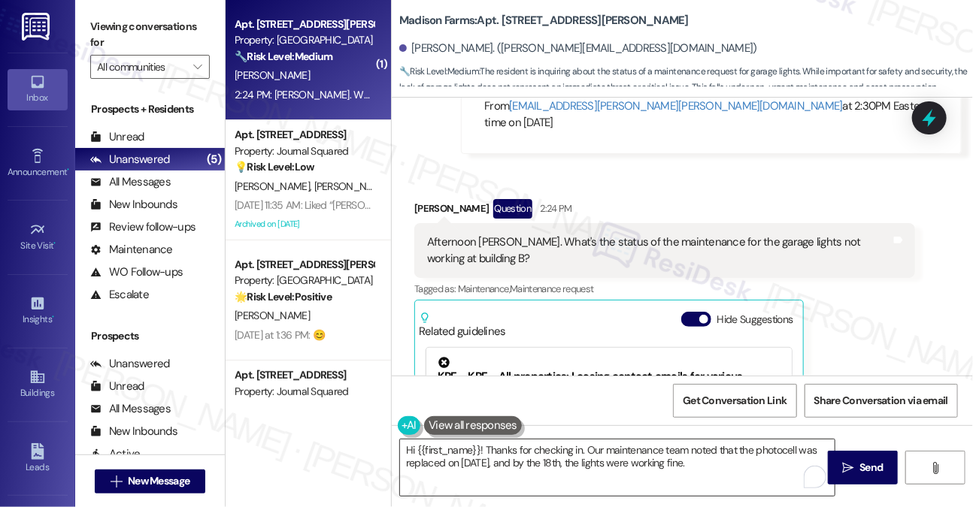
click at [635, 464] on textarea "Hi {{first_name}}! Thanks for checking in. Our maintenance team noted that the …" at bounding box center [617, 468] width 434 height 56
click at [130, 39] on label "Viewing conversations for" at bounding box center [150, 35] width 120 height 40
click at [710, 469] on textarea "Hi {{first_name}}! Thanks for checking in. Our maintenance team noted that the …" at bounding box center [617, 468] width 434 height 56
click at [168, 26] on label "Viewing conversations for" at bounding box center [150, 35] width 120 height 40
click at [167, 23] on label "Viewing conversations for" at bounding box center [150, 35] width 120 height 40
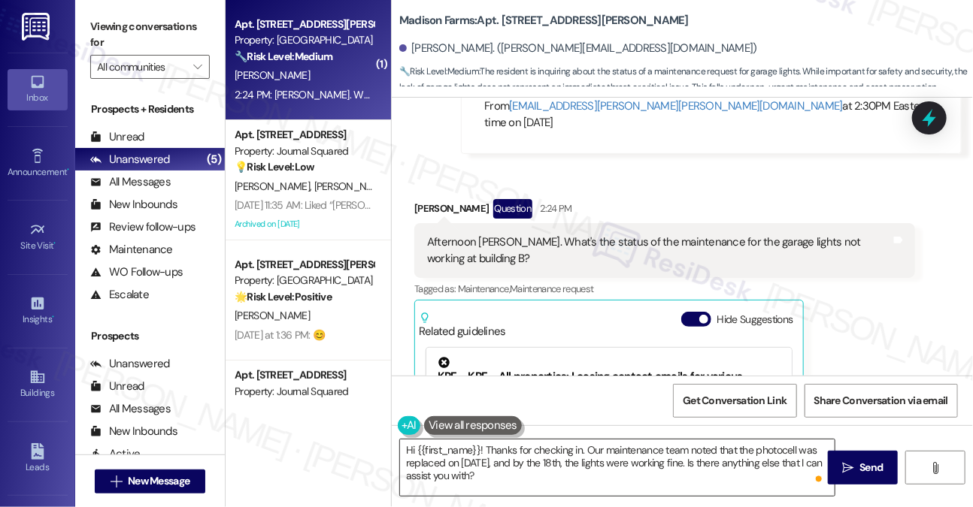
click at [596, 461] on textarea "Hi {{first_name}}! Thanks for checking in. Our maintenance team noted that the …" at bounding box center [617, 468] width 434 height 56
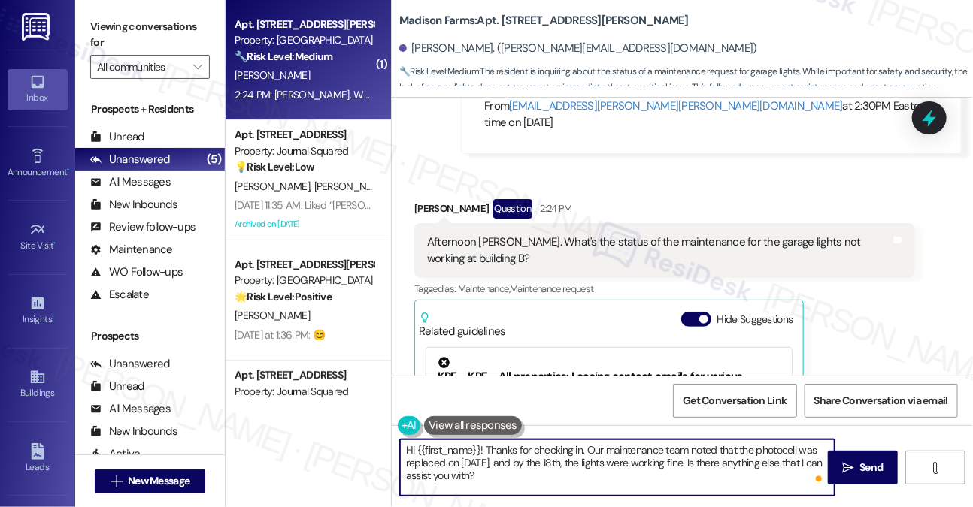
click at [601, 465] on textarea "Hi {{first_name}}! Thanks for checking in. Our maintenance team noted that the …" at bounding box center [617, 468] width 434 height 56
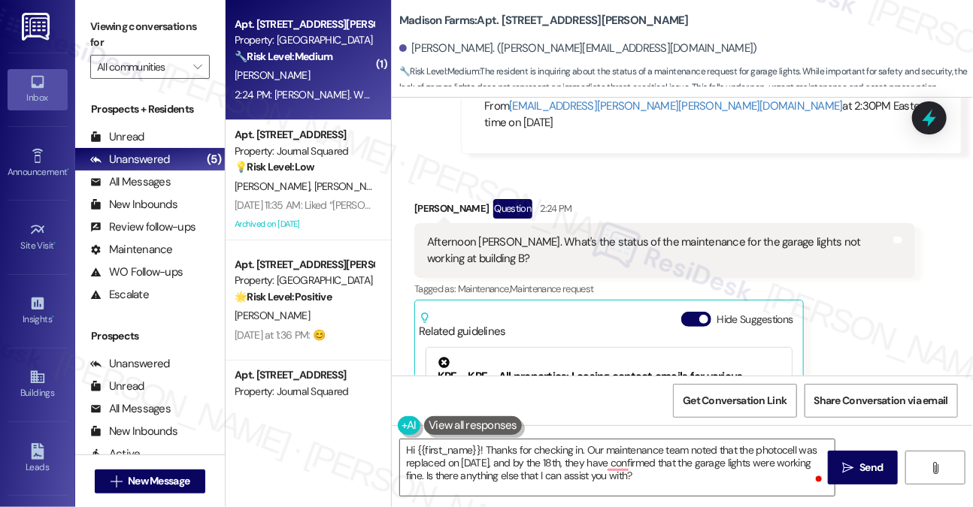
click at [204, 31] on label "Viewing conversations for" at bounding box center [150, 35] width 120 height 40
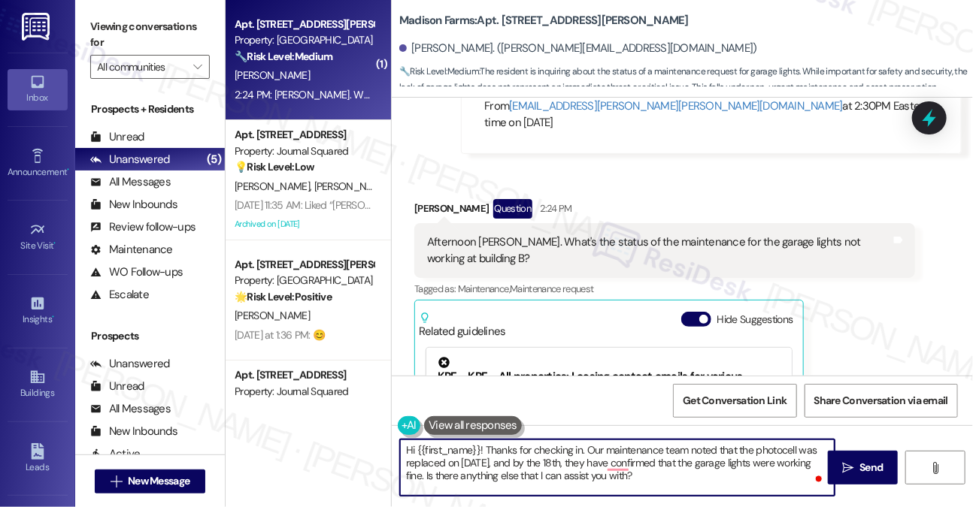
click at [774, 462] on textarea "Hi {{first_name}}! Thanks for checking in. Our maintenance team noted that the …" at bounding box center [617, 468] width 434 height 56
click at [769, 460] on textarea "Hi {{first_name}}! Thanks for checking in. Our maintenance team noted that the …" at bounding box center [617, 468] width 434 height 56
click at [416, 474] on textarea "Hi {{first_name}}! Thanks for checking in. Our maintenance team noted that the …" at bounding box center [617, 468] width 434 height 56
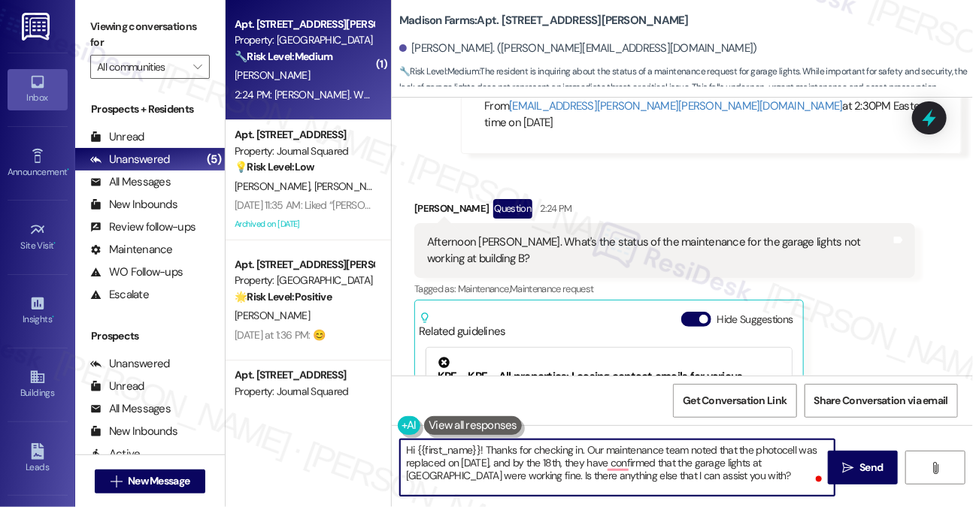
click at [416, 474] on textarea "Hi {{first_name}}! Thanks for checking in. Our maintenance team noted that the …" at bounding box center [617, 468] width 434 height 56
click at [560, 480] on textarea "Hi {{first_name}}! Thanks for checking in. Our maintenance team noted that the …" at bounding box center [617, 468] width 434 height 56
click at [668, 453] on textarea "Hi {{first_name}}! Thanks for checking in. Our maintenance team noted that the …" at bounding box center [617, 468] width 434 height 56
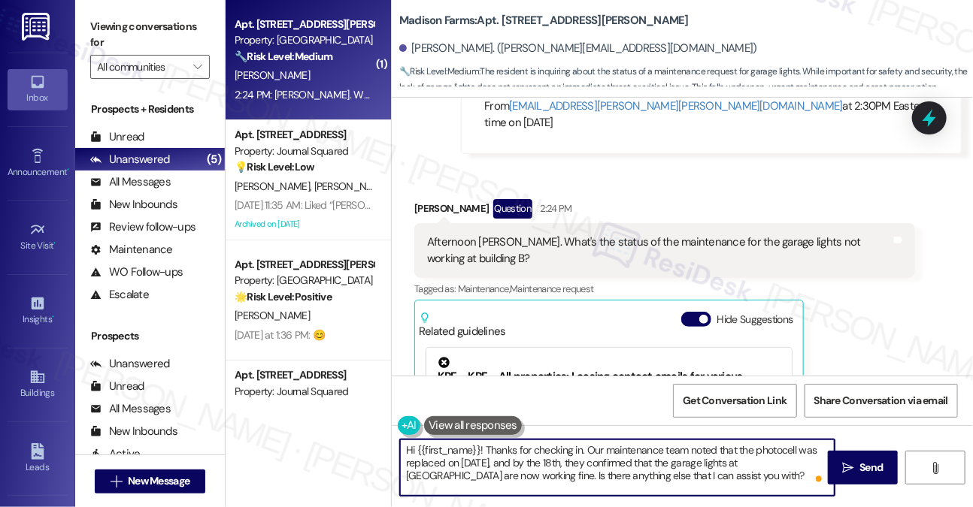
click at [668, 453] on textarea "Hi {{first_name}}! Thanks for checking in. Our maintenance team noted that the …" at bounding box center [617, 468] width 434 height 56
click at [701, 481] on textarea "Hi {{first_name}}! Thanks for checking in. Our maintenance team noted that the …" at bounding box center [617, 468] width 434 height 56
type textarea "Hi {{first_name}}! Thanks for checking in. Our maintenance team noted that the …"
click at [848, 465] on icon "" at bounding box center [847, 468] width 11 height 12
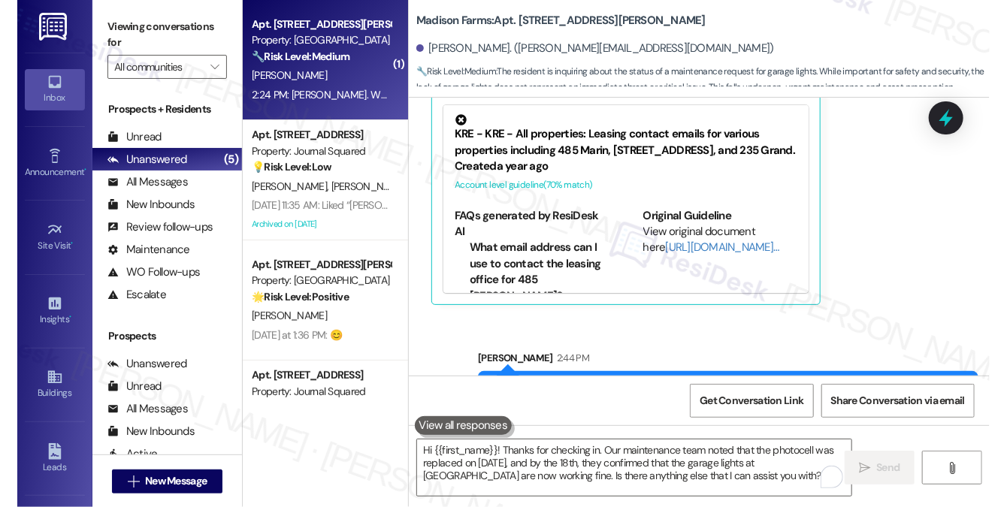
scroll to position [2840, 0]
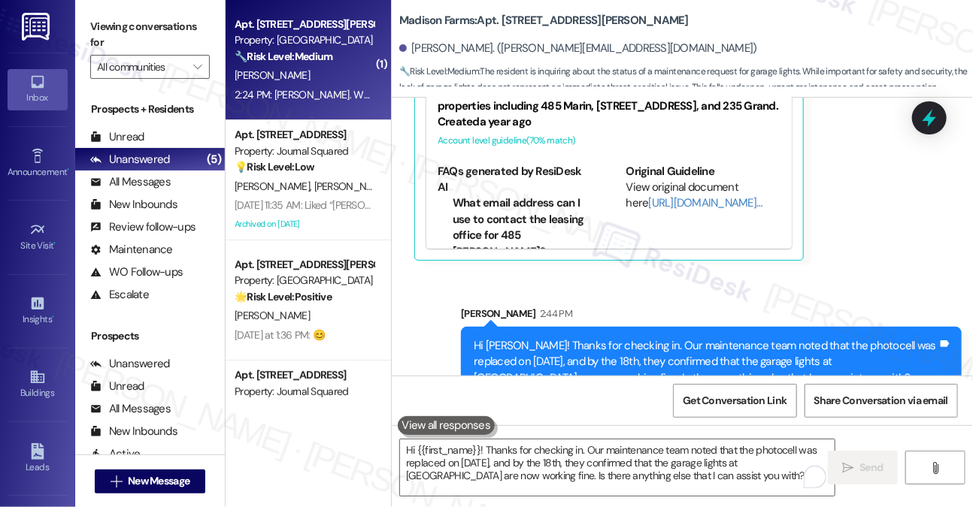
click at [771, 338] on div "Hi [PERSON_NAME]! Thanks for checking in. Our maintenance team noted that the p…" at bounding box center [706, 362] width 464 height 48
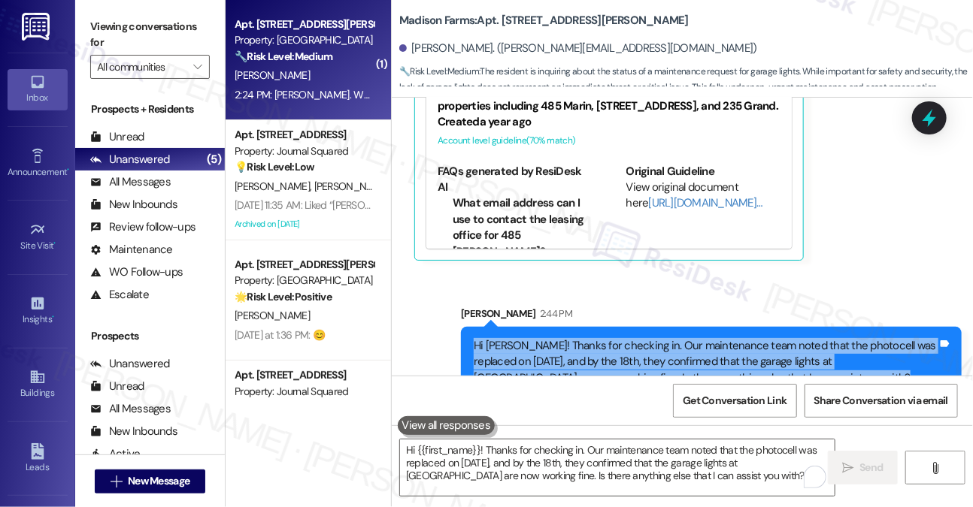
click at [771, 338] on div "Hi [PERSON_NAME]! Thanks for checking in. Our maintenance team noted that the p…" at bounding box center [706, 362] width 464 height 48
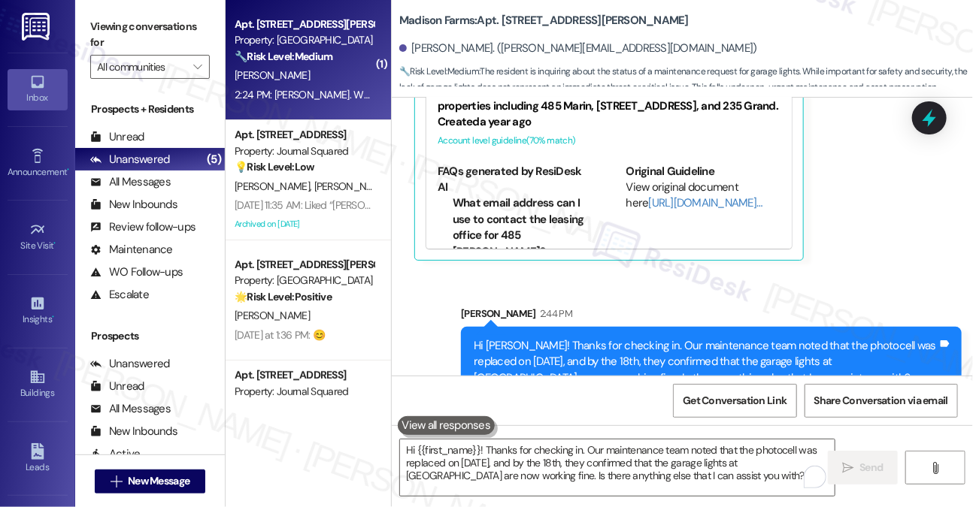
click at [120, 26] on label "Viewing conversations for" at bounding box center [150, 35] width 120 height 40
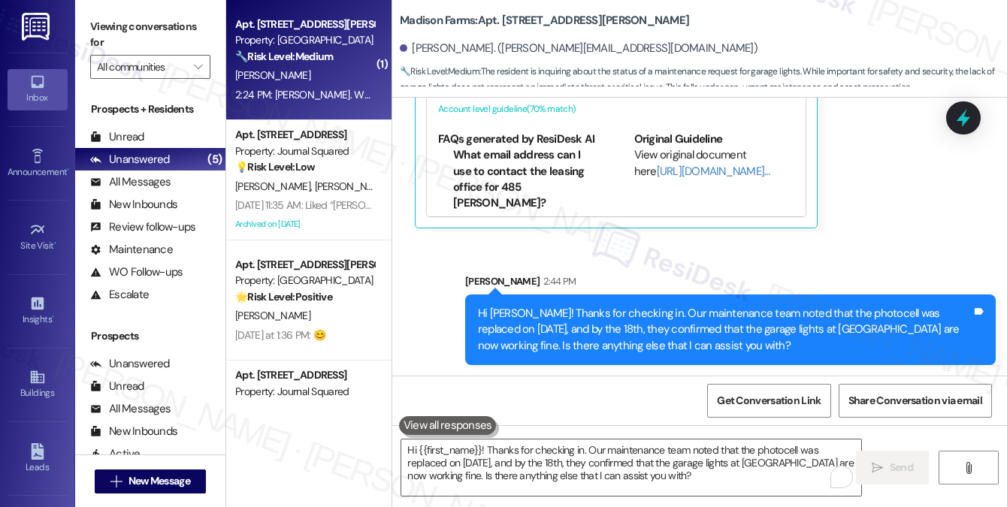
scroll to position [2792, 0]
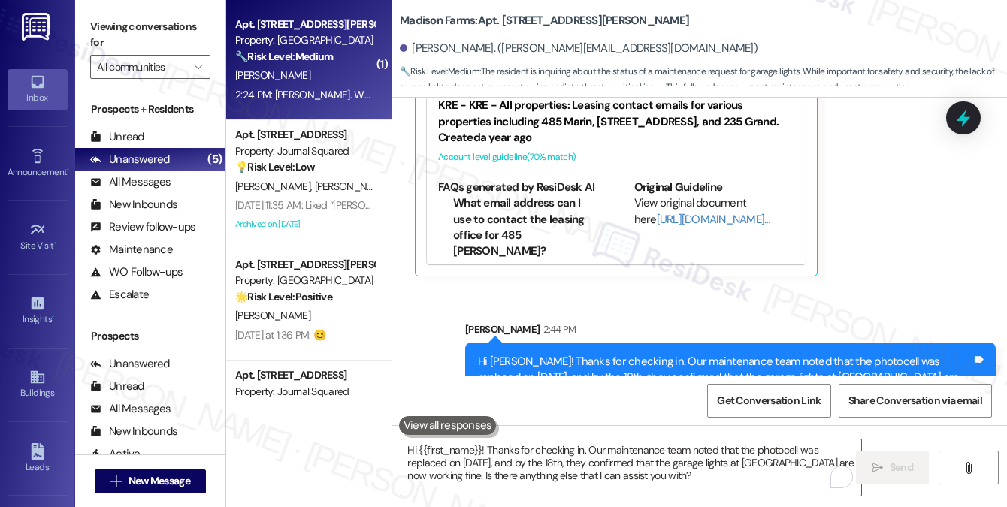
click at [495, 354] on div "Hi [PERSON_NAME]! Thanks for checking in. Our maintenance team noted that the p…" at bounding box center [725, 378] width 494 height 48
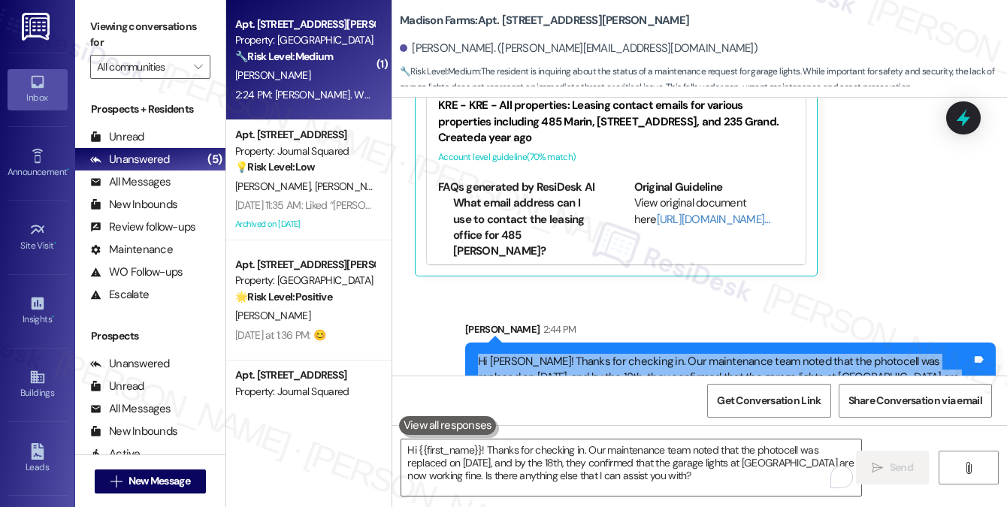
click at [495, 354] on div "Hi [PERSON_NAME]! Thanks for checking in. Our maintenance team noted that the p…" at bounding box center [725, 378] width 494 height 48
click at [800, 354] on div "Hi [PERSON_NAME]! Thanks for checking in. Our maintenance team noted that the p…" at bounding box center [725, 378] width 494 height 48
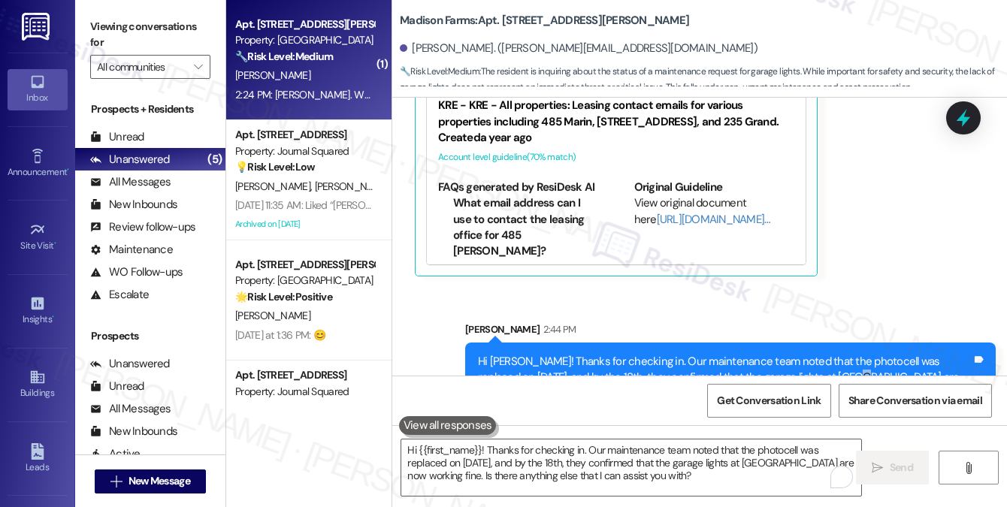
click at [800, 354] on div "Hi [PERSON_NAME]! Thanks for checking in. Our maintenance team noted that the p…" at bounding box center [725, 378] width 494 height 48
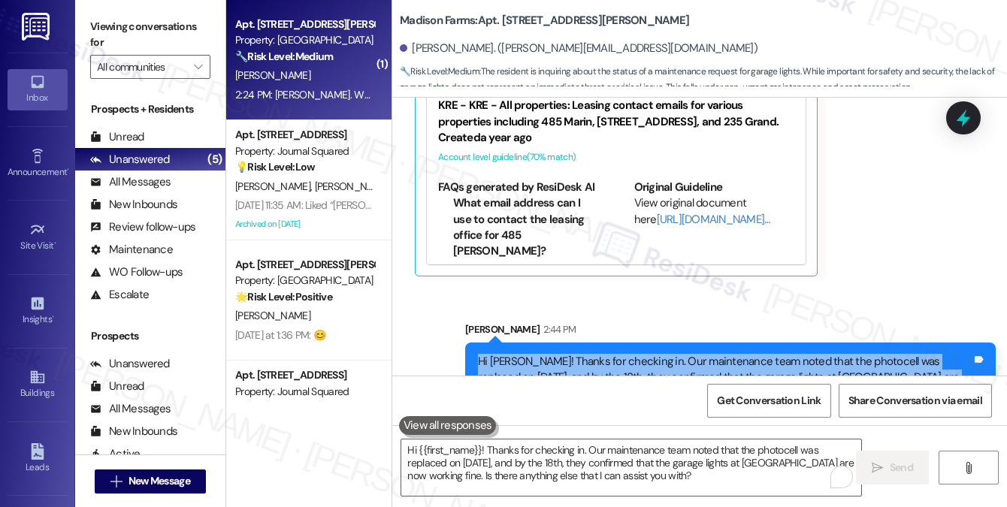
click at [800, 354] on div "Hi [PERSON_NAME]! Thanks for checking in. Our maintenance team noted that the p…" at bounding box center [725, 378] width 494 height 48
click at [628, 354] on div "Hi [PERSON_NAME]! Thanks for checking in. Our maintenance team noted that the p…" at bounding box center [725, 378] width 494 height 48
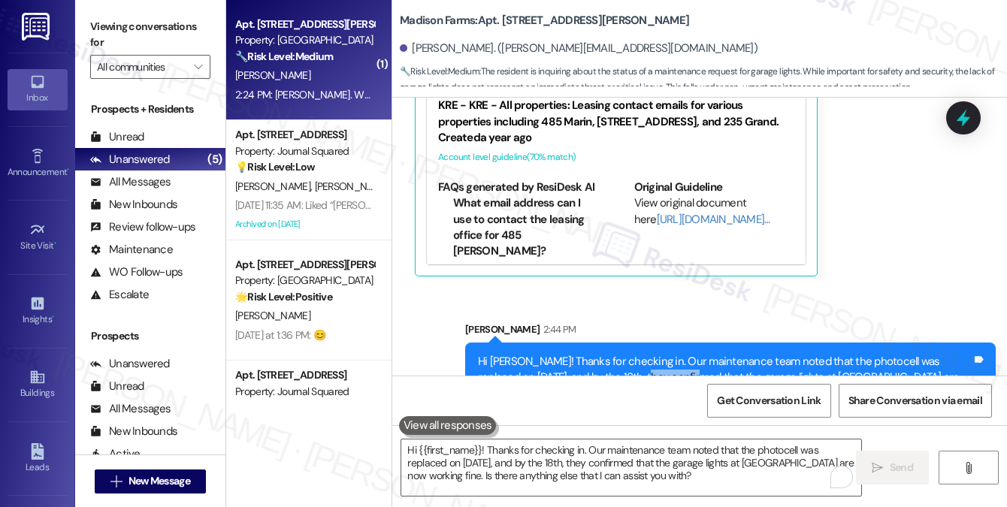
click at [628, 354] on div "Hi [PERSON_NAME]! Thanks for checking in. Our maintenance team noted that the p…" at bounding box center [725, 378] width 494 height 48
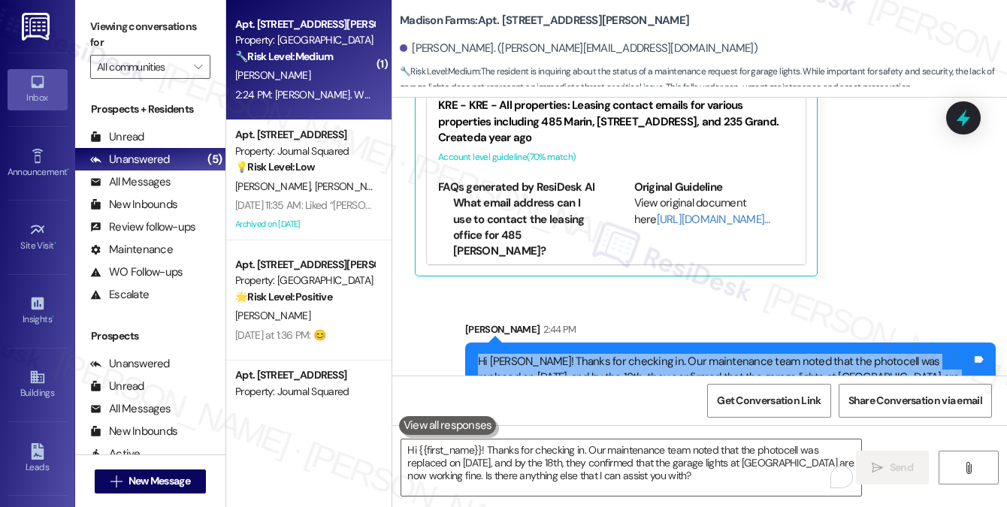
click at [628, 354] on div "Hi [PERSON_NAME]! Thanks for checking in. Our maintenance team noted that the p…" at bounding box center [725, 378] width 494 height 48
click at [694, 354] on div "Hi [PERSON_NAME]! Thanks for checking in. Our maintenance team noted that the p…" at bounding box center [725, 378] width 494 height 48
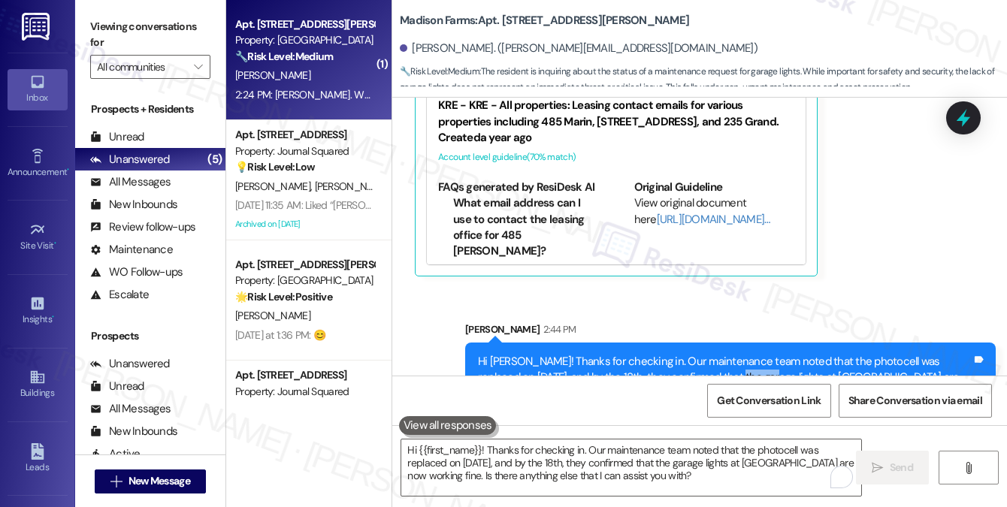
click at [694, 354] on div "Hi [PERSON_NAME]! Thanks for checking in. Our maintenance team noted that the p…" at bounding box center [725, 378] width 494 height 48
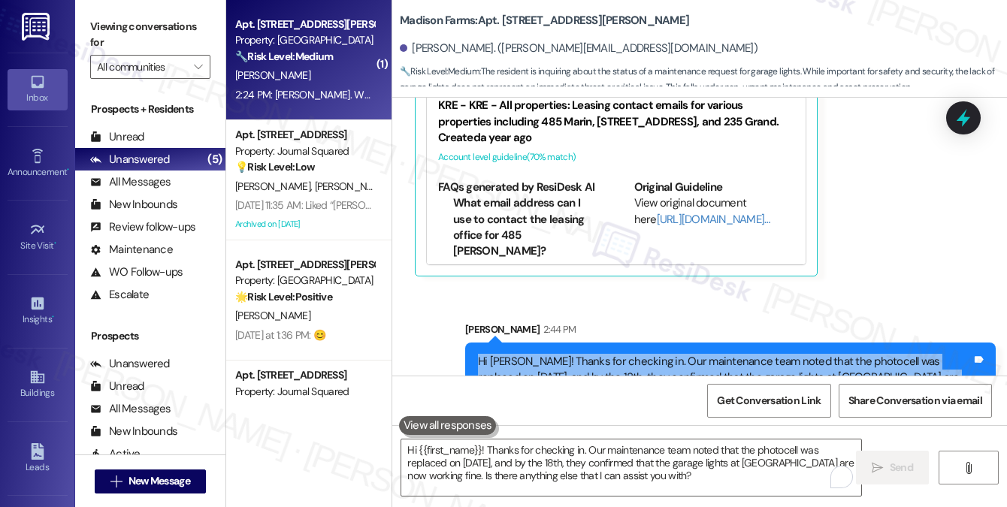
click at [694, 354] on div "Hi [PERSON_NAME]! Thanks for checking in. Our maintenance team noted that the p…" at bounding box center [725, 378] width 494 height 48
click at [619, 354] on div "Hi [PERSON_NAME]! Thanks for checking in. Our maintenance team noted that the p…" at bounding box center [725, 378] width 494 height 48
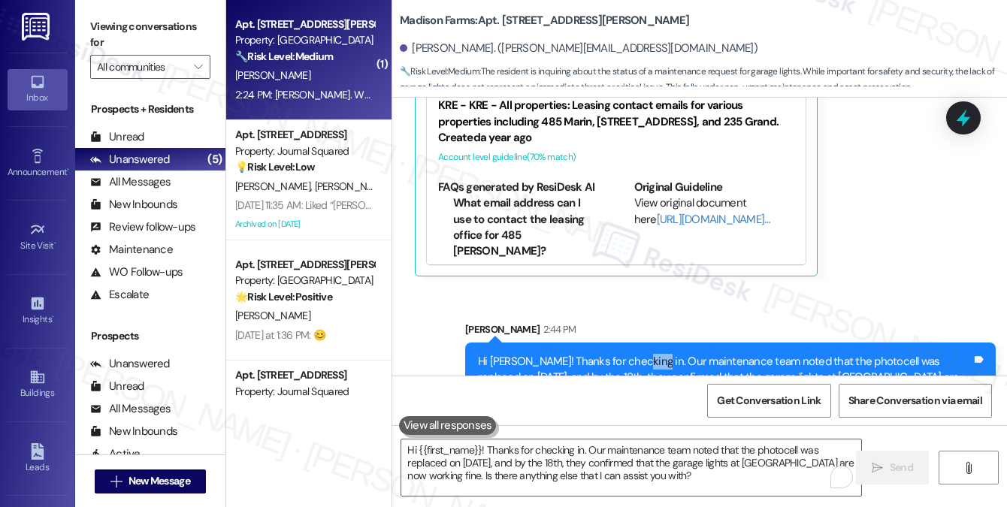
click at [619, 354] on div "Hi [PERSON_NAME]! Thanks for checking in. Our maintenance team noted that the p…" at bounding box center [725, 378] width 494 height 48
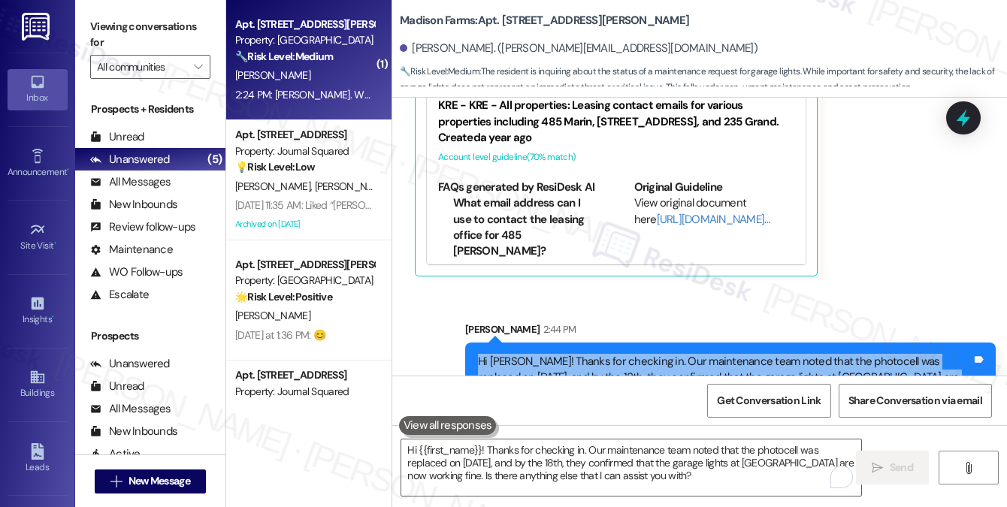
click at [619, 354] on div "Hi [PERSON_NAME]! Thanks for checking in. Our maintenance team noted that the p…" at bounding box center [725, 378] width 494 height 48
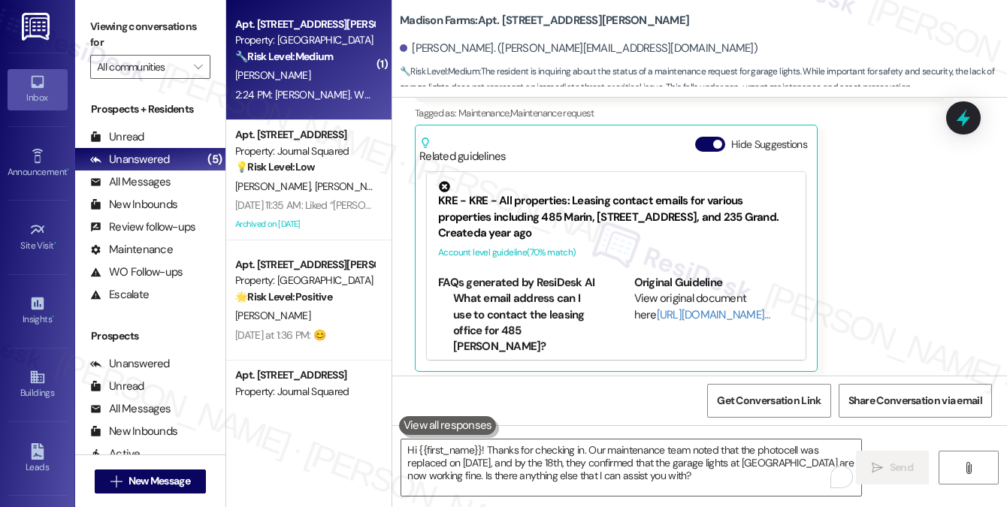
scroll to position [2566, 0]
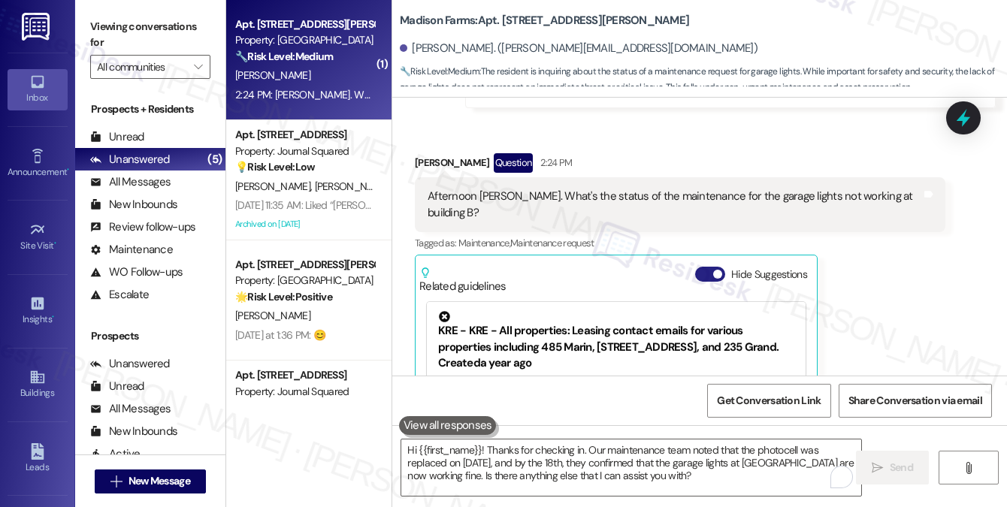
click at [701, 267] on button "Hide Suggestions" at bounding box center [710, 274] width 30 height 15
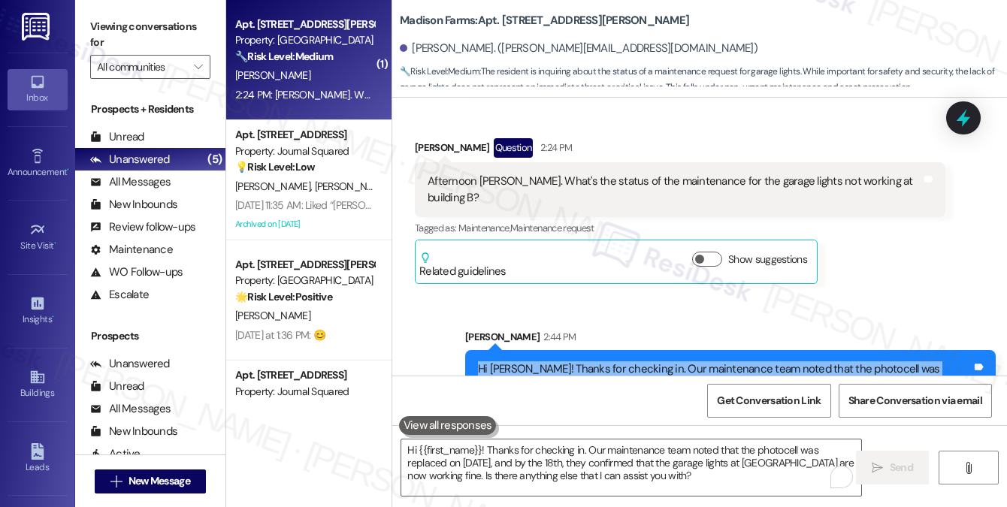
scroll to position [2589, 0]
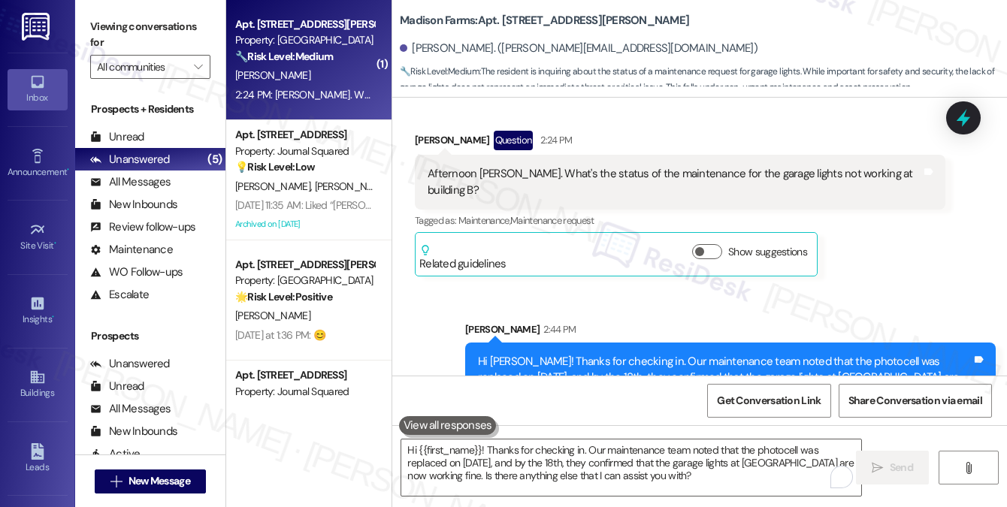
click at [589, 166] on div "Afternoon [PERSON_NAME]. What's the status of the maintenance for the garage li…" at bounding box center [675, 182] width 494 height 32
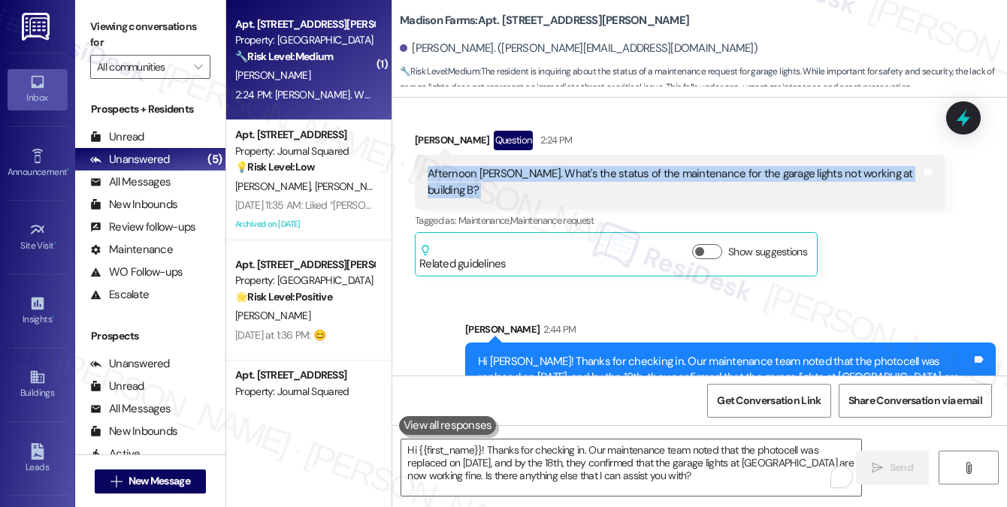
click at [589, 166] on div "Afternoon [PERSON_NAME]. What's the status of the maintenance for the garage li…" at bounding box center [675, 182] width 494 height 32
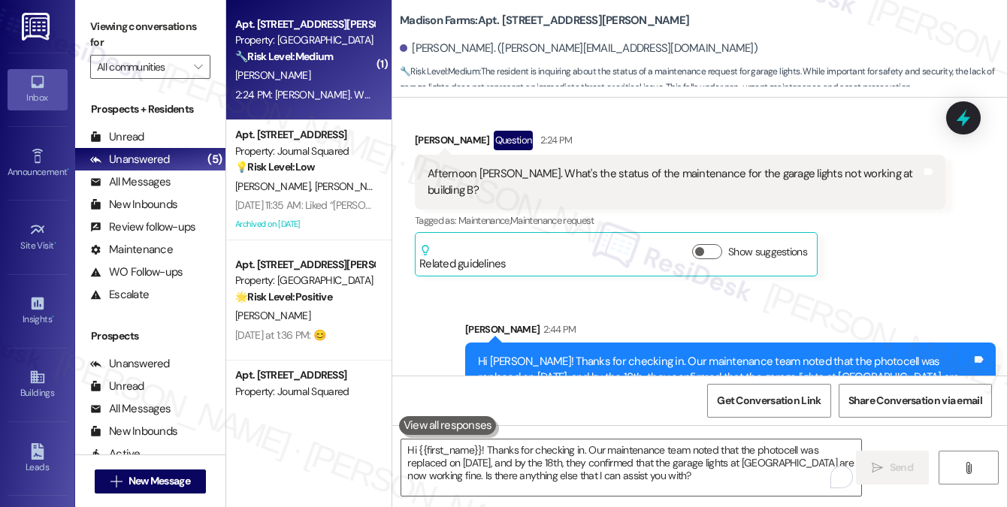
click at [539, 354] on div "Hi [PERSON_NAME]! Thanks for checking in. Our maintenance team noted that the p…" at bounding box center [725, 378] width 494 height 48
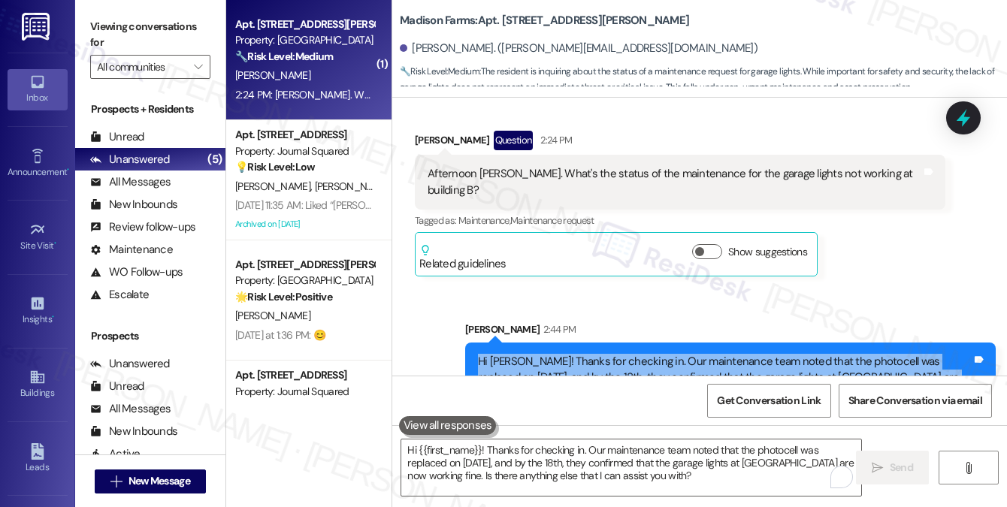
click at [539, 354] on div "Hi [PERSON_NAME]! Thanks for checking in. Our maintenance team noted that the p…" at bounding box center [725, 378] width 494 height 48
click at [541, 354] on div "Hi [PERSON_NAME]! Thanks for checking in. Our maintenance team noted that the p…" at bounding box center [725, 378] width 494 height 48
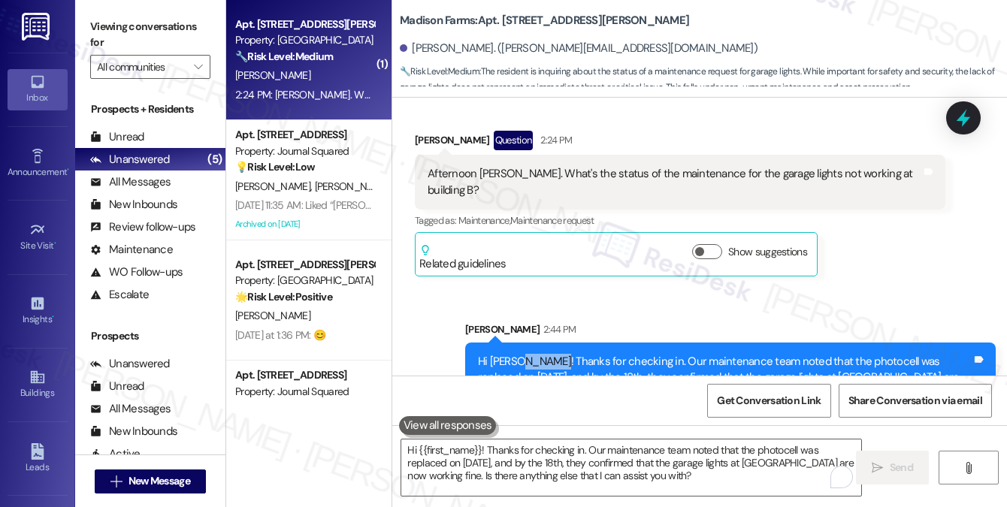
click at [541, 354] on div "Hi [PERSON_NAME]! Thanks for checking in. Our maintenance team noted that the p…" at bounding box center [725, 378] width 494 height 48
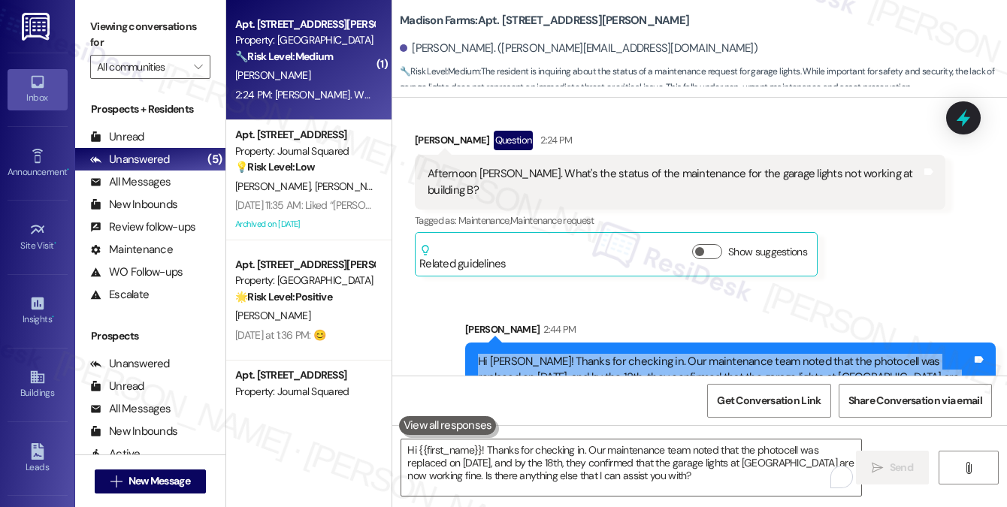
click at [541, 354] on div "Hi [PERSON_NAME]! Thanks for checking in. Our maintenance team noted that the p…" at bounding box center [725, 378] width 494 height 48
click at [544, 354] on div "Hi [PERSON_NAME]! Thanks for checking in. Our maintenance team noted that the p…" at bounding box center [725, 378] width 494 height 48
click at [581, 354] on div "Hi [PERSON_NAME]! Thanks for checking in. Our maintenance team noted that the p…" at bounding box center [725, 378] width 494 height 48
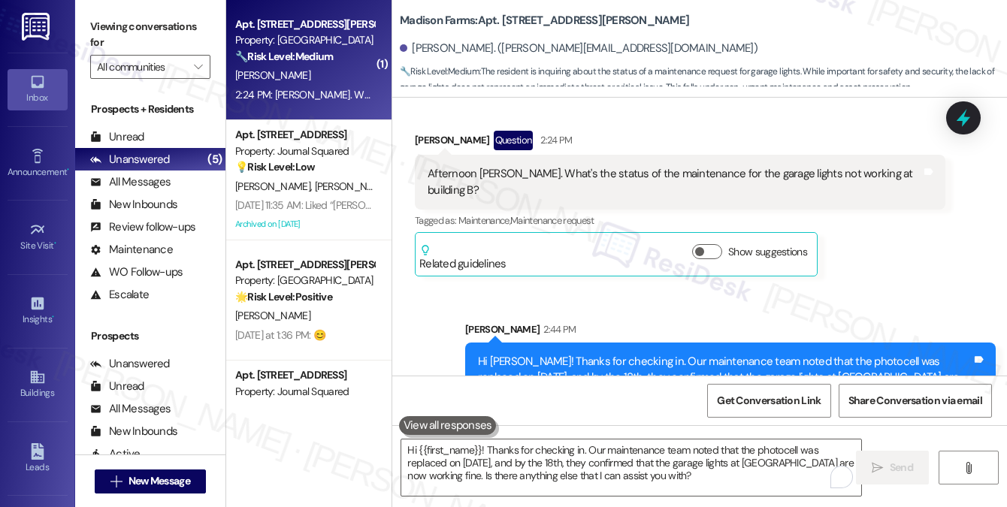
click at [631, 354] on div "Hi [PERSON_NAME]! Thanks for checking in. Our maintenance team noted that the p…" at bounding box center [725, 378] width 494 height 48
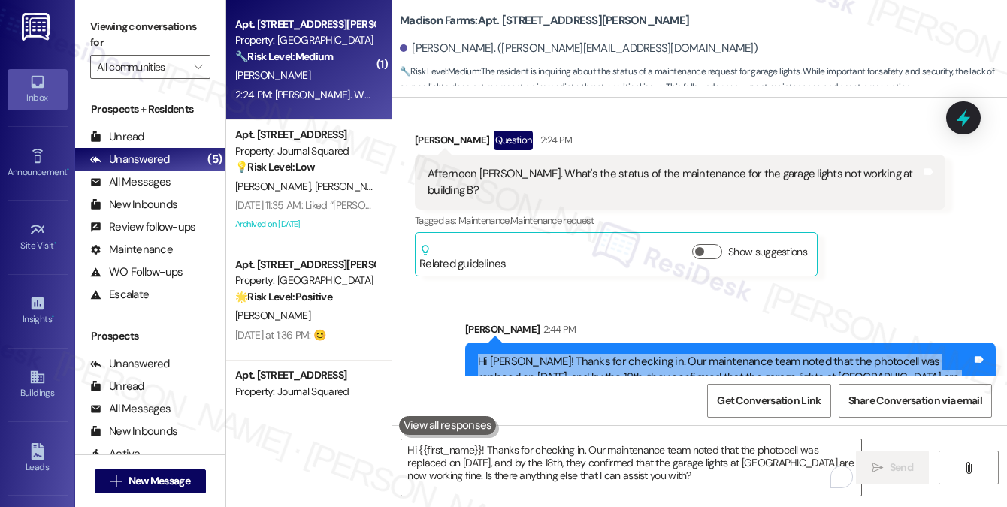
click at [631, 354] on div "Hi [PERSON_NAME]! Thanks for checking in. Our maintenance team noted that the p…" at bounding box center [725, 378] width 494 height 48
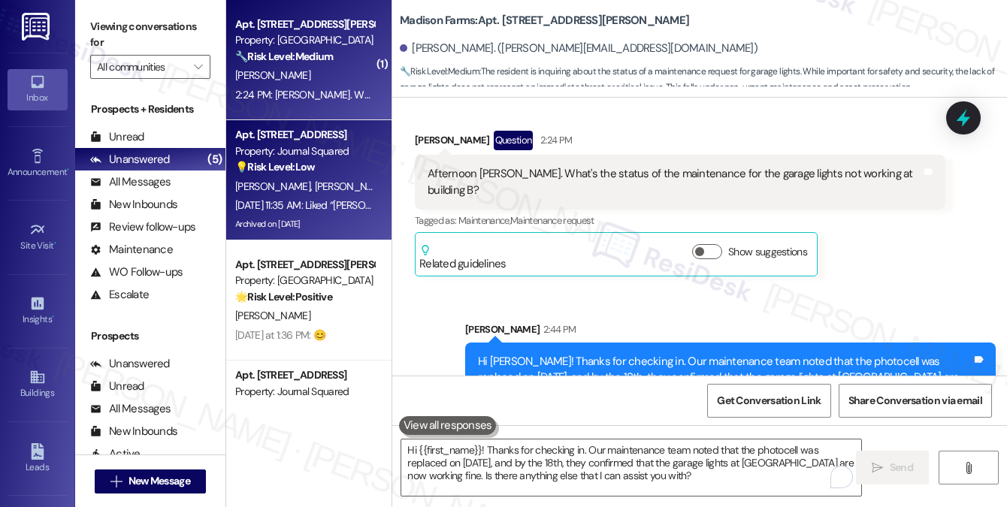
click at [327, 176] on div "Apt. [STREET_ADDRESS] Property: Journal Squared 💡 Risk Level: Low The resident …" at bounding box center [305, 151] width 142 height 51
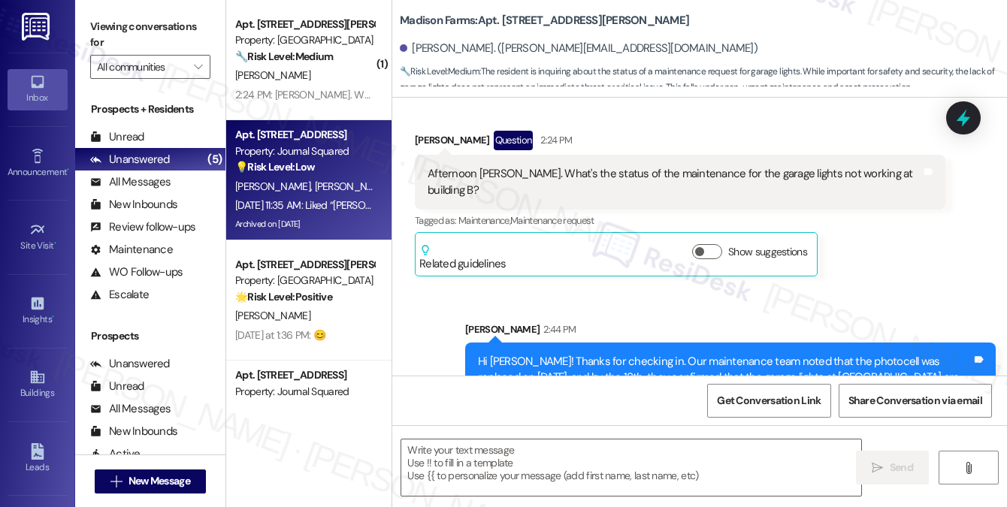
type textarea "Fetching suggested responses. Please feel free to read through the conversation…"
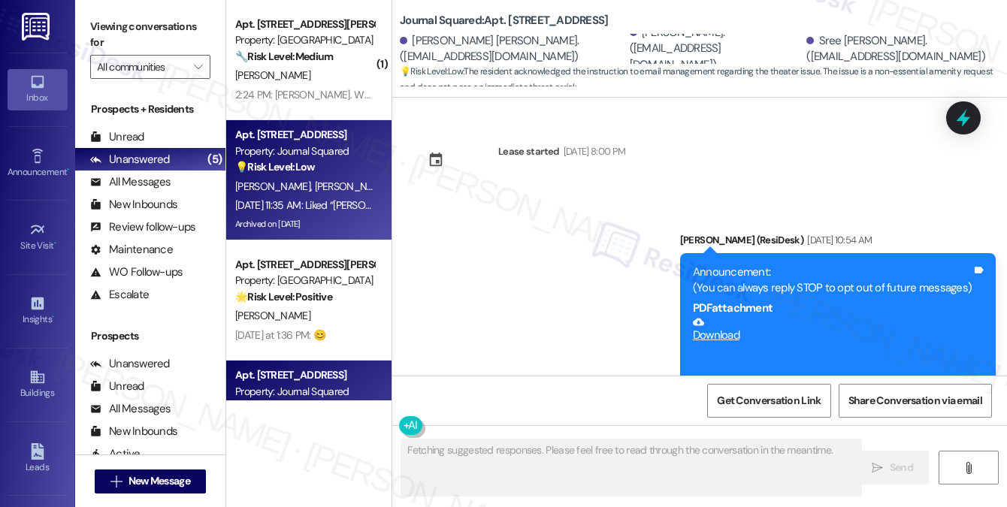
type textarea "Fetching suggested responses. Please feel free to read through the conversation…"
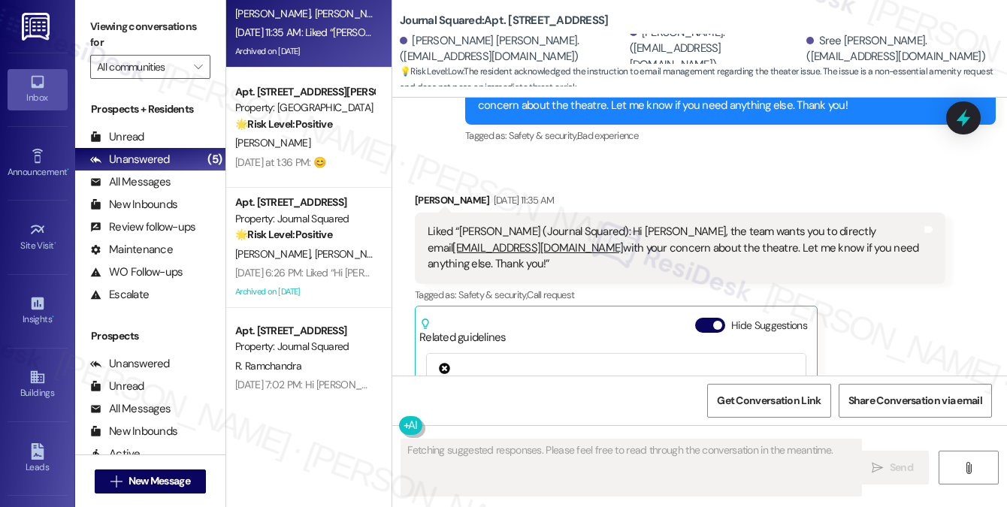
scroll to position [0, 0]
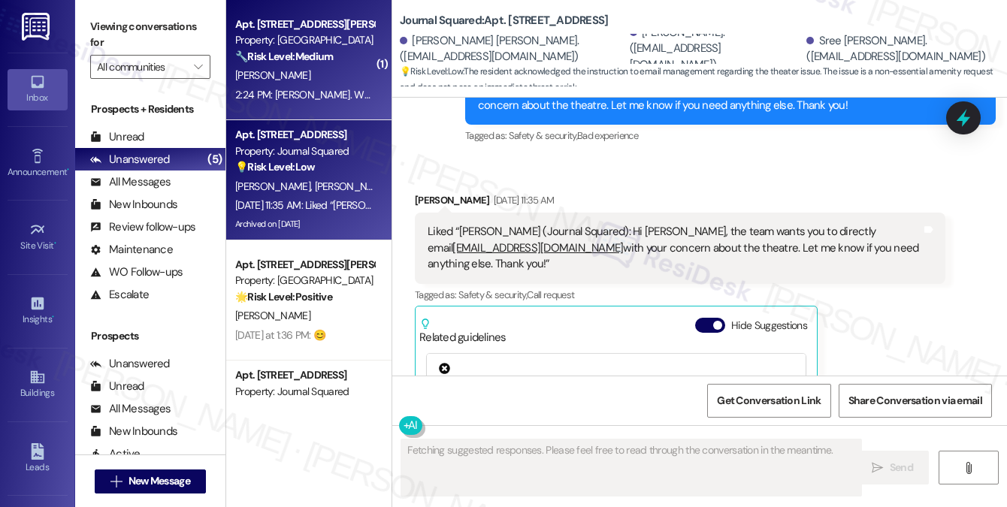
click at [321, 95] on div "2:24 PM: [PERSON_NAME]. What's the status of the maintenance for the garage lig…" at bounding box center [478, 95] width 486 height 14
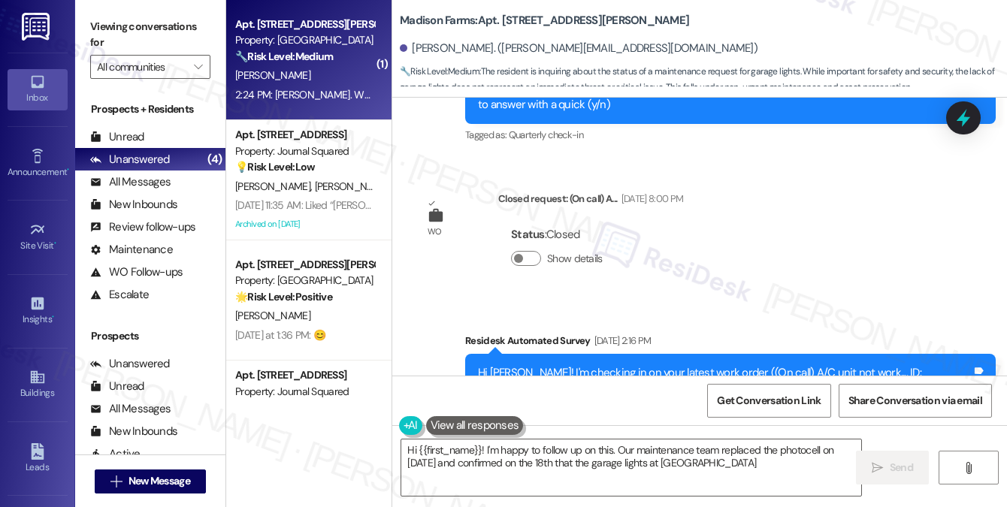
scroll to position [2654, 0]
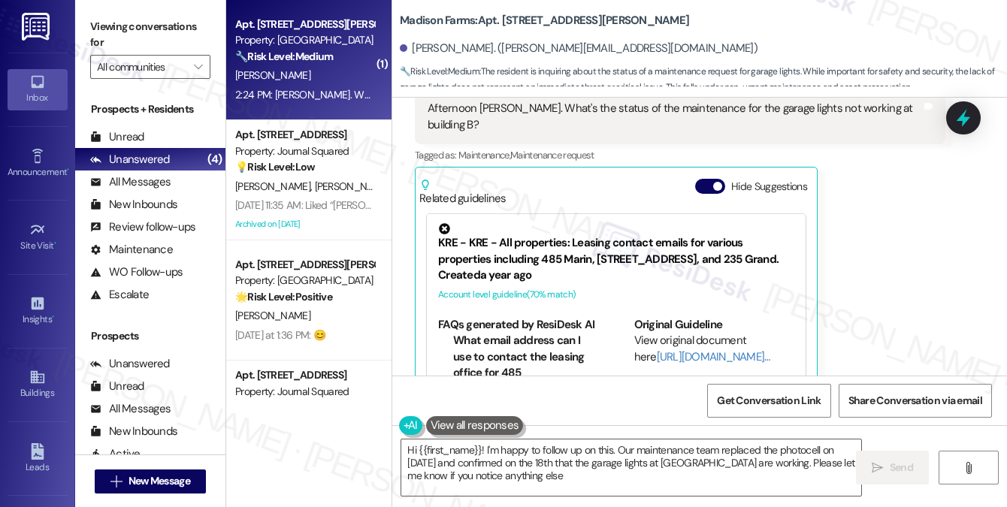
type textarea "Hi {{first_name}}! I'm happy to follow up on this. Our maintenance team replace…"
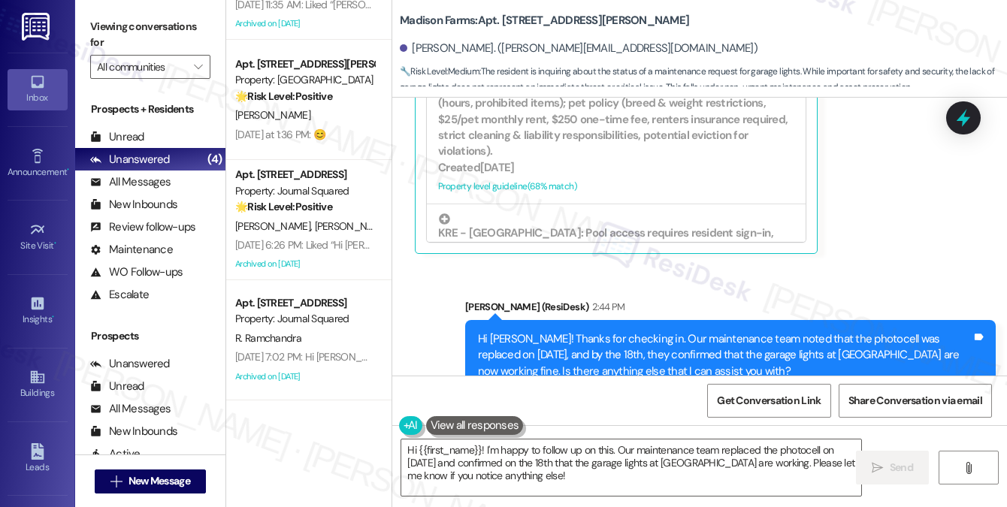
scroll to position [0, 0]
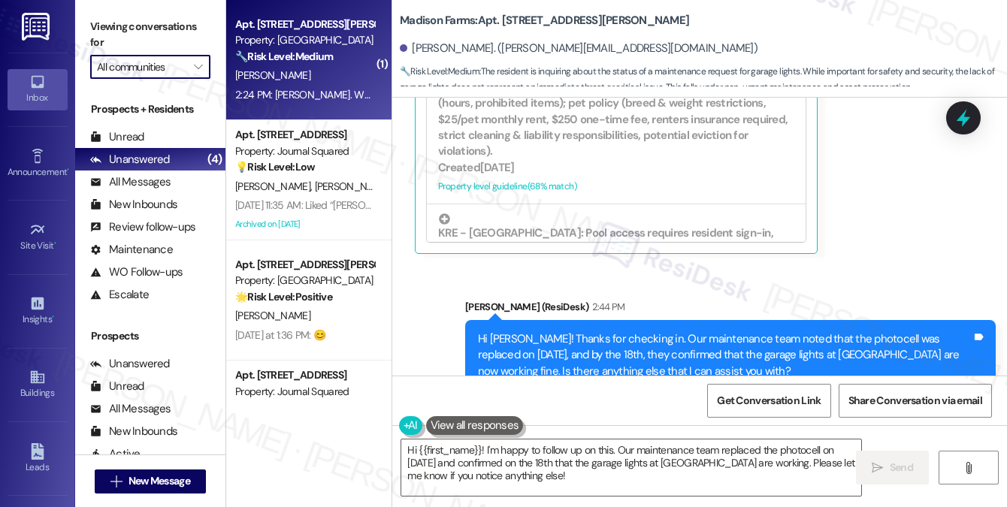
click at [164, 73] on input "All communities" at bounding box center [141, 67] width 89 height 24
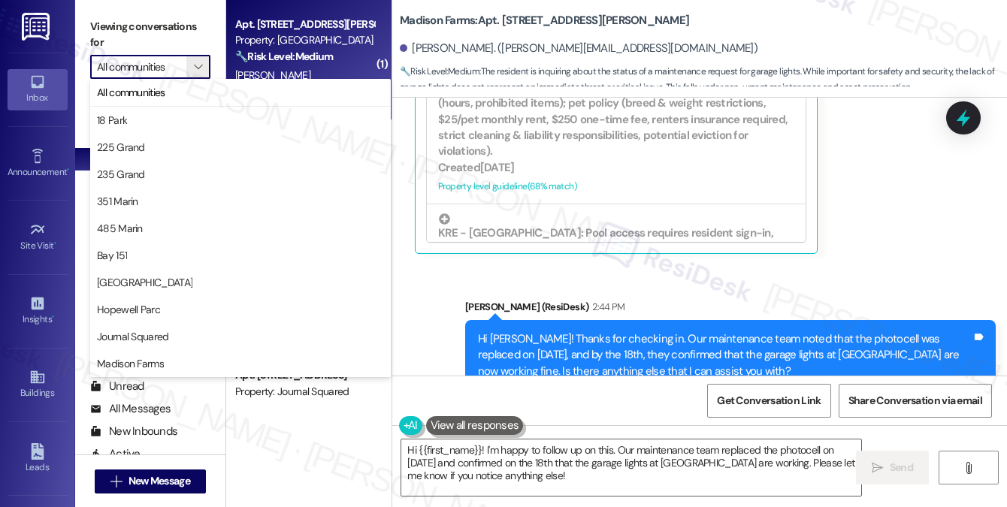
click at [183, 2] on div "Viewing conversations for All communities " at bounding box center [150, 47] width 150 height 94
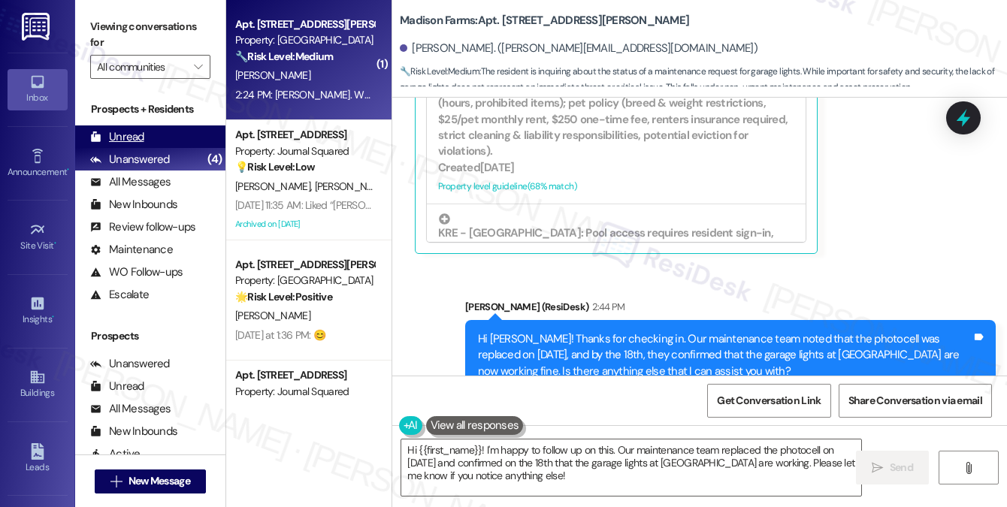
click at [162, 126] on div "Unread (0)" at bounding box center [150, 137] width 150 height 23
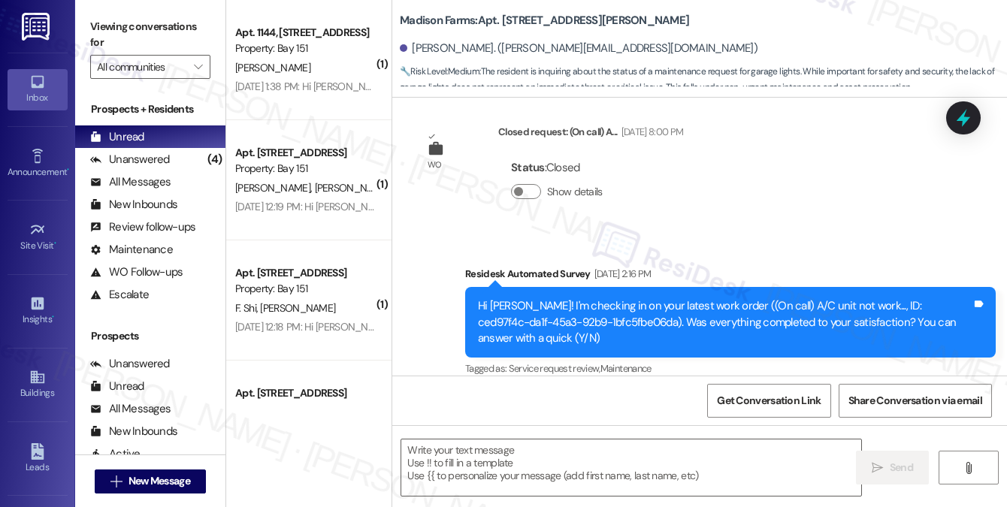
type textarea "Fetching suggested responses. Please feel free to read through the conversation…"
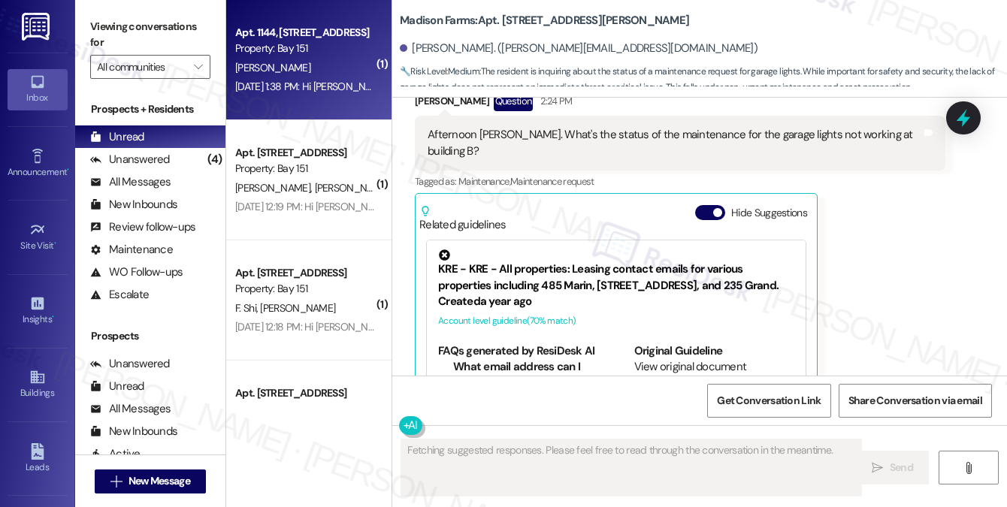
scroll to position [2654, 0]
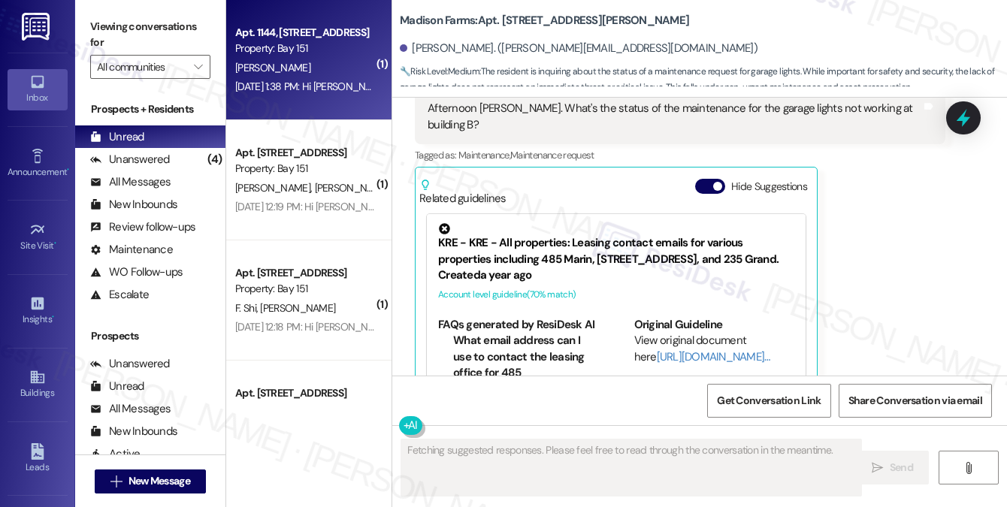
click at [313, 46] on div "Property: Bay 151" at bounding box center [304, 49] width 139 height 16
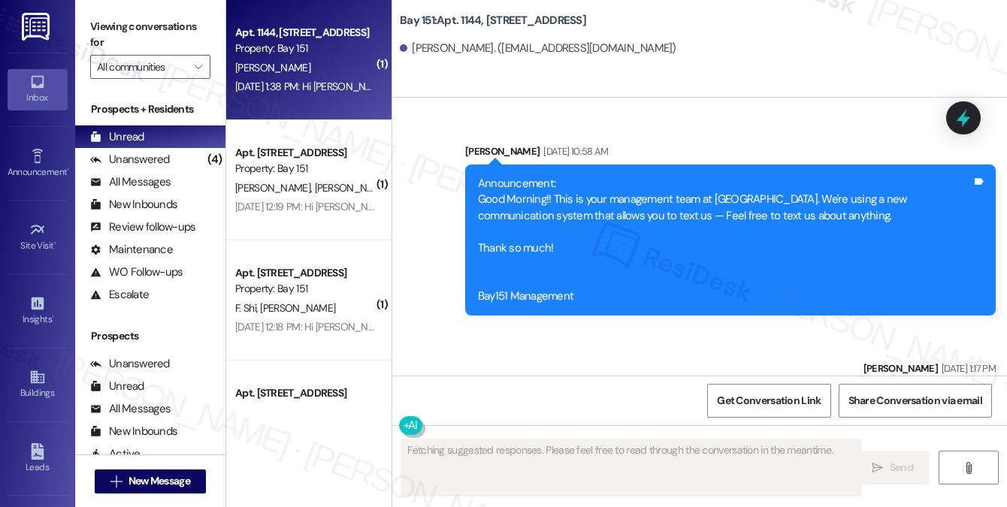
type textarea "Fetching suggested responses. Please feel free to read through the conversation…"
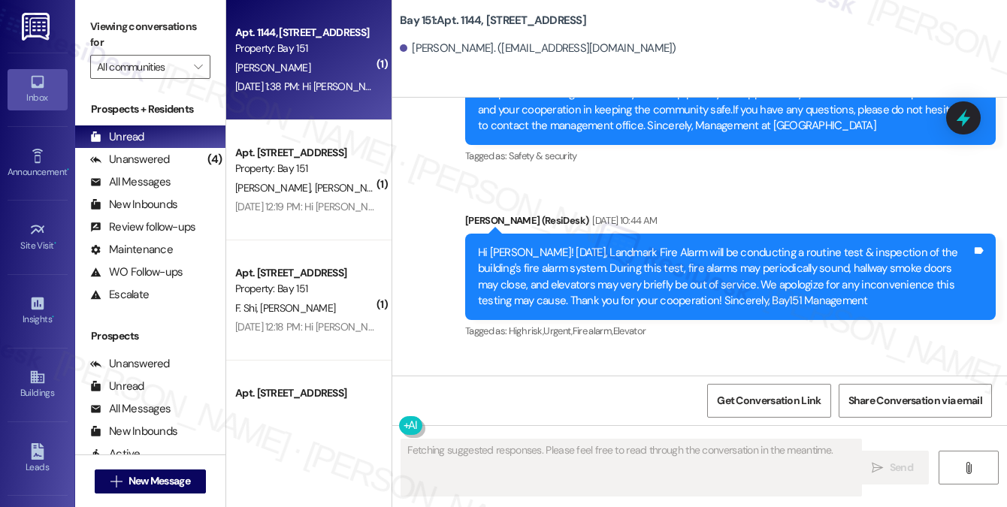
scroll to position [59218, 0]
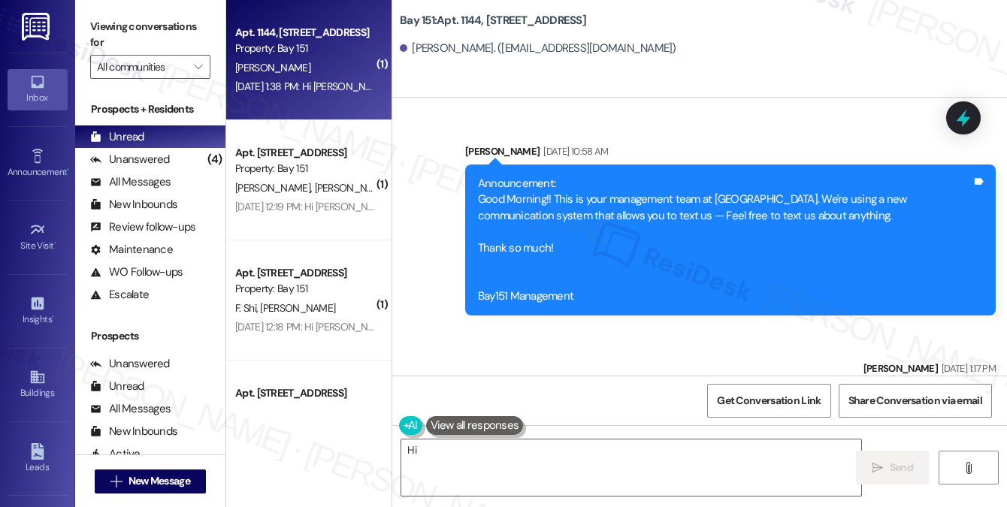
scroll to position [59720, 0]
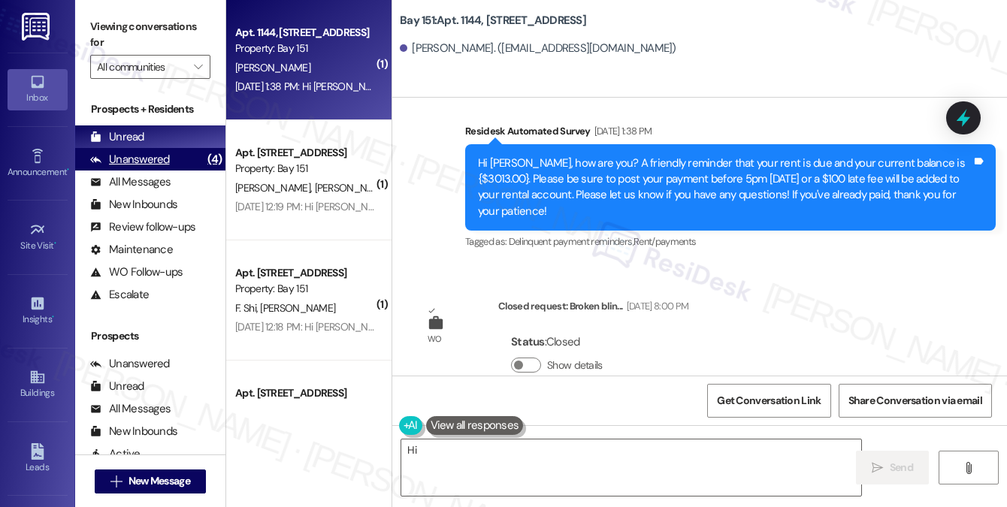
click at [155, 159] on div "Unanswered" at bounding box center [130, 160] width 80 height 16
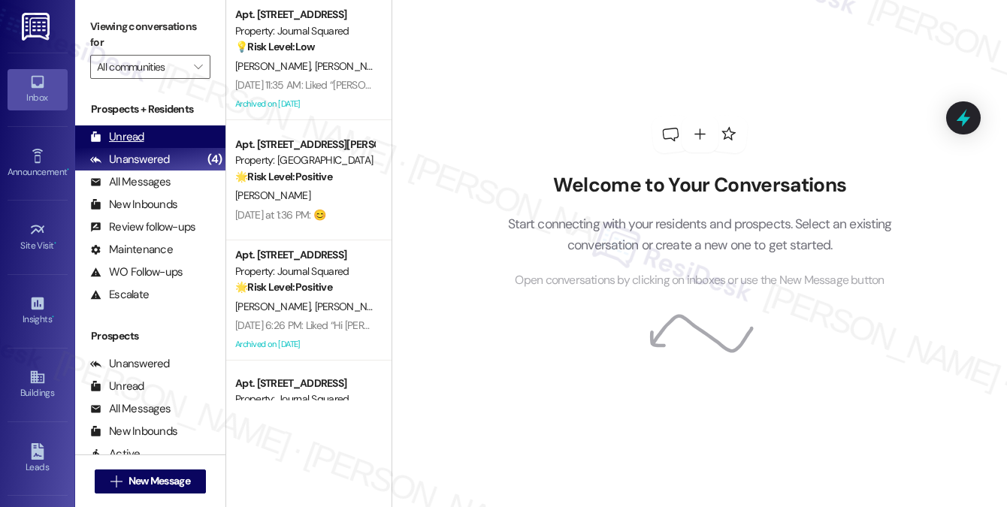
click at [171, 141] on div "Unread (0)" at bounding box center [150, 137] width 150 height 23
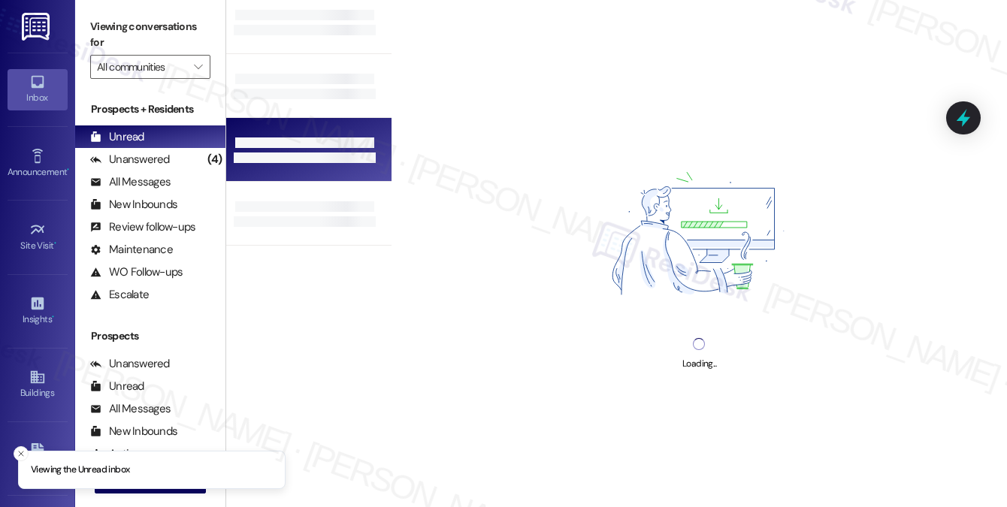
scroll to position [0, 0]
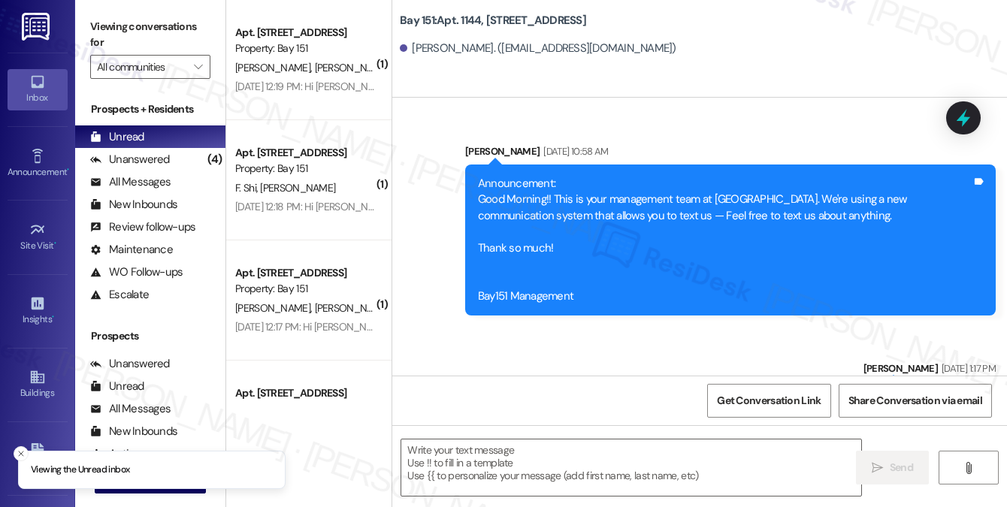
click at [343, 83] on div "Aug 05, 2025 at 12:19 PM: Hi Nilam and Nachiket! The leasing office will be clo…" at bounding box center [768, 87] width 1067 height 14
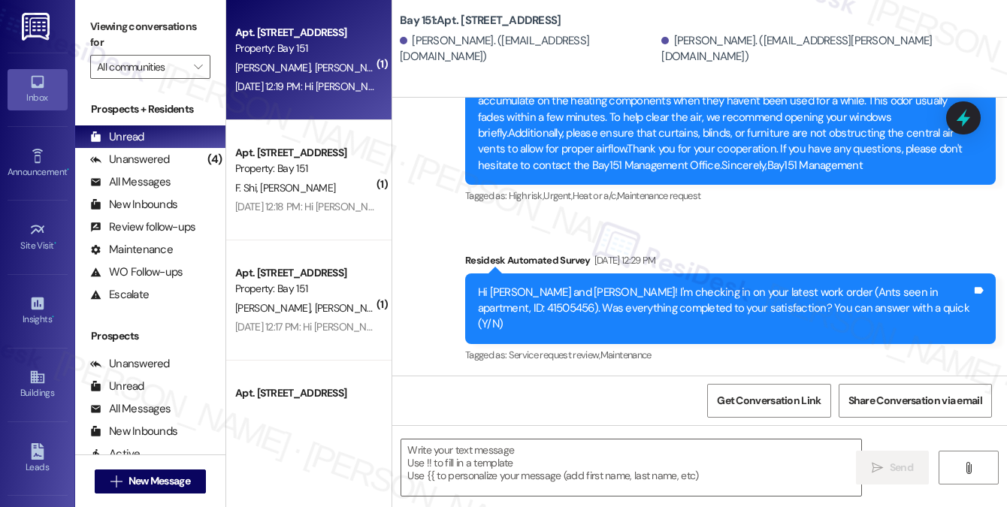
type textarea "Fetching suggested responses. Please feel free to read through the conversation…"
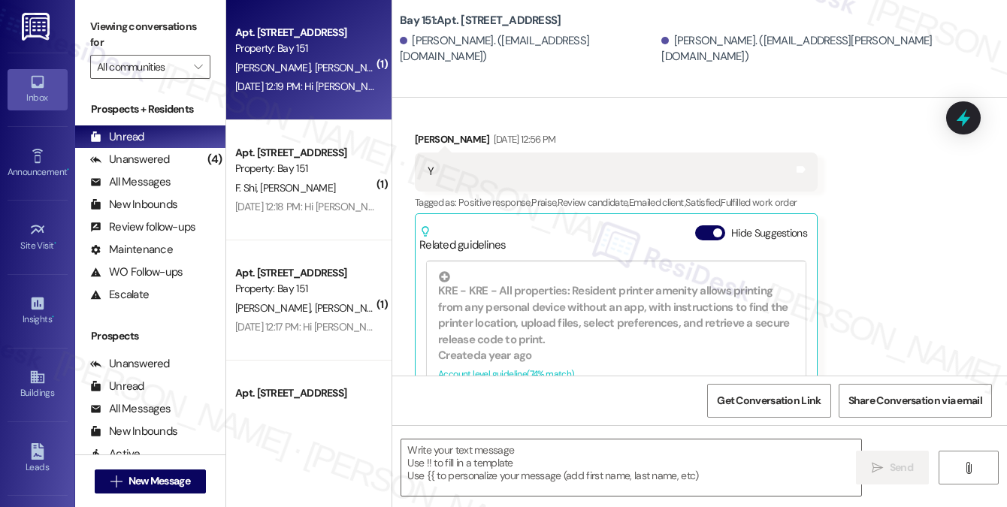
scroll to position [17678, 0]
